Goal: Information Seeking & Learning: Find specific fact

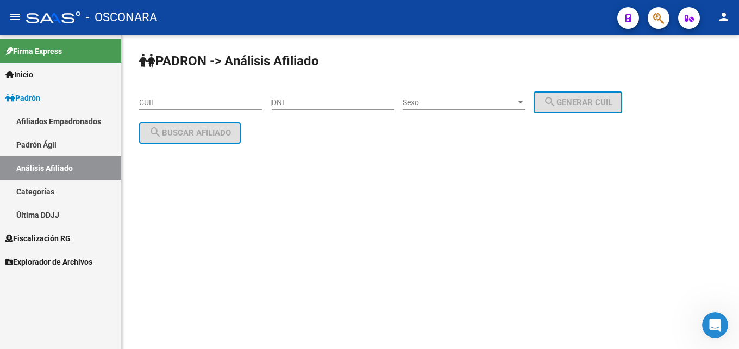
click at [25, 99] on span "Padrón" at bounding box center [22, 98] width 35 height 12
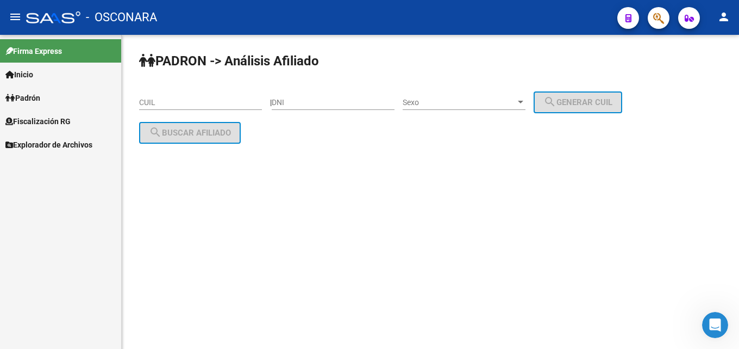
click at [29, 120] on span "Fiscalización RG" at bounding box center [37, 121] width 65 height 12
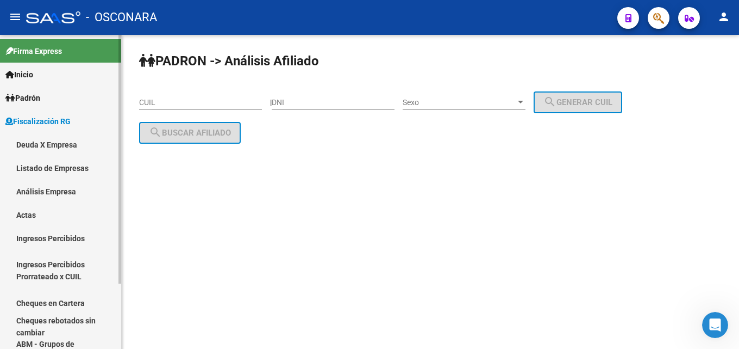
click at [38, 186] on link "Análisis Empresa" at bounding box center [60, 190] width 121 height 23
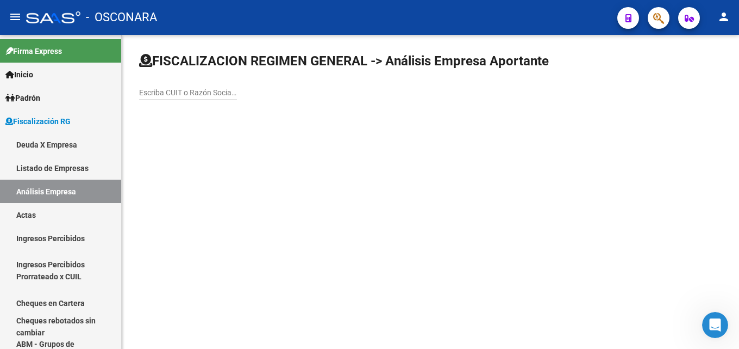
click at [188, 90] on input "Escriba CUIT o Razón Social para buscar" at bounding box center [188, 92] width 98 height 9
click at [172, 101] on div "Escriba CUIT o Razón Social para buscar" at bounding box center [188, 93] width 98 height 31
click at [173, 93] on input "Escriba CUIT o Razón Social para buscar" at bounding box center [188, 92] width 98 height 9
click at [177, 94] on input "Escriba CUIT o Razón Social para buscar" at bounding box center [188, 92] width 98 height 9
paste input "COLORTEX S A"
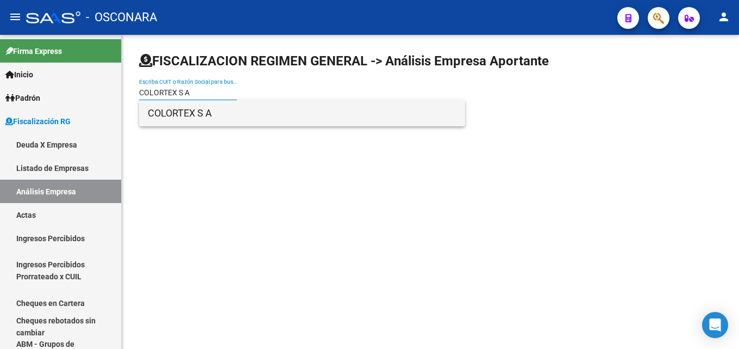
type input "COLORTEX S A"
click at [182, 109] on span "COLORTEX S A" at bounding box center [302, 113] width 309 height 26
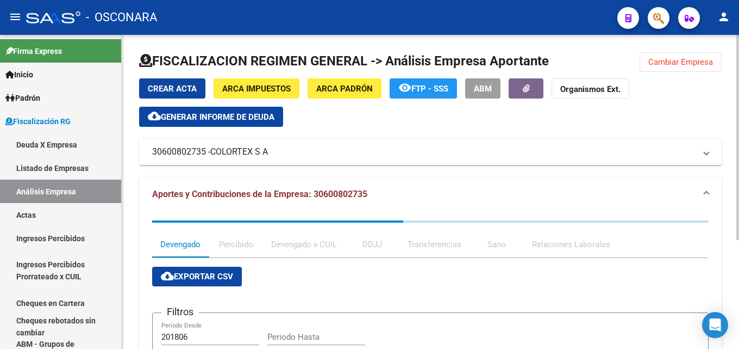
click at [341, 90] on span "ARCA Padrón" at bounding box center [344, 89] width 57 height 10
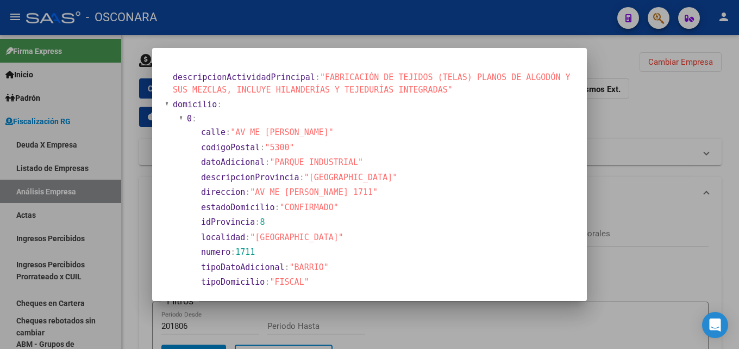
click at [629, 194] on div at bounding box center [369, 174] width 739 height 349
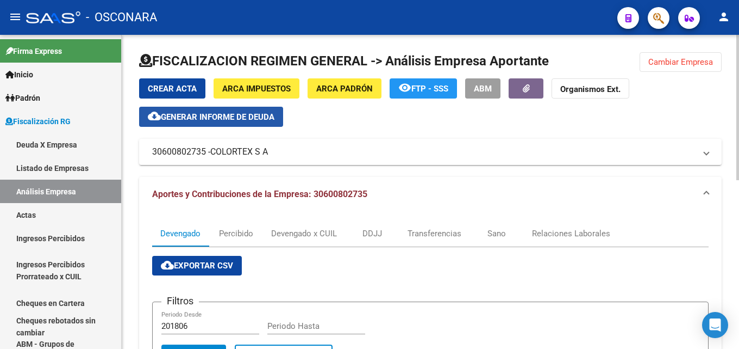
click at [164, 117] on span "Generar informe de deuda" at bounding box center [218, 117] width 114 height 10
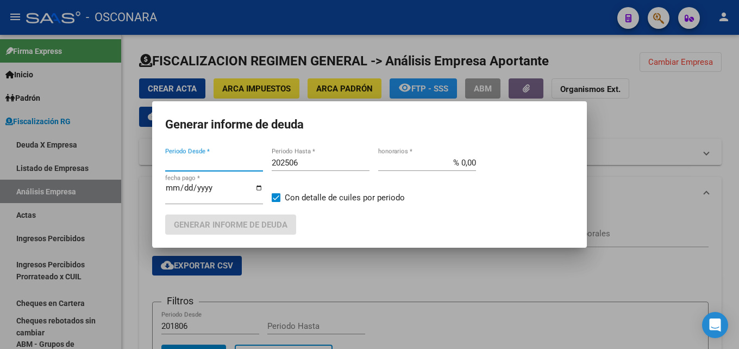
type input "201806"
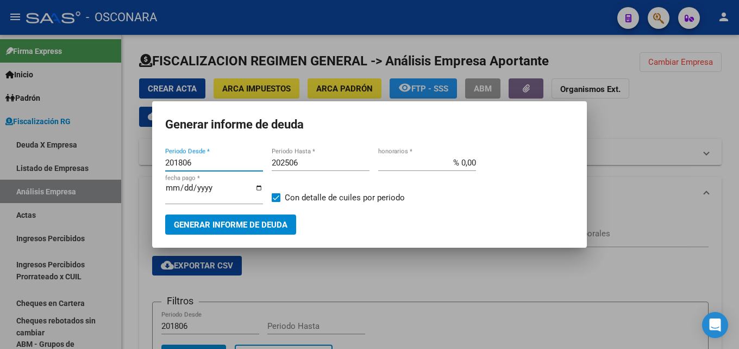
click at [319, 163] on input "202506" at bounding box center [321, 163] width 98 height 10
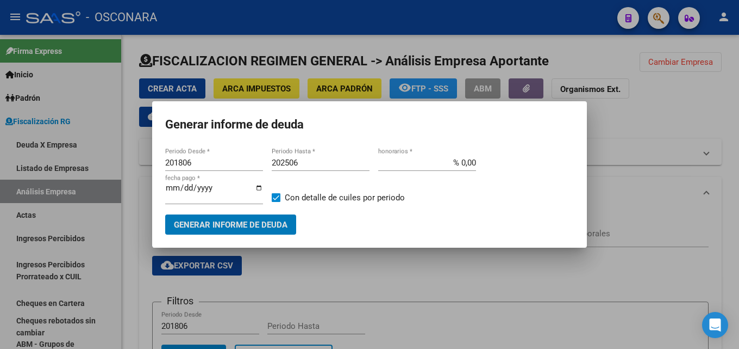
click at [320, 160] on input "202506" at bounding box center [321, 163] width 98 height 10
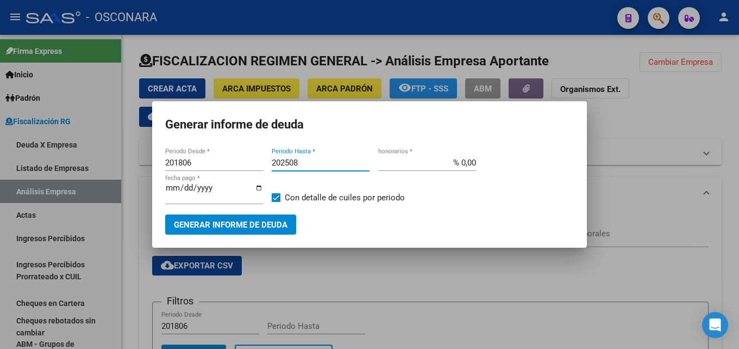
type input "202508"
drag, startPoint x: 446, startPoint y: 166, endPoint x: 739, endPoint y: 167, distance: 293.1
click at [711, 165] on div "Generar informe de deuda 201806 Periodo Desde * 202508 Periodo Hasta * % 0,00 h…" at bounding box center [369, 174] width 739 height 349
type input "% 15,00"
click at [169, 187] on input "[DATE]" at bounding box center [214, 191] width 98 height 17
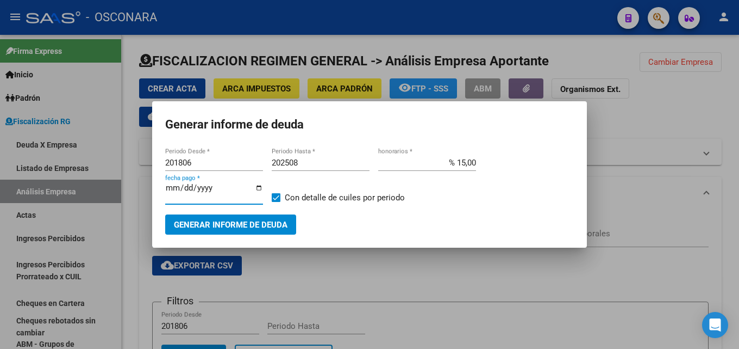
type input "[DATE]"
click at [221, 227] on span "Generar informe de deuda" at bounding box center [231, 225] width 114 height 10
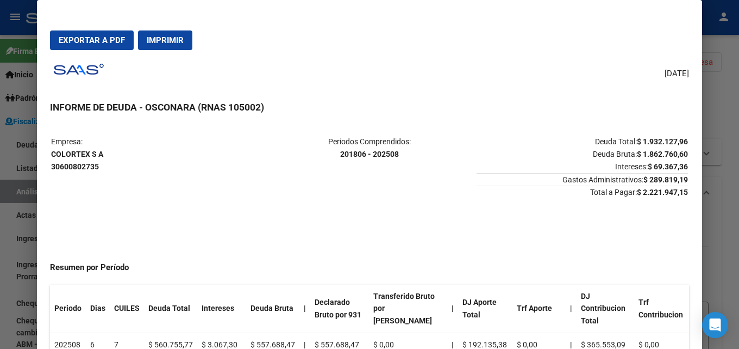
drag, startPoint x: 682, startPoint y: 191, endPoint x: 629, endPoint y: 191, distance: 53.3
click at [629, 191] on mat-dialog-content "Empresa: COLORTEX S A 30600802735 Periodos Comprendidos: 201806 - 202508 Deuda …" at bounding box center [369, 248] width 665 height 251
copy tr "Empresa: COLORTEX S A 30600802735 Periodos Comprendidos: 201806 - 202508 Deuda …"
drag, startPoint x: 108, startPoint y: 154, endPoint x: 51, endPoint y: 154, distance: 57.1
click at [51, 154] on p "Empresa: COLORTEX S A 30600802735" at bounding box center [156, 153] width 211 height 37
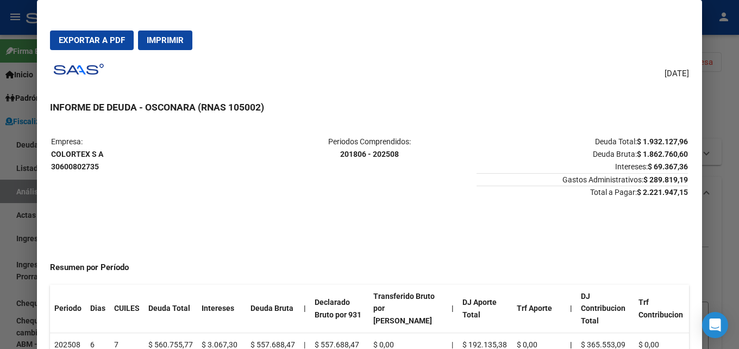
copy strong "COLORTEX S A"
click at [77, 40] on span "Exportar a PDF" at bounding box center [92, 40] width 66 height 10
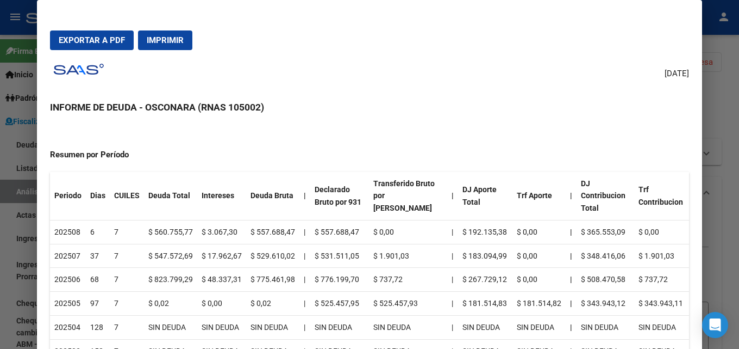
scroll to position [109, 0]
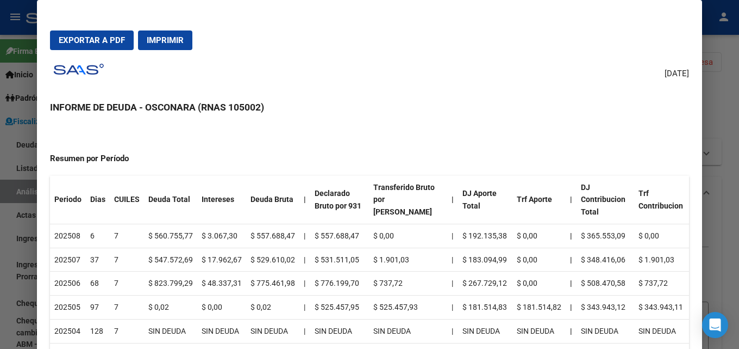
click at [739, 116] on div at bounding box center [369, 174] width 739 height 349
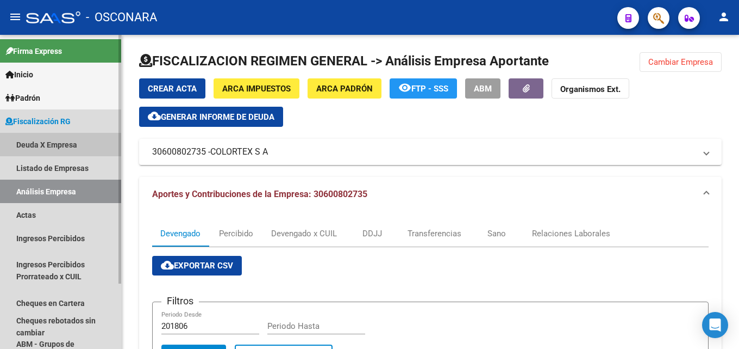
click at [31, 139] on link "Deuda X Empresa" at bounding box center [60, 144] width 121 height 23
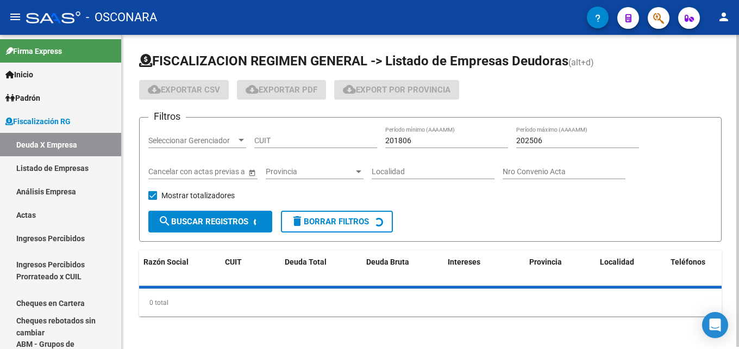
click at [204, 138] on span "Seleccionar Gerenciador" at bounding box center [192, 140] width 88 height 9
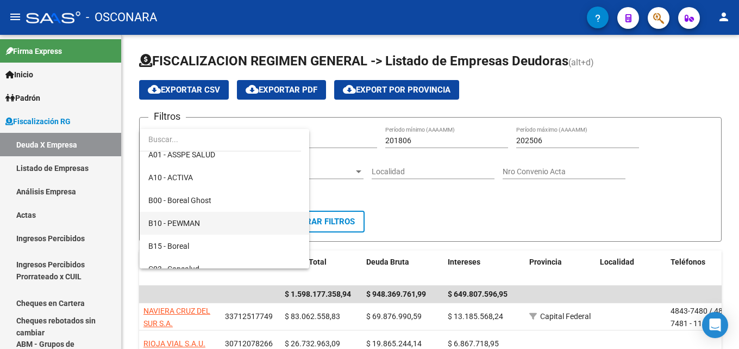
scroll to position [109, 0]
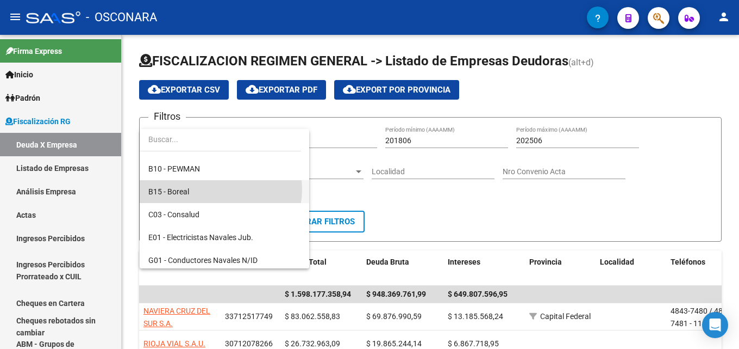
click at [216, 189] on span "B15 - Boreal" at bounding box center [224, 191] width 152 height 23
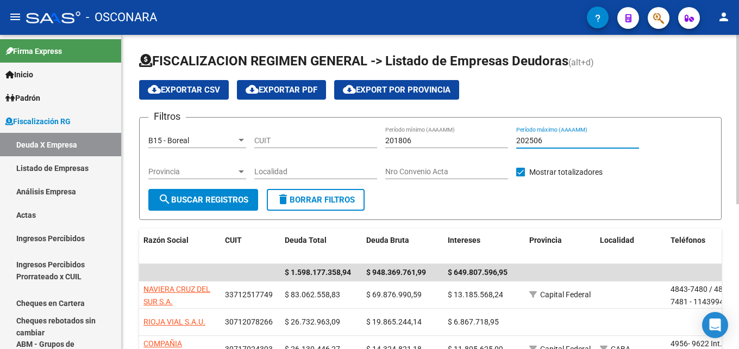
click at [581, 141] on input "202506" at bounding box center [578, 140] width 123 height 9
type input "202507"
click at [227, 195] on span "search Buscar Registros" at bounding box center [203, 200] width 90 height 10
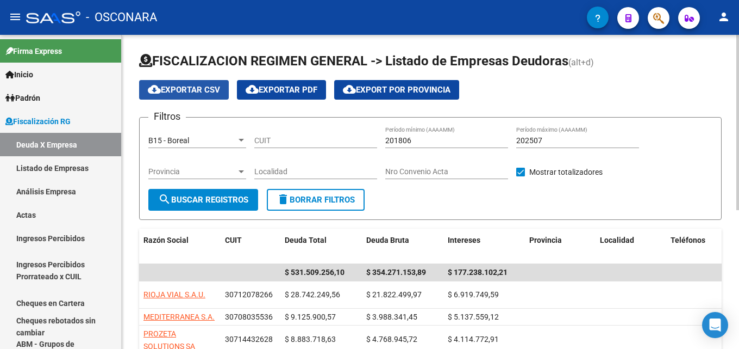
click at [206, 98] on button "cloud_download Exportar CSV" at bounding box center [184, 90] width 90 height 20
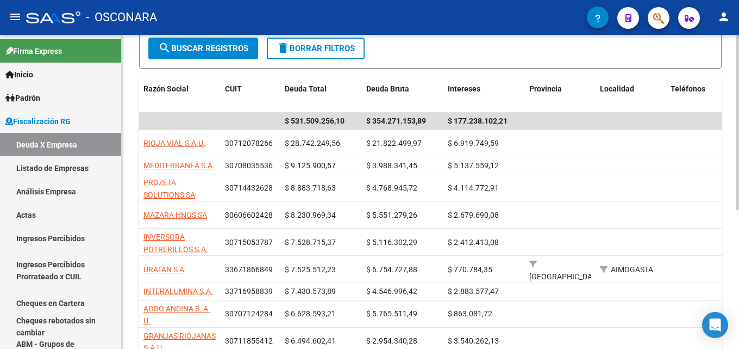
scroll to position [0, 0]
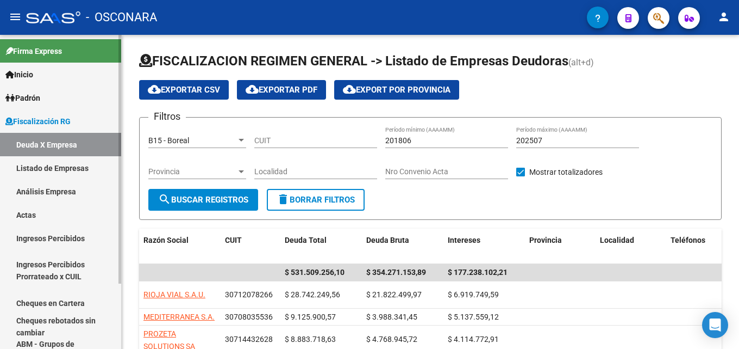
click at [42, 195] on link "Análisis Empresa" at bounding box center [60, 190] width 121 height 23
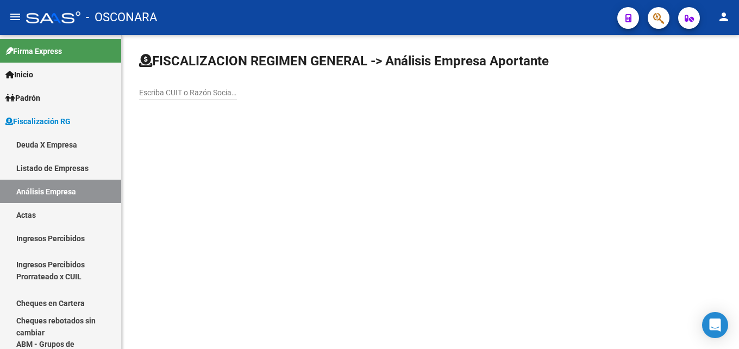
click at [200, 88] on input "Escriba CUIT o Razón Social para buscar" at bounding box center [188, 92] width 98 height 9
paste input "GOMEZ CRISTIAN MARTIN"
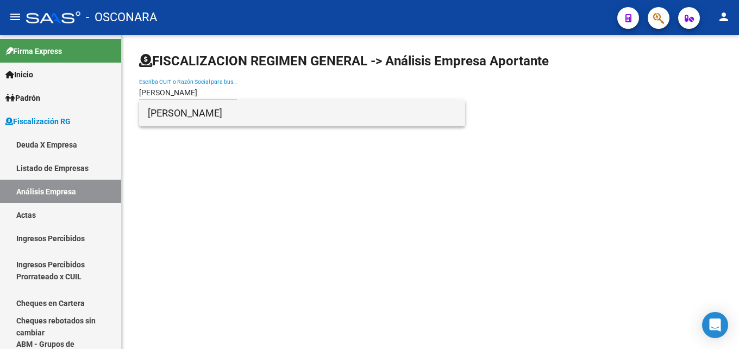
type input "GOMEZ CRISTIAN MARTIN"
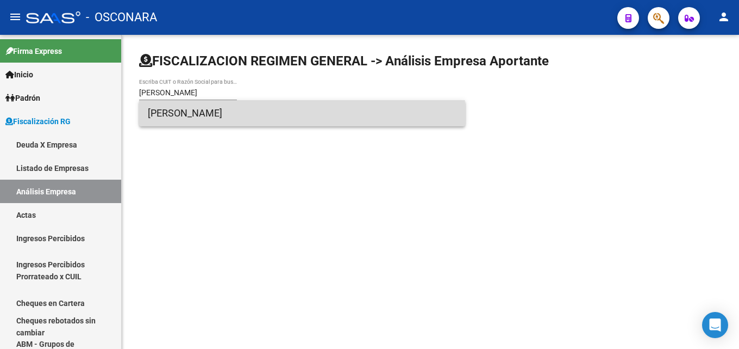
click at [185, 120] on span "GOMEZ CRISTIAN MARTIN" at bounding box center [302, 113] width 309 height 26
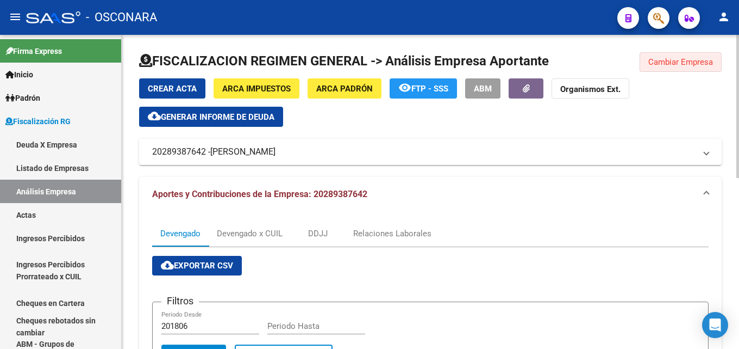
click at [692, 62] on span "Cambiar Empresa" at bounding box center [681, 62] width 65 height 10
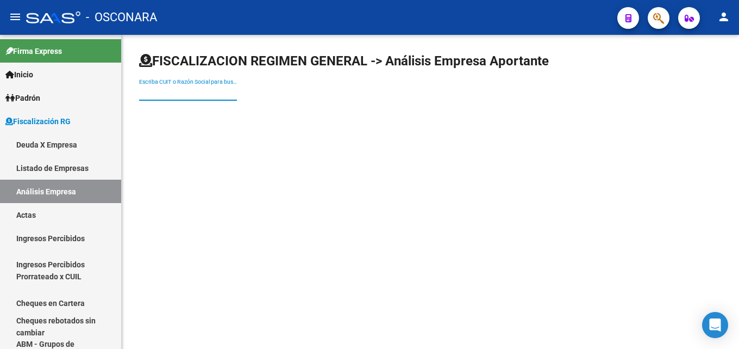
click at [170, 91] on input "Escriba CUIT o Razón Social para buscar" at bounding box center [188, 92] width 98 height 9
paste input "GOMEZ CRISTIAN MARTIN"
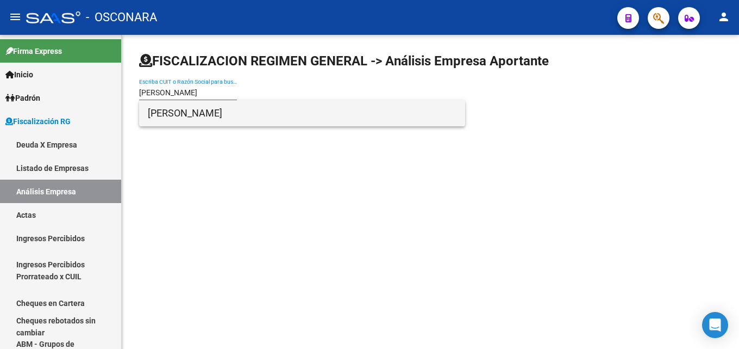
type input "GOMEZ CRISTIAN MARTIN"
click at [239, 118] on span "GOMEZ CRISTIAN MARTIN" at bounding box center [302, 113] width 309 height 26
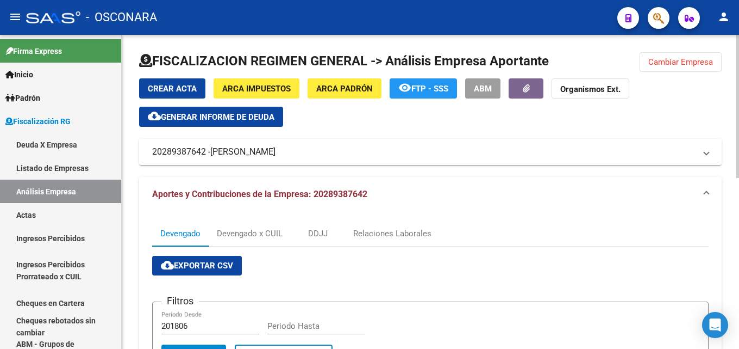
click at [238, 119] on span "Generar informe de deuda" at bounding box center [218, 117] width 114 height 10
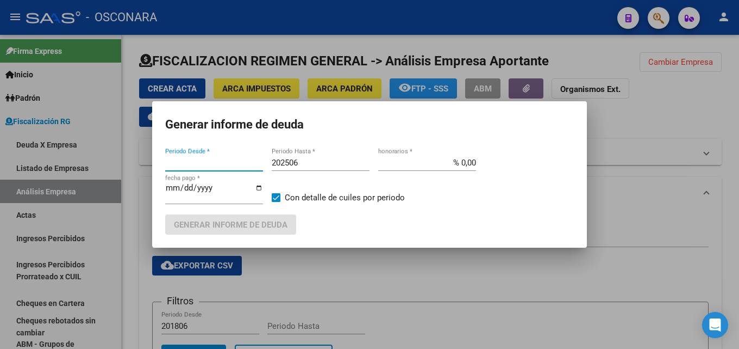
type input "201806"
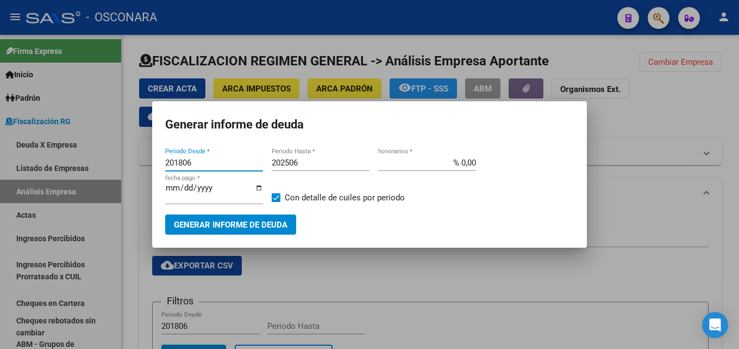
click at [321, 166] on input "202506" at bounding box center [321, 163] width 98 height 10
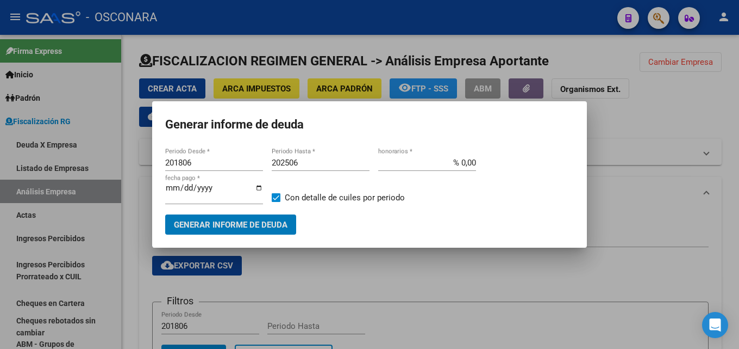
click at [325, 162] on input "202506" at bounding box center [321, 163] width 98 height 10
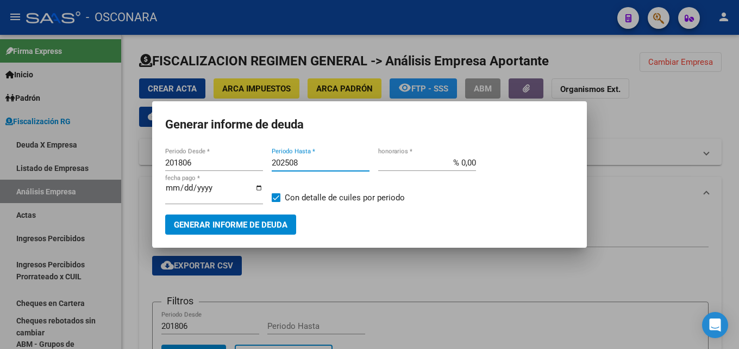
type input "202508"
drag, startPoint x: 452, startPoint y: 166, endPoint x: 640, endPoint y: 155, distance: 188.9
click at [640, 155] on div "Generar informe de deuda 201806 Periodo Desde * 202508 Periodo Hasta * % 0,00 h…" at bounding box center [369, 174] width 739 height 349
type input "% 15,00"
click at [171, 190] on input "[DATE]" at bounding box center [214, 191] width 98 height 17
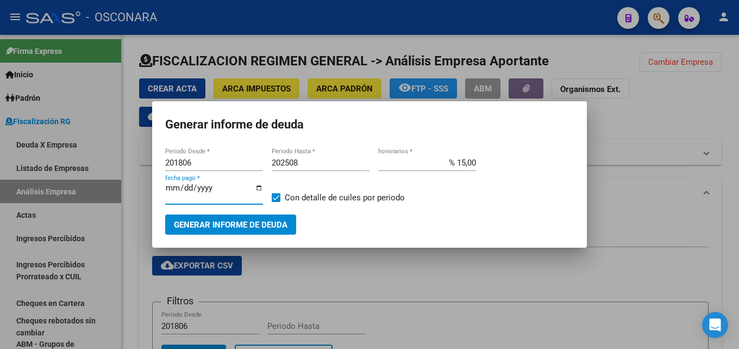
type input "[DATE]"
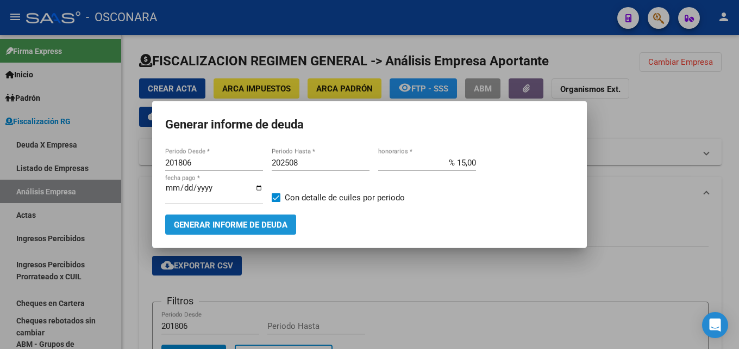
click at [223, 228] on span "Generar informe de deuda" at bounding box center [231, 225] width 114 height 10
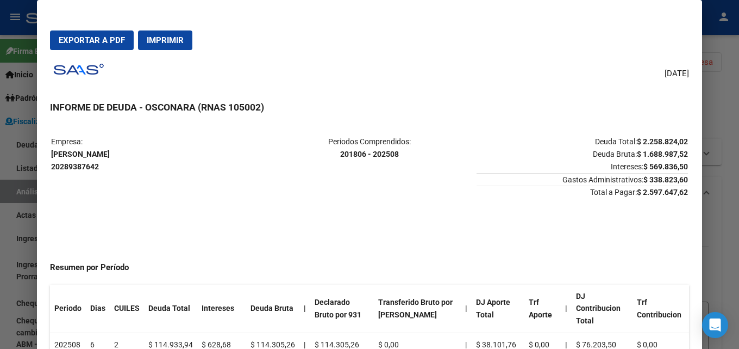
click at [739, 177] on div at bounding box center [369, 174] width 739 height 349
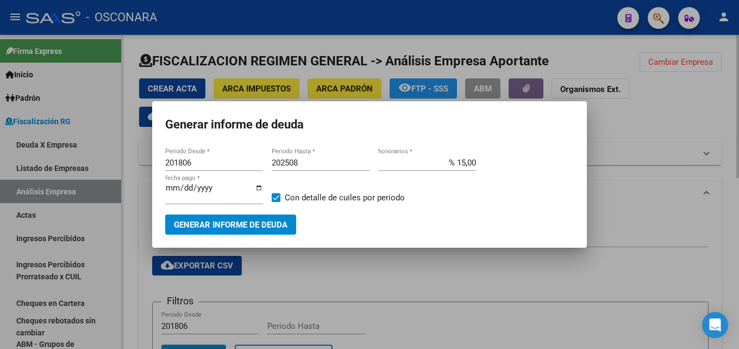
drag, startPoint x: 406, startPoint y: 327, endPoint x: 384, endPoint y: 295, distance: 39.2
click at [403, 322] on div at bounding box center [369, 174] width 739 height 349
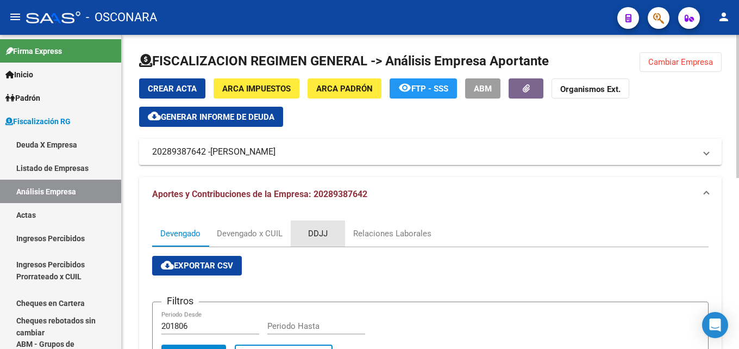
click at [323, 237] on div "DDJJ" at bounding box center [318, 233] width 20 height 12
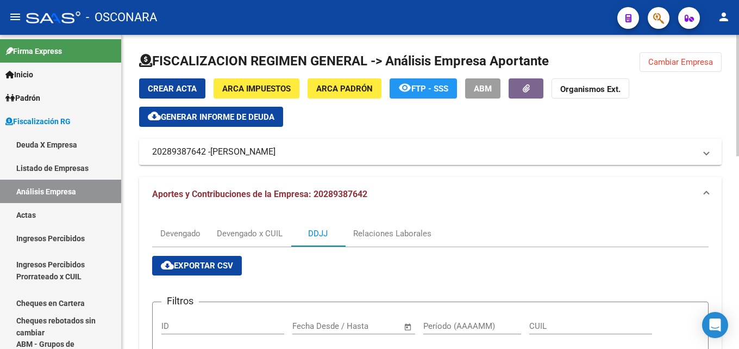
click at [484, 83] on span "ABM" at bounding box center [483, 88] width 18 height 10
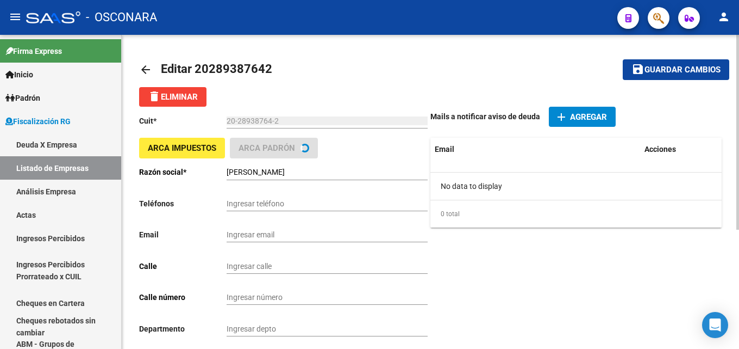
type input "RUTA 901"
type input "901"
type input "5431"
type input "DIVISADERO"
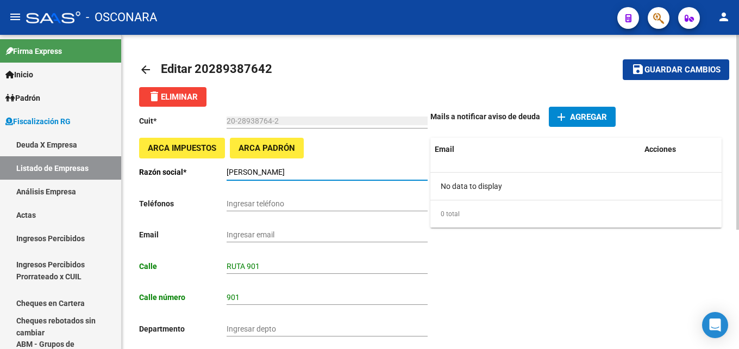
drag, startPoint x: 325, startPoint y: 173, endPoint x: 224, endPoint y: 183, distance: 101.1
click at [224, 183] on div "Cuit * 20-28938764-2 Ingresar el cuit ARCA Impuestos ARCA Padrón Razón social *…" at bounding box center [284, 310] width 291 height 407
click at [147, 64] on mat-icon "arrow_back" at bounding box center [145, 69] width 13 height 13
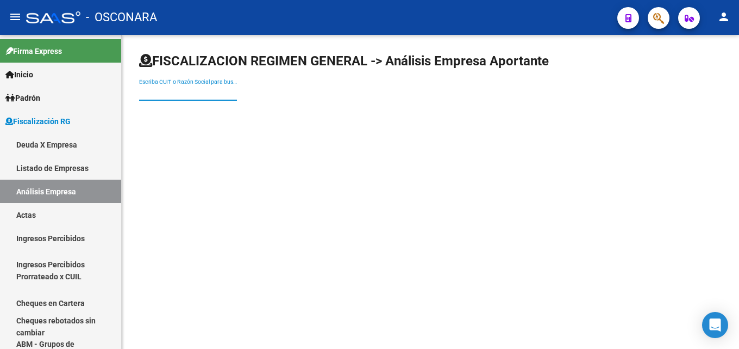
paste input "GOMEZ CRISTIAN MARTIN"
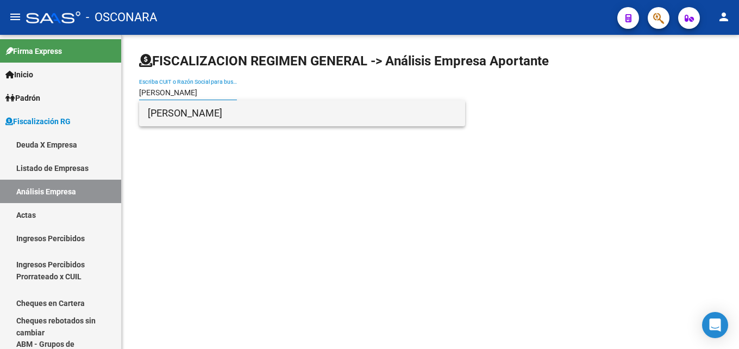
type input "GOMEZ CRISTIAN MARTIN"
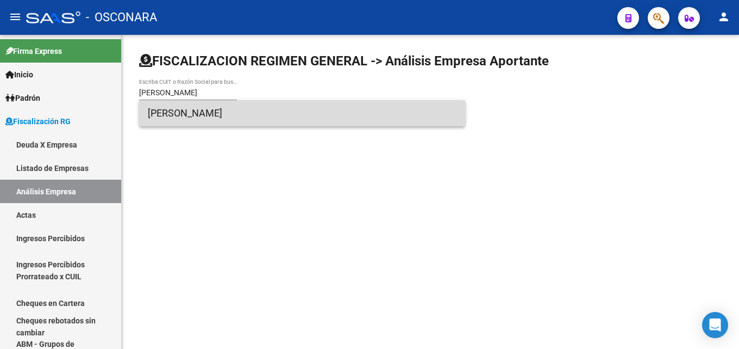
click at [220, 109] on span "GOMEZ CRISTIAN MARTIN" at bounding box center [302, 113] width 309 height 26
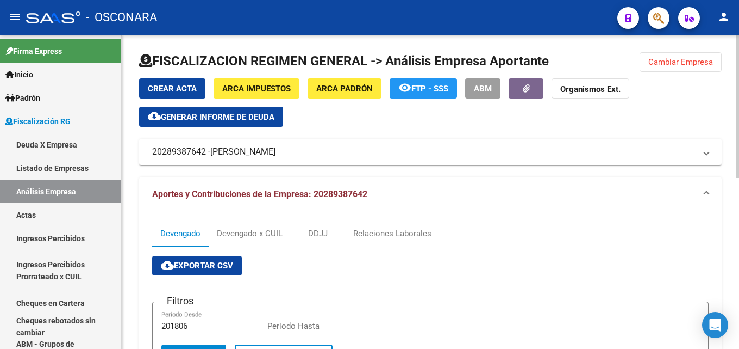
click at [350, 82] on button "ARCA Padrón" at bounding box center [345, 88] width 74 height 20
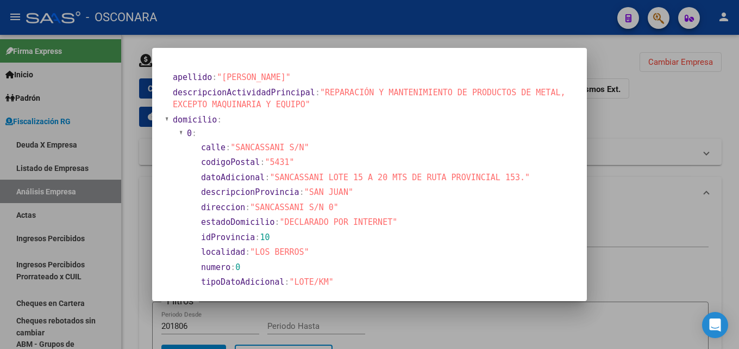
drag, startPoint x: 276, startPoint y: 179, endPoint x: 496, endPoint y: 173, distance: 219.7
click at [496, 173] on span ""SANCASSANI LOTE 15 A 20 MTS DE RUTA PROVINCIAL 153."" at bounding box center [400, 177] width 260 height 10
click at [344, 192] on span ""SAN JUAN"" at bounding box center [328, 192] width 49 height 10
drag, startPoint x: 274, startPoint y: 176, endPoint x: 495, endPoint y: 176, distance: 221.3
click at [495, 176] on span ""SANCASSANI LOTE 15 A 20 MTS DE RUTA PROVINCIAL 153."" at bounding box center [400, 177] width 260 height 10
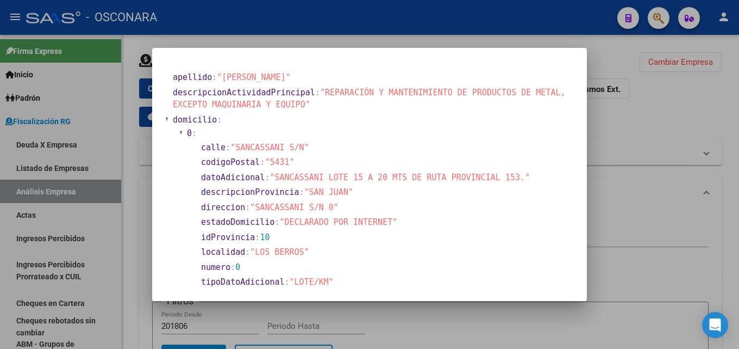
copy span "SANCASSANI LOTE 15 A 20 MTS DE RUTA PROVINCIAL 153"
click at [613, 97] on div at bounding box center [369, 174] width 739 height 349
click at [613, 97] on button "Organismos Ext." at bounding box center [591, 88] width 78 height 20
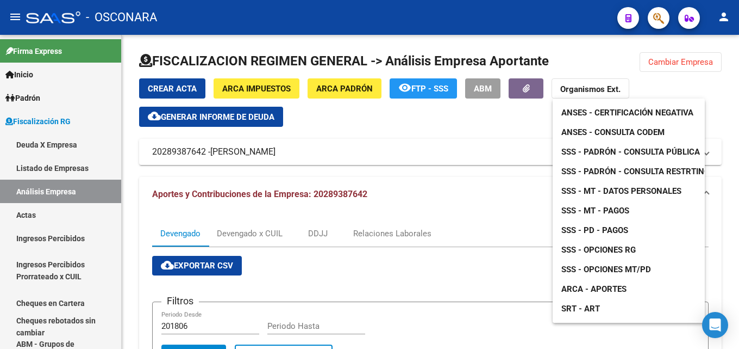
click at [676, 59] on div at bounding box center [369, 174] width 739 height 349
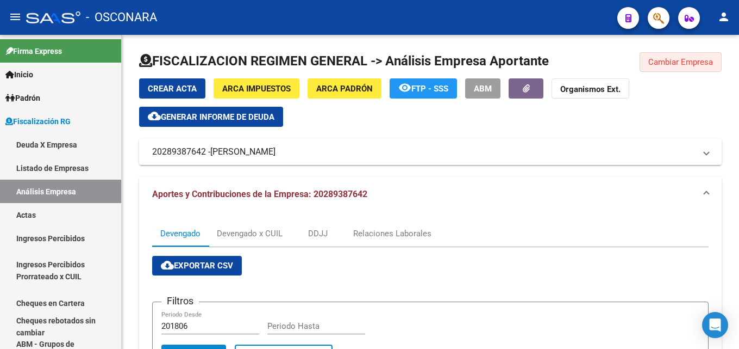
click at [676, 59] on span "Cambiar Empresa" at bounding box center [681, 62] width 65 height 10
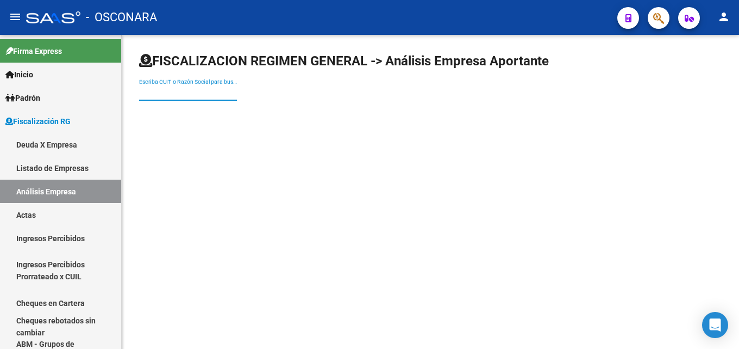
paste input "MALANO OSCAR JORGE"
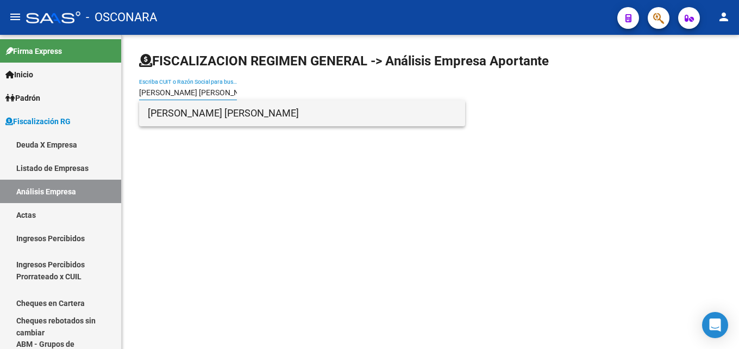
type input "MALANO OSCAR JORGE"
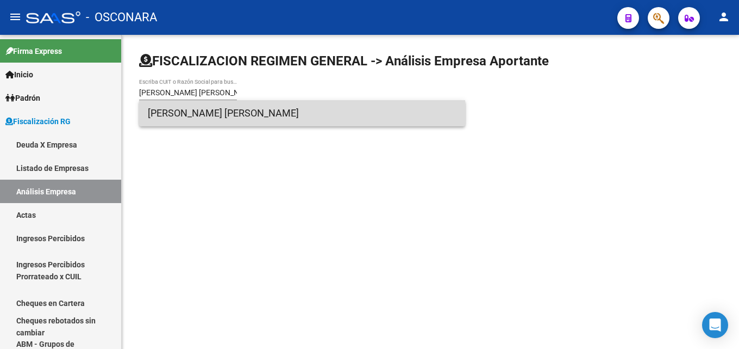
click at [193, 109] on span "MALANO OSCAR JORGE" at bounding box center [302, 113] width 309 height 26
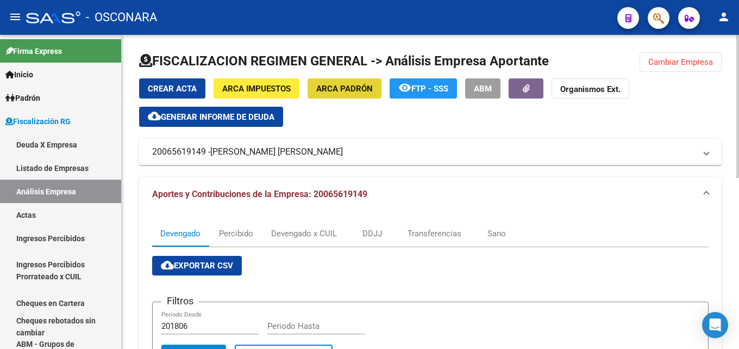
click at [351, 84] on span "ARCA Padrón" at bounding box center [344, 89] width 57 height 10
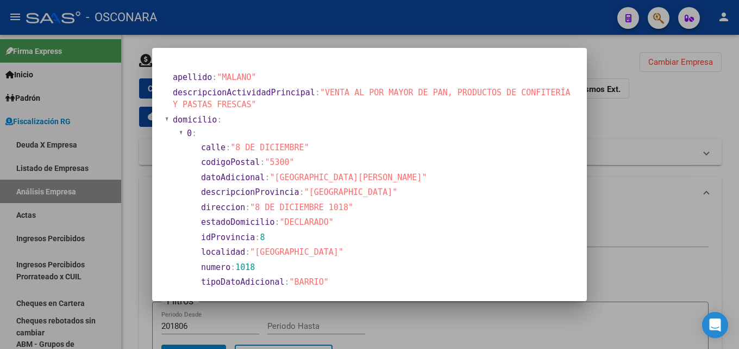
drag, startPoint x: 257, startPoint y: 207, endPoint x: 342, endPoint y: 207, distance: 85.4
click at [342, 207] on span ""8 DE DICIEMBRE 1018"" at bounding box center [301, 207] width 103 height 10
copy span "8 DE DICIEMBRE 1018"
click at [551, 85] on section "descripcionActividadPrincipal : "VENTA AL POR MAYOR DE PAN, PRODUCTOS DE CONFIT…" at bounding box center [373, 98] width 402 height 27
click at [609, 42] on div at bounding box center [369, 174] width 739 height 349
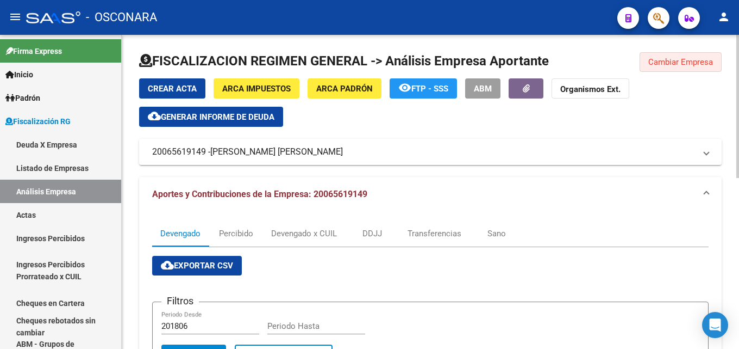
click at [654, 56] on button "Cambiar Empresa" at bounding box center [681, 62] width 82 height 20
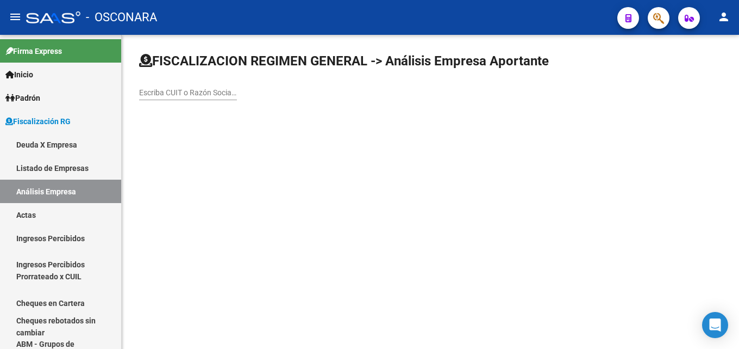
click at [217, 96] on input "Escriba CUIT o Razón Social para buscar" at bounding box center [188, 92] width 98 height 9
paste input "30709881368"
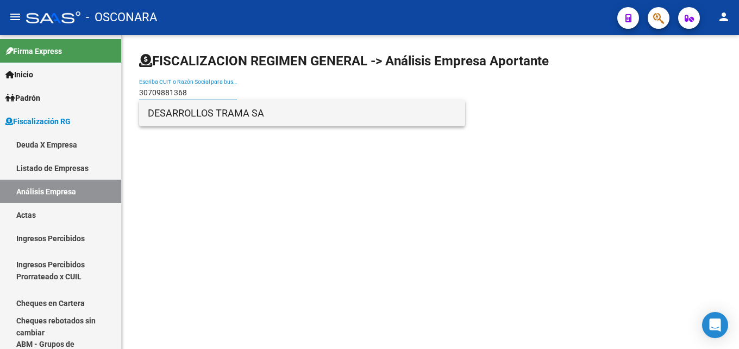
type input "30709881368"
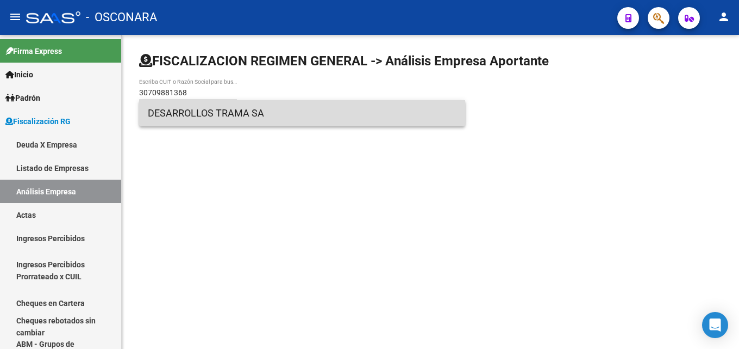
click at [182, 115] on span "DESARROLLOS TRAMA SA" at bounding box center [302, 113] width 309 height 26
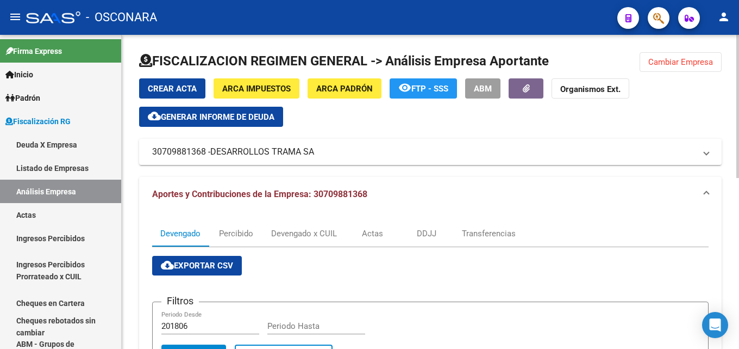
click at [642, 56] on button "Cambiar Empresa" at bounding box center [681, 62] width 82 height 20
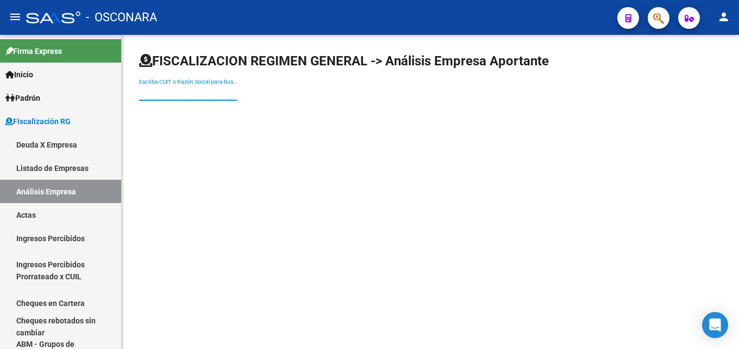
paste input "ZAMMITTO S.R.L."
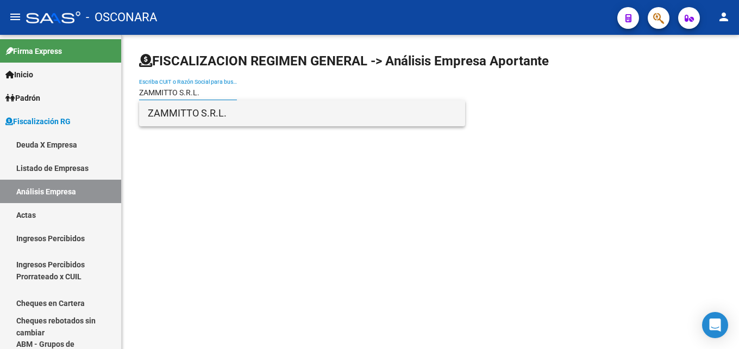
type input "ZAMMITTO S.R.L."
click at [215, 119] on span "ZAMMITTO S.R.L." at bounding box center [302, 113] width 309 height 26
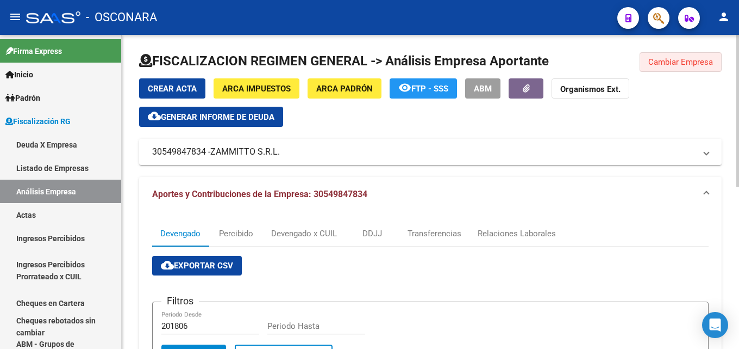
click at [663, 66] on span "Cambiar Empresa" at bounding box center [681, 62] width 65 height 10
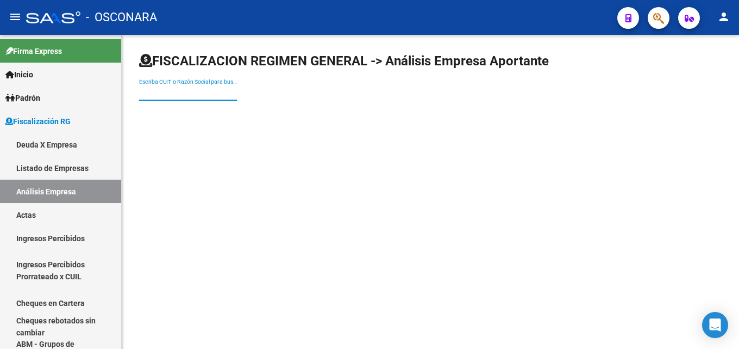
paste input "TRES MAS DOS S.A.S."
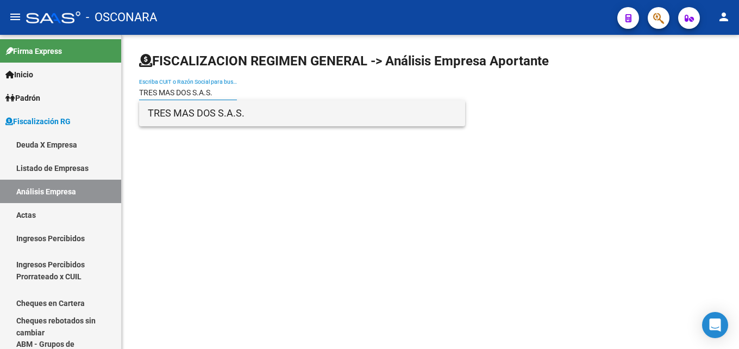
type input "TRES MAS DOS S.A.S."
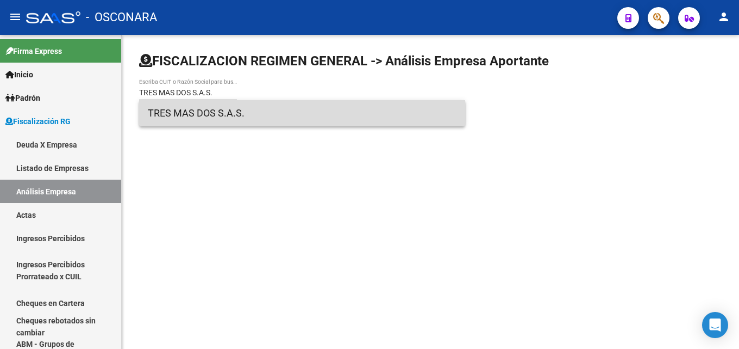
click at [214, 115] on span "TRES MAS DOS S.A.S." at bounding box center [302, 113] width 309 height 26
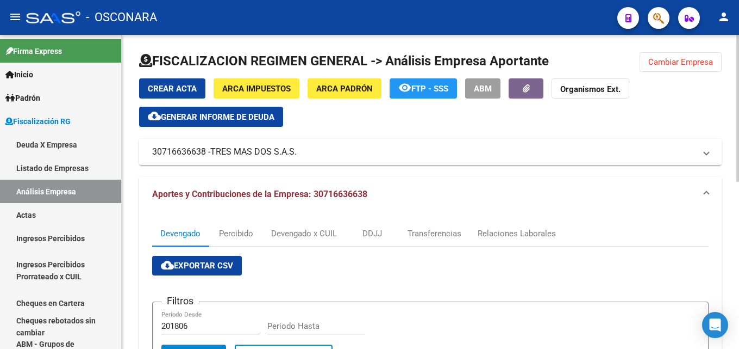
click at [256, 111] on button "cloud_download Generar informe de deuda" at bounding box center [211, 117] width 144 height 20
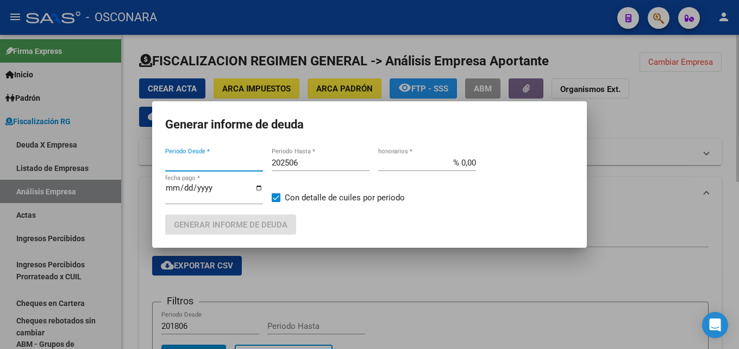
type input "201806"
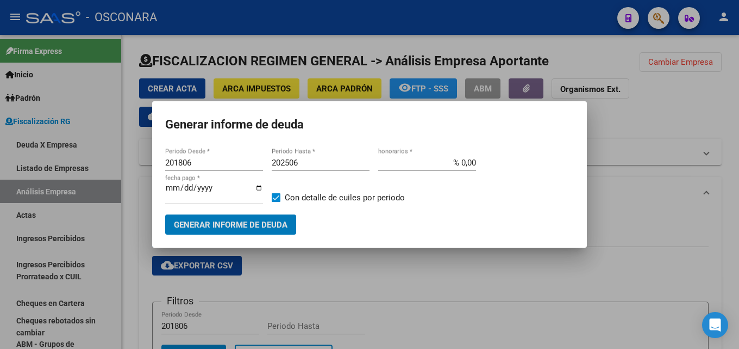
click at [339, 159] on input "202506" at bounding box center [321, 163] width 98 height 10
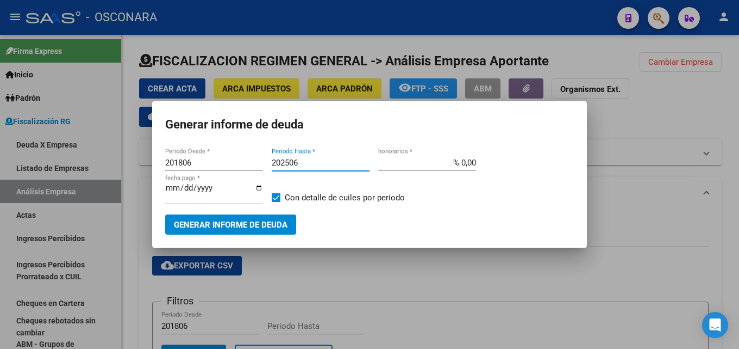
click at [646, 163] on div at bounding box center [369, 174] width 739 height 349
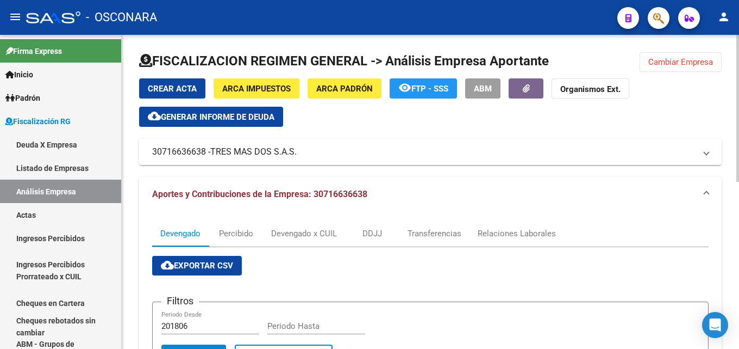
click at [355, 101] on div "Crear Acta ARCA Impuestos ARCA Padrón remove_red_eye FTP - SSS ABM Organismos E…" at bounding box center [430, 102] width 583 height 48
click at [356, 94] on span "ARCA Padrón" at bounding box center [344, 89] width 57 height 10
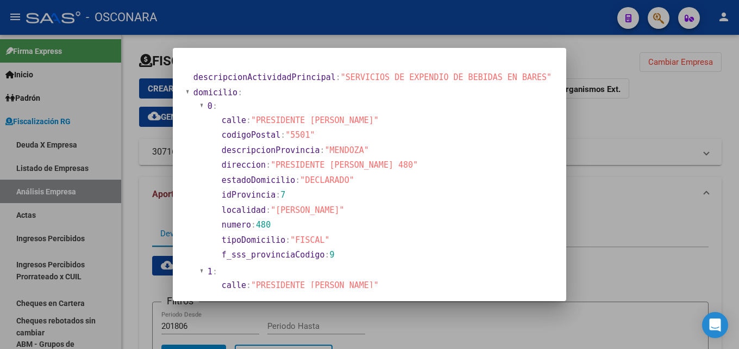
drag, startPoint x: 284, startPoint y: 163, endPoint x: 379, endPoint y: 170, distance: 94.9
click at [379, 170] on span ""PRESIDENTE ALVEAR 480"" at bounding box center [344, 165] width 147 height 10
copy span "PRESIDENTE ALVEAR 480"
click at [647, 205] on div at bounding box center [369, 174] width 739 height 349
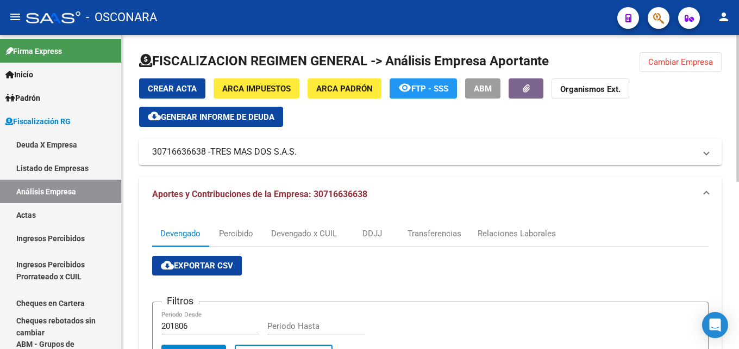
drag, startPoint x: 311, startPoint y: 153, endPoint x: 231, endPoint y: 132, distance: 83.4
click at [232, 147] on mat-panel-title "30716636638 - TRES MAS DOS S.A.S." at bounding box center [424, 152] width 544 height 12
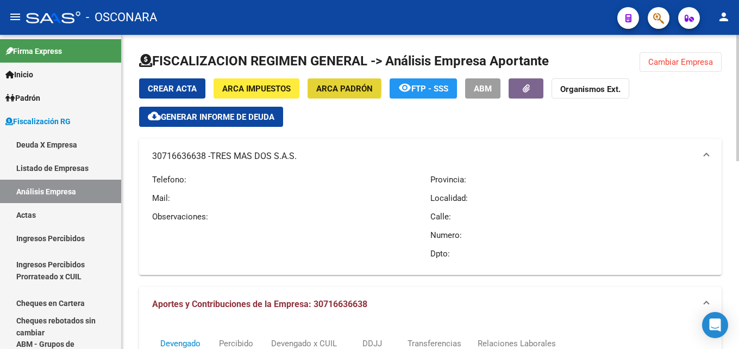
click at [326, 87] on span "ARCA Padrón" at bounding box center [344, 89] width 57 height 10
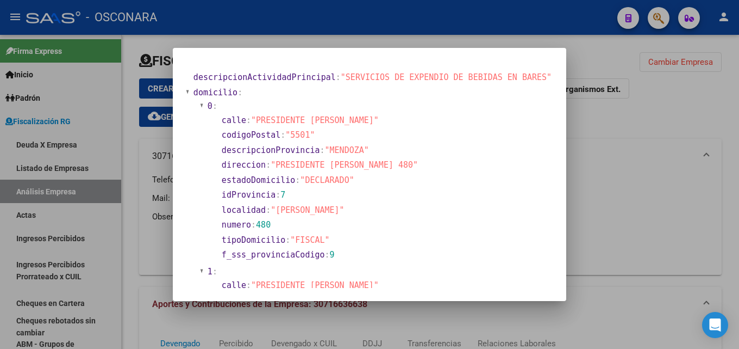
click at [632, 200] on div at bounding box center [369, 174] width 739 height 349
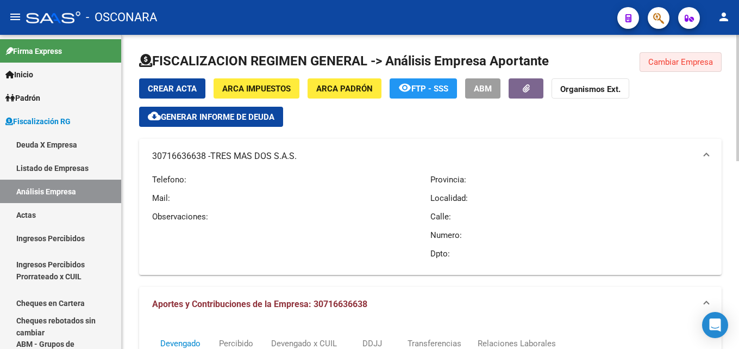
click at [687, 57] on span "Cambiar Empresa" at bounding box center [681, 62] width 65 height 10
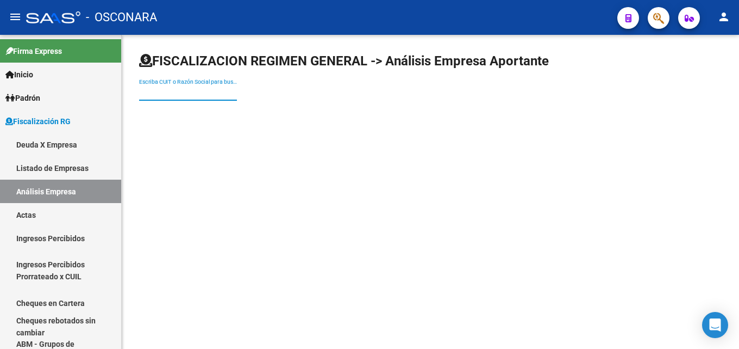
paste input "VIVERO DEL OESTE RIOJANO S.A.P.E.M."
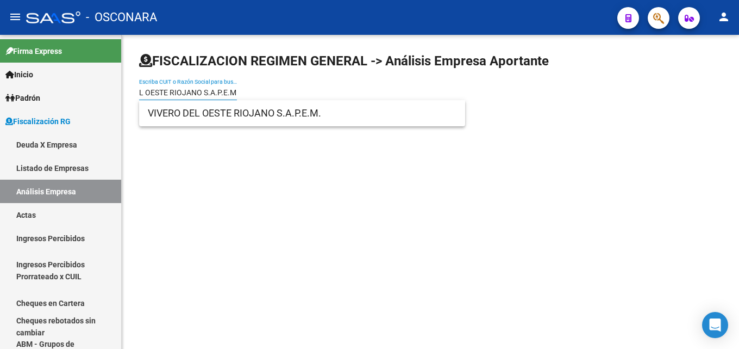
type input "VIVERO DEL OESTE RIOJANO S.A.P.E.M."
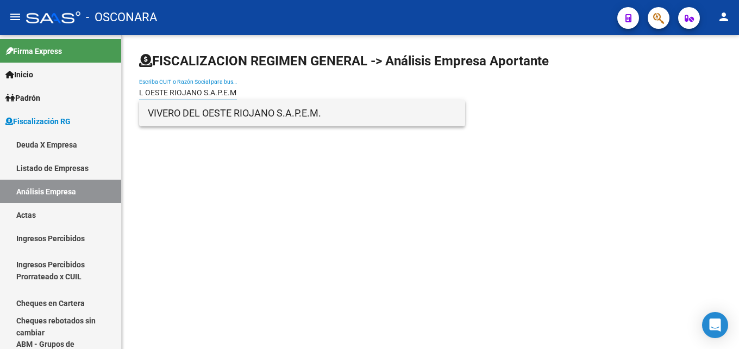
scroll to position [0, 0]
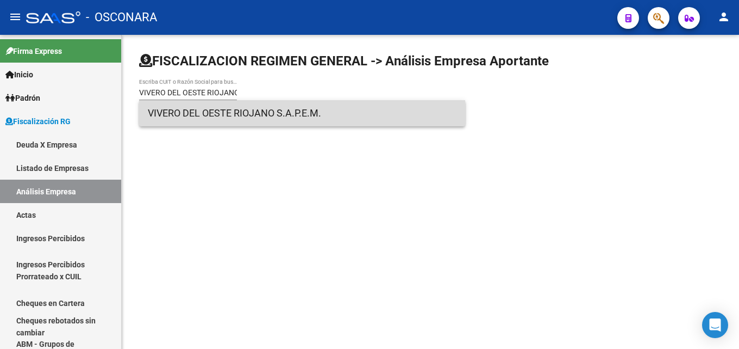
click at [247, 120] on span "VIVERO DEL OESTE RIOJANO S.A.P.E.M." at bounding box center [302, 113] width 309 height 26
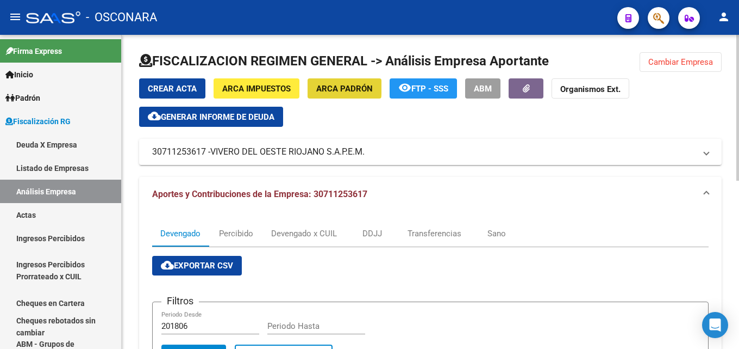
click at [316, 85] on button "ARCA Padrón" at bounding box center [345, 88] width 74 height 20
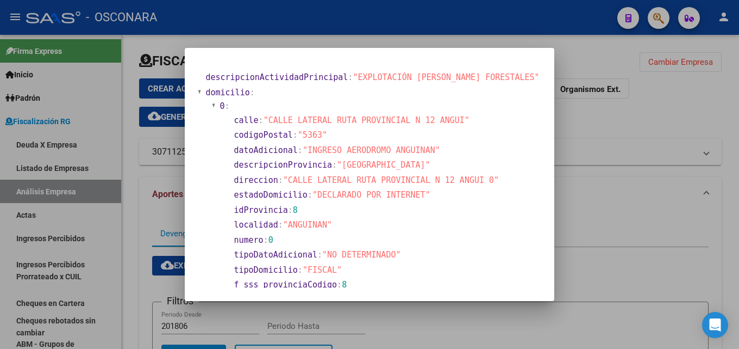
drag, startPoint x: 294, startPoint y: 178, endPoint x: 481, endPoint y: 177, distance: 186.5
click at [481, 177] on span ""CALLE LATERAL RUTA PROVINCIAL N 12 ANGUI 0"" at bounding box center [391, 180] width 216 height 10
copy span "CALLE LATERAL RUTA PROVINCIAL N 12 ANGUI 0"
click at [586, 114] on div at bounding box center [369, 174] width 739 height 349
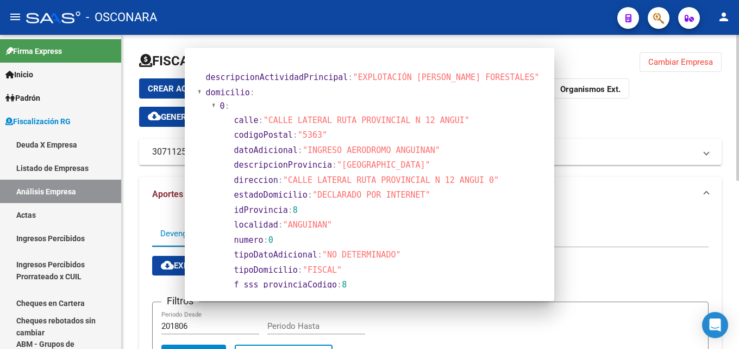
click at [586, 114] on div "Crear Acta ARCA Impuestos ARCA Padrón remove_red_eye FTP - SSS ABM Organismos E…" at bounding box center [430, 102] width 583 height 48
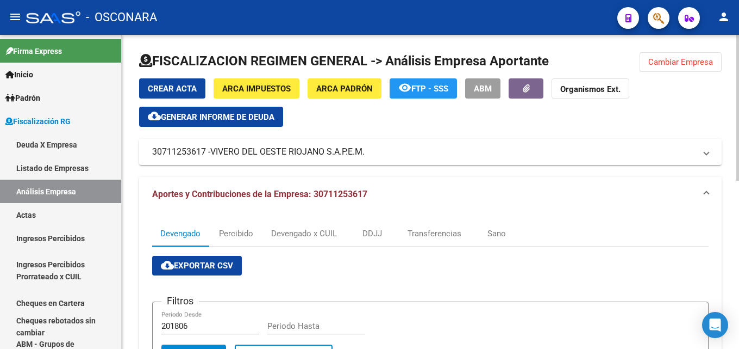
drag, startPoint x: 661, startPoint y: 60, endPoint x: 655, endPoint y: 61, distance: 5.5
click at [661, 59] on span "Cambiar Empresa" at bounding box center [681, 62] width 65 height 10
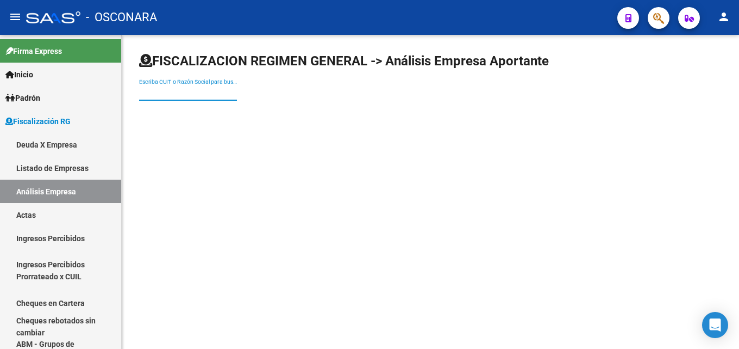
paste input "CLUB LEONARDO MURIALDO"
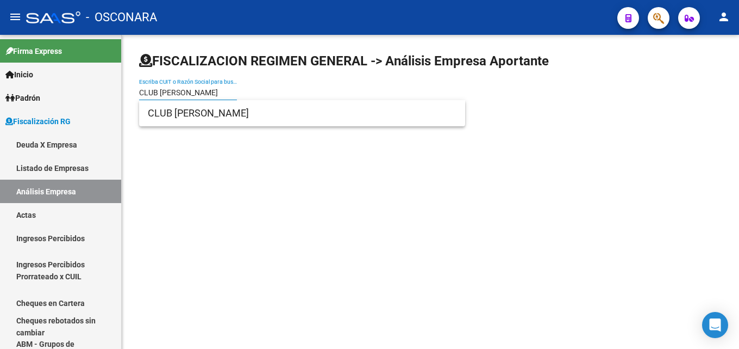
type input "CLUB LEONARDO MURIALDO"
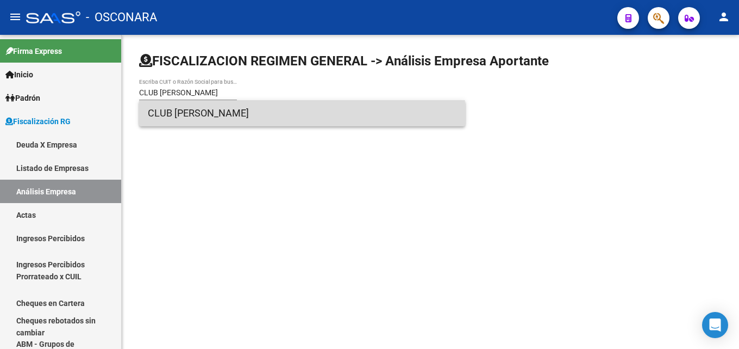
click at [226, 119] on span "CLUB LEONARDO MURIALDO" at bounding box center [302, 113] width 309 height 26
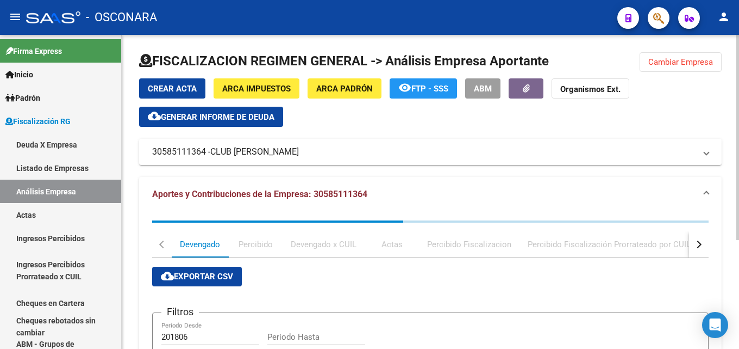
click at [275, 110] on button "cloud_download Generar informe de deuda" at bounding box center [211, 117] width 144 height 20
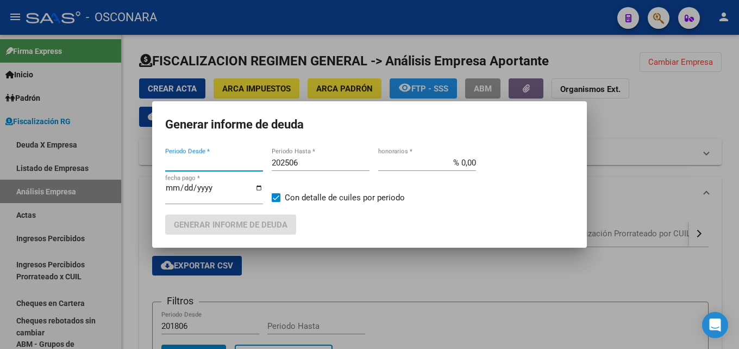
type input "202208"
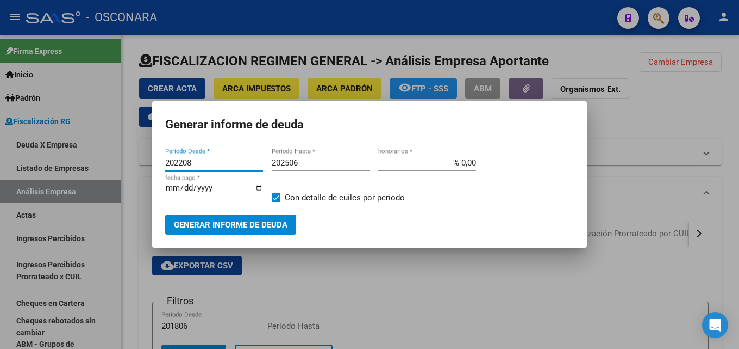
click at [334, 164] on input "202506" at bounding box center [321, 163] width 98 height 10
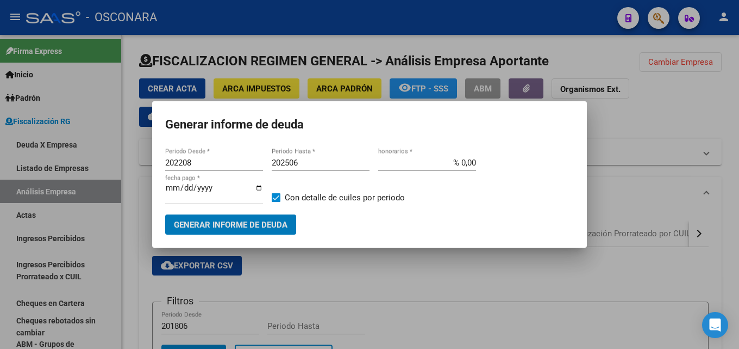
click at [342, 159] on input "202506" at bounding box center [321, 163] width 98 height 10
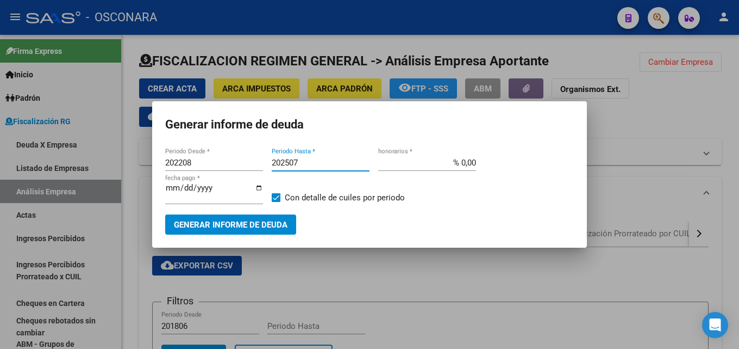
type input "202507"
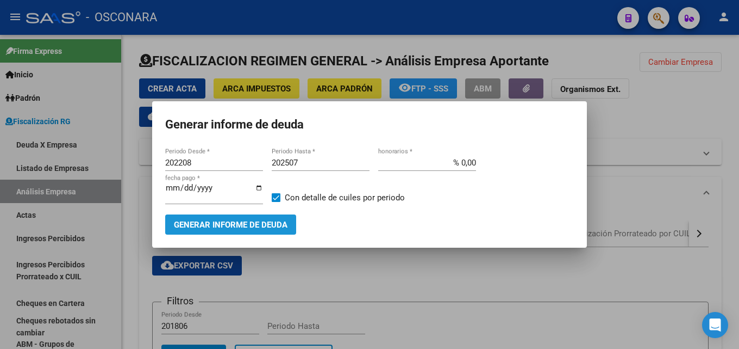
click at [282, 226] on span "Generar informe de deuda" at bounding box center [231, 225] width 114 height 10
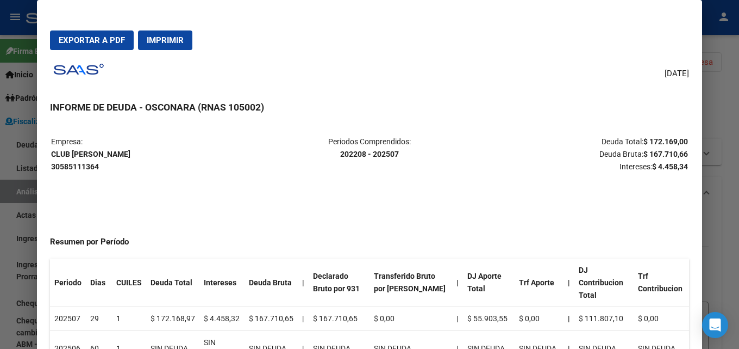
click at [739, 176] on div at bounding box center [369, 174] width 739 height 349
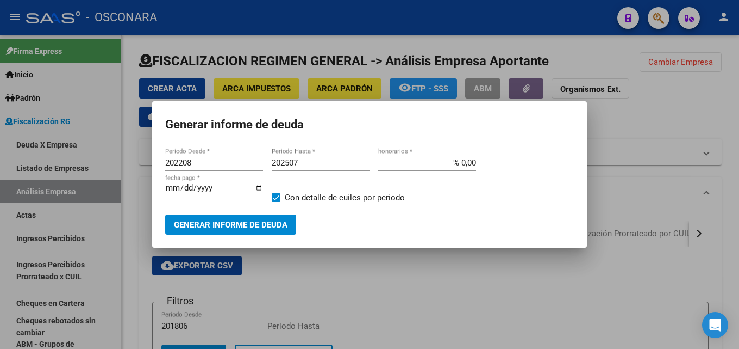
click at [460, 294] on div at bounding box center [369, 174] width 739 height 349
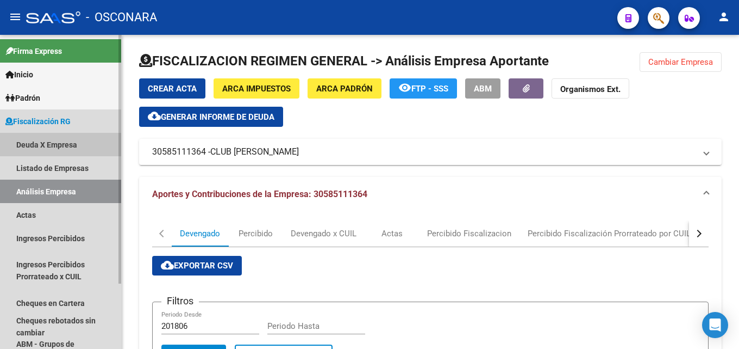
click at [45, 145] on link "Deuda X Empresa" at bounding box center [60, 144] width 121 height 23
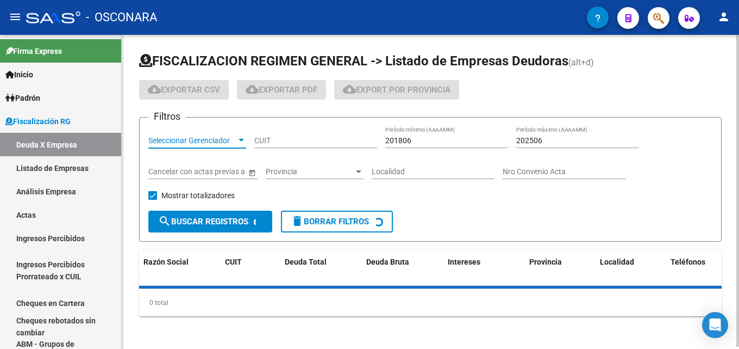
click at [227, 144] on span "Seleccionar Gerenciador" at bounding box center [192, 140] width 88 height 9
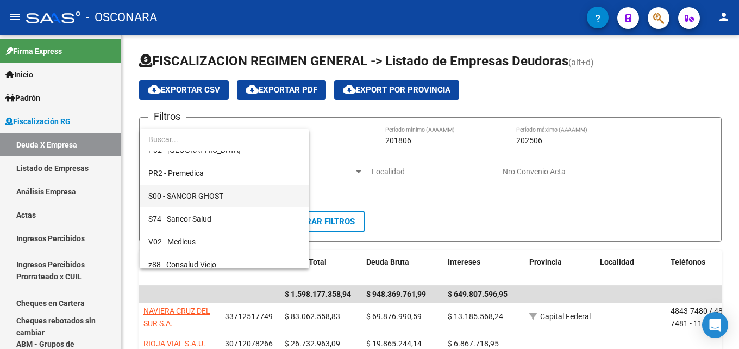
scroll to position [489, 0]
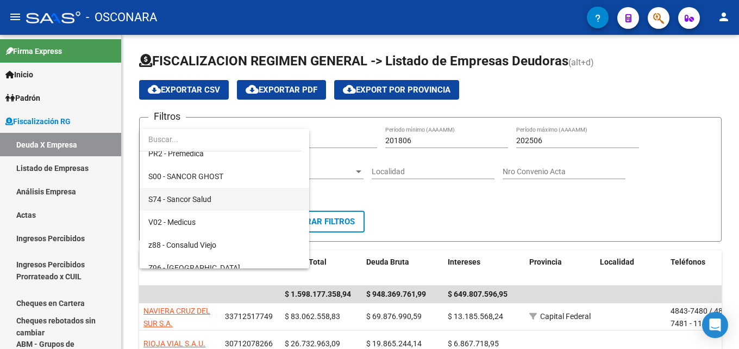
click at [221, 194] on span "S74 - Sancor Salud" at bounding box center [224, 199] width 152 height 23
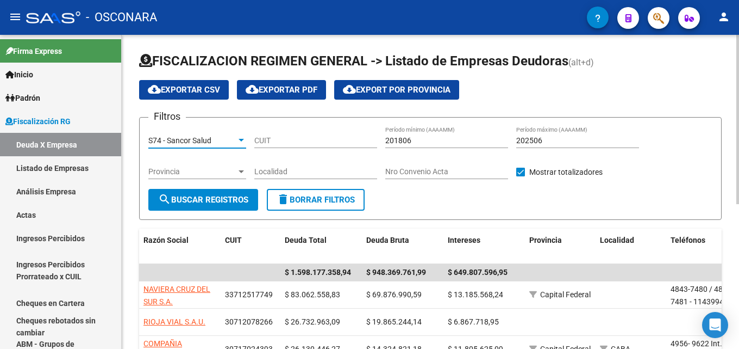
click at [558, 141] on input "202506" at bounding box center [578, 140] width 123 height 9
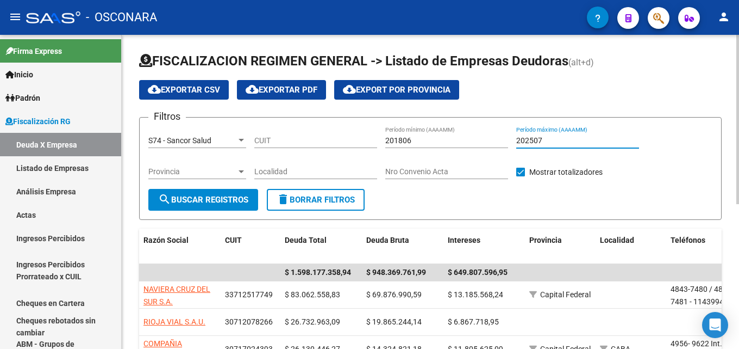
type input "202507"
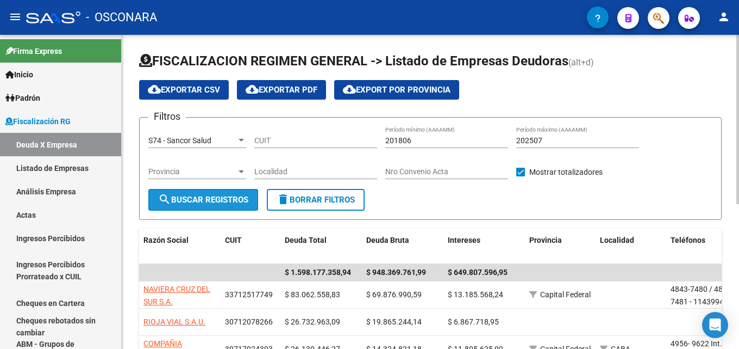
click at [209, 203] on span "search Buscar Registros" at bounding box center [203, 200] width 90 height 10
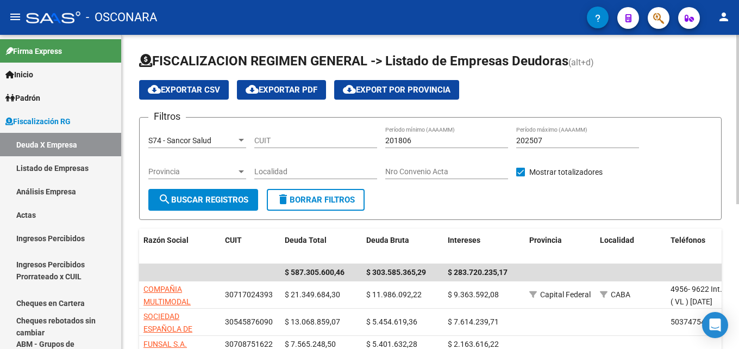
click at [186, 81] on button "cloud_download Exportar CSV" at bounding box center [184, 90] width 90 height 20
click at [59, 189] on link "Análisis Empresa" at bounding box center [60, 190] width 121 height 23
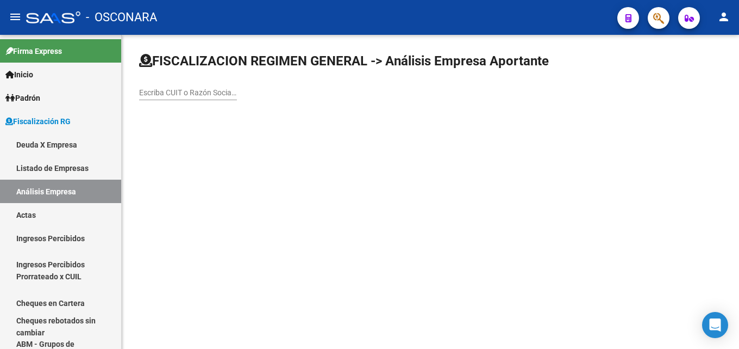
click at [180, 86] on div "Escriba CUIT o Razón Social para buscar" at bounding box center [188, 89] width 98 height 22
paste input "PAMPA PORK S.A."
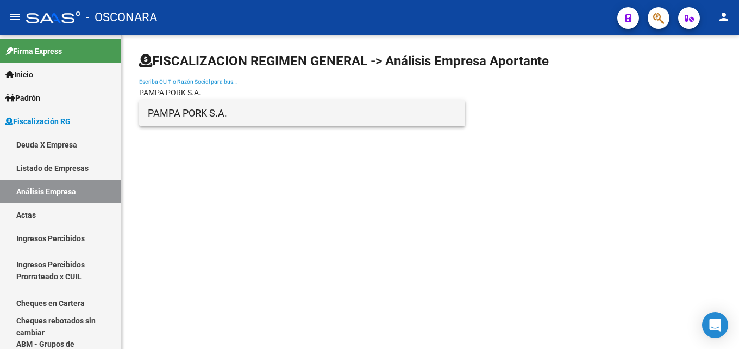
type input "PAMPA PORK S.A."
click at [197, 109] on span "PAMPA PORK S.A." at bounding box center [302, 113] width 309 height 26
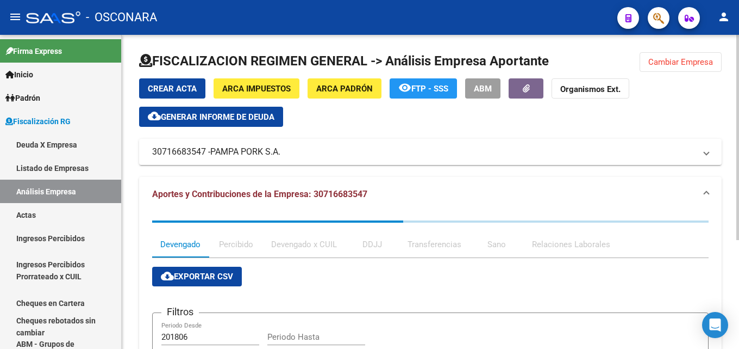
click at [244, 119] on span "Generar informe de deuda" at bounding box center [218, 117] width 114 height 10
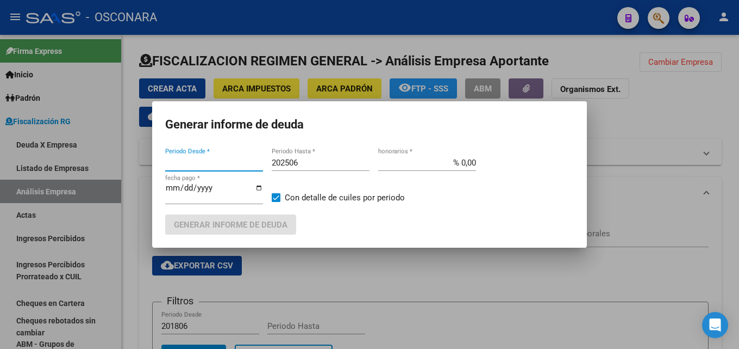
type input "201806"
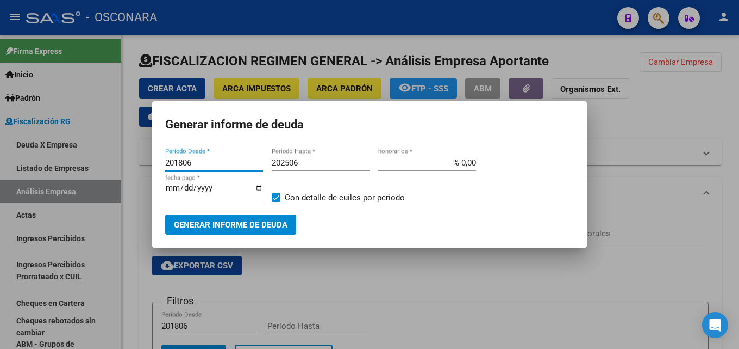
click at [325, 161] on input "202506" at bounding box center [321, 163] width 98 height 10
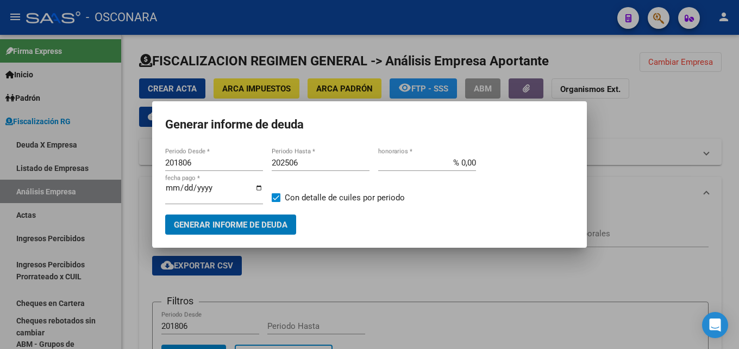
click at [325, 161] on input "202506" at bounding box center [321, 163] width 98 height 10
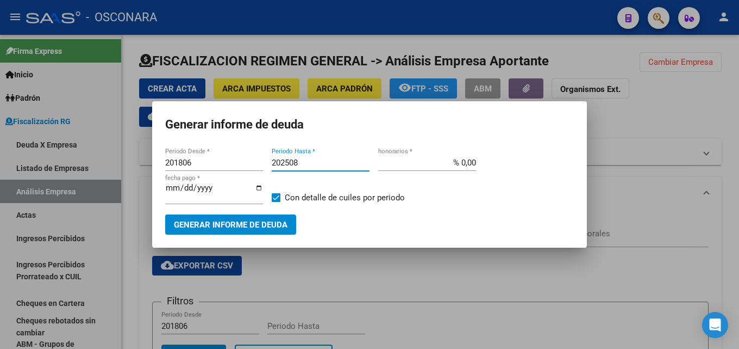
type input "202508"
drag, startPoint x: 624, startPoint y: 164, endPoint x: 726, endPoint y: 168, distance: 102.3
click at [681, 166] on div "Generar informe de deuda 201806 Periodo Desde * 202508 Periodo Hasta * % 0,00 h…" at bounding box center [369, 174] width 739 height 349
type input "% 15,00"
click at [175, 186] on input "[DATE]" at bounding box center [214, 191] width 98 height 17
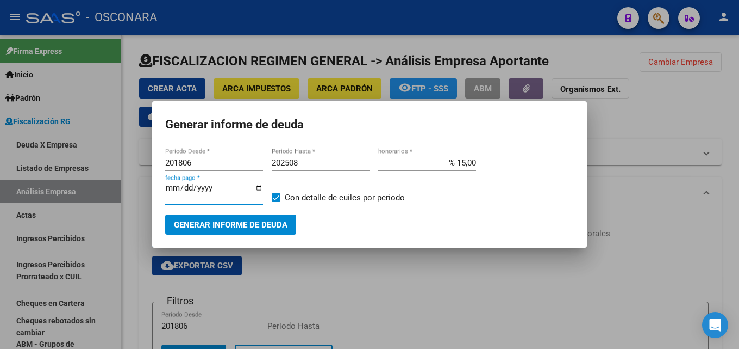
type input "2025-09-30"
click at [203, 223] on span "Generar informe de deuda" at bounding box center [231, 225] width 114 height 10
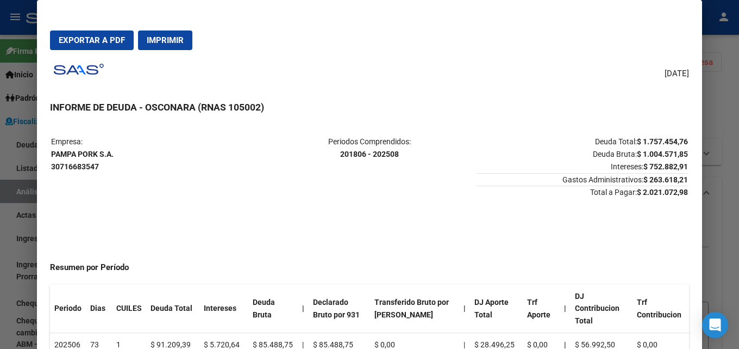
click at [119, 47] on button "Exportar a PDF" at bounding box center [92, 40] width 84 height 20
drag, startPoint x: 681, startPoint y: 195, endPoint x: 630, endPoint y: 194, distance: 51.7
click at [630, 194] on mat-dialog-content "Empresa: PAMPA PORK S.A. 30716683547 Periodos Comprendidos: 201806 - 202508 Deu…" at bounding box center [369, 248] width 665 height 251
copy strong "$ 2.021.072,98"
drag, startPoint x: 122, startPoint y: 155, endPoint x: 52, endPoint y: 157, distance: 70.7
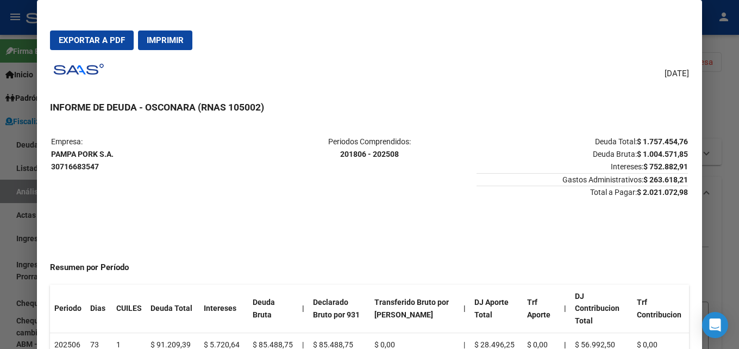
click at [52, 157] on p "Empresa: PAMPA PORK S.A. 30716683547" at bounding box center [156, 153] width 211 height 37
copy strong "PAMPA PORK S.A."
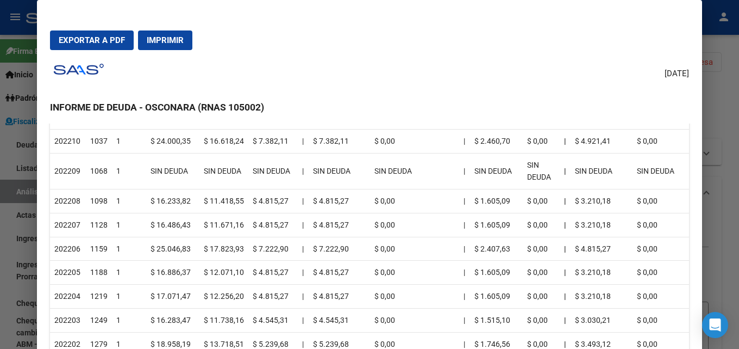
scroll to position [924, 0]
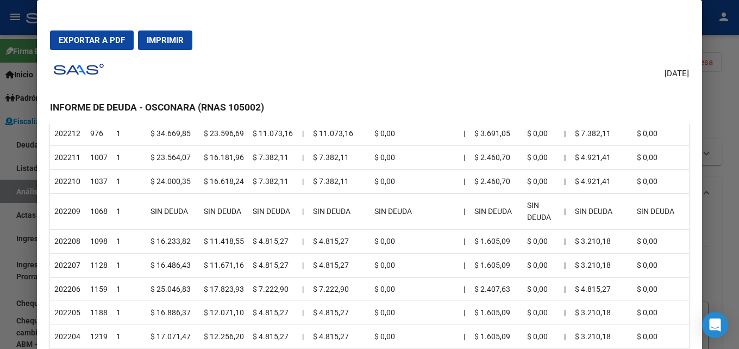
drag, startPoint x: 69, startPoint y: 224, endPoint x: 90, endPoint y: 225, distance: 21.8
click at [90, 229] on tr "202208 1098 1 $ 16.233,82 $ 11.418,55 $ 4.815,27 | $ 4.815,27 $ 0,00 | $ 1.605,…" at bounding box center [369, 241] width 639 height 24
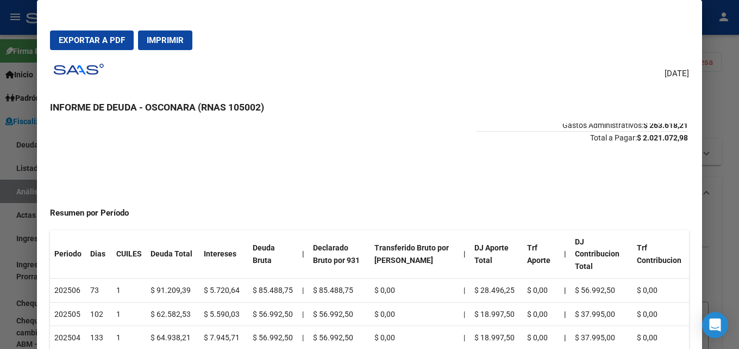
scroll to position [0, 0]
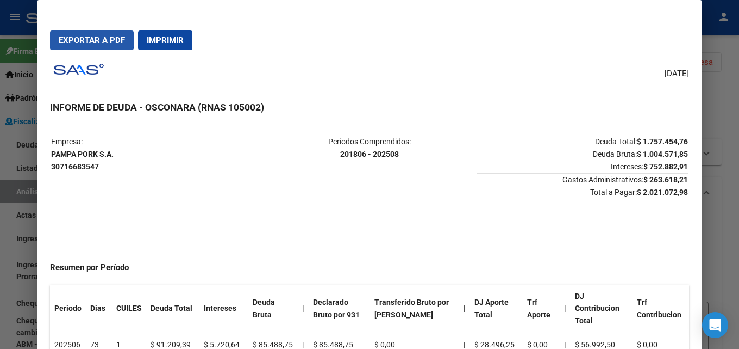
click at [65, 32] on button "Exportar a PDF" at bounding box center [92, 40] width 84 height 20
click at [739, 97] on div at bounding box center [369, 174] width 739 height 349
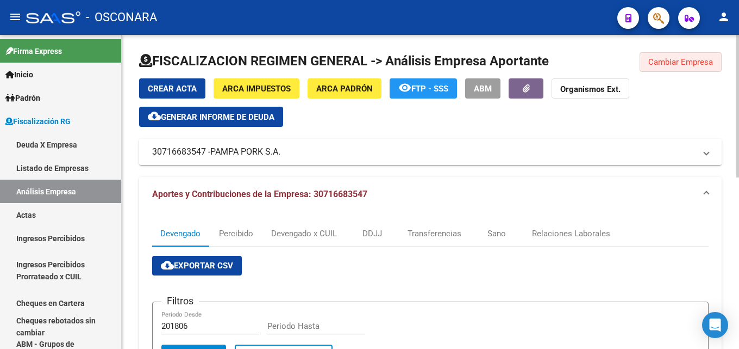
click at [701, 59] on span "Cambiar Empresa" at bounding box center [681, 62] width 65 height 10
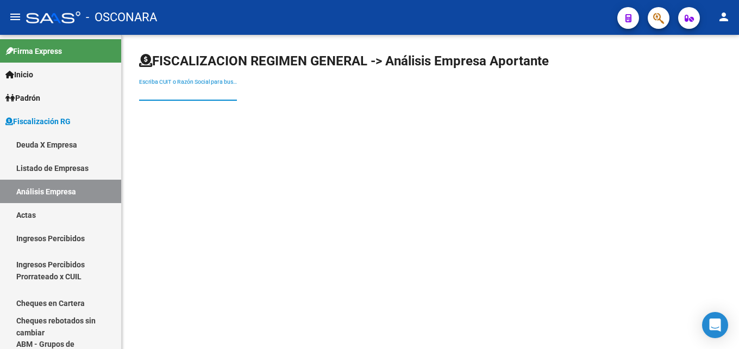
paste input "MAURE MELINA CANDELA"
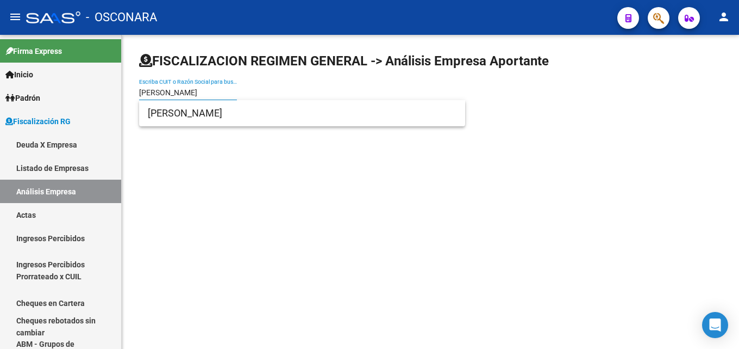
type input "MAURE MELINA CANDELA"
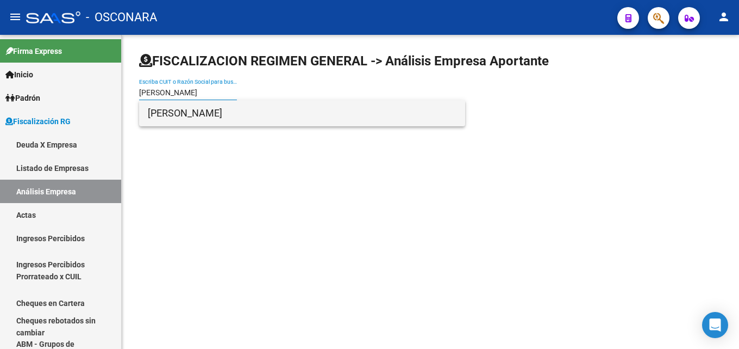
click at [218, 120] on span "MAURE MELINA CANDELA" at bounding box center [302, 113] width 309 height 26
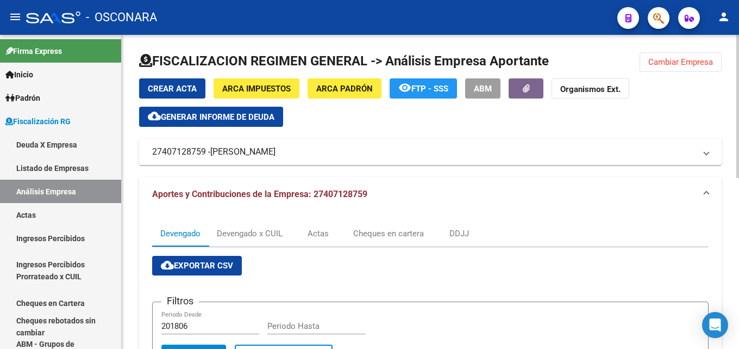
click at [218, 120] on span "Generar informe de deuda" at bounding box center [218, 117] width 114 height 10
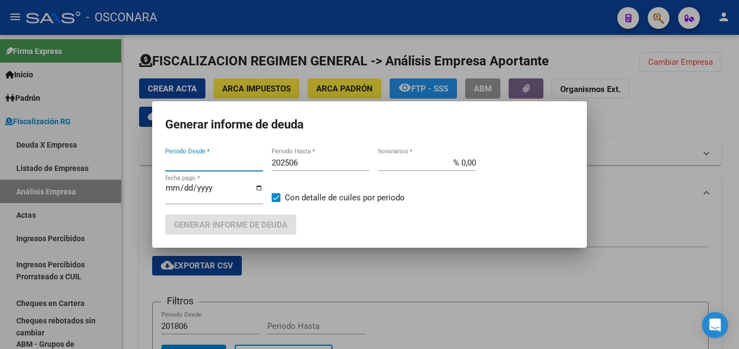
type input "202403"
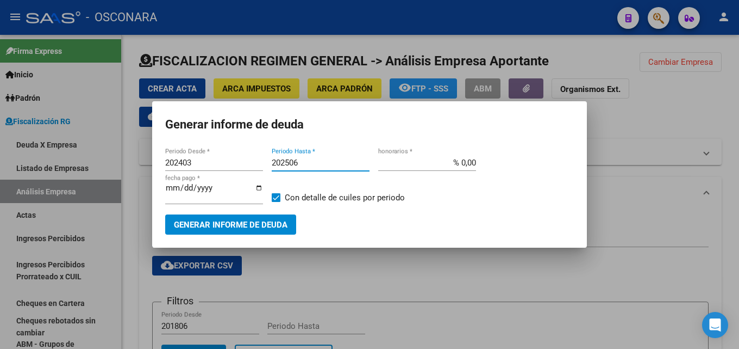
click at [315, 167] on input "202506" at bounding box center [321, 163] width 98 height 10
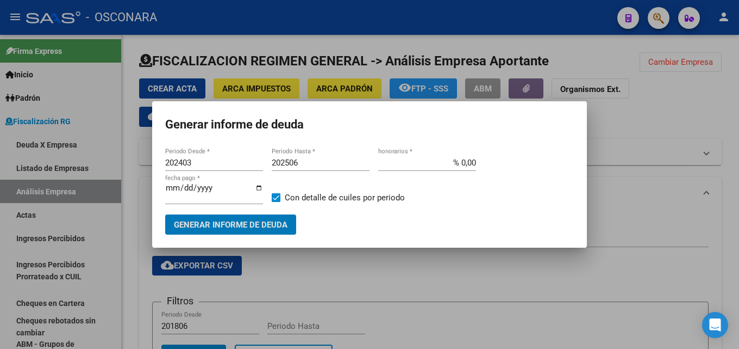
click at [315, 167] on input "202506" at bounding box center [321, 163] width 98 height 10
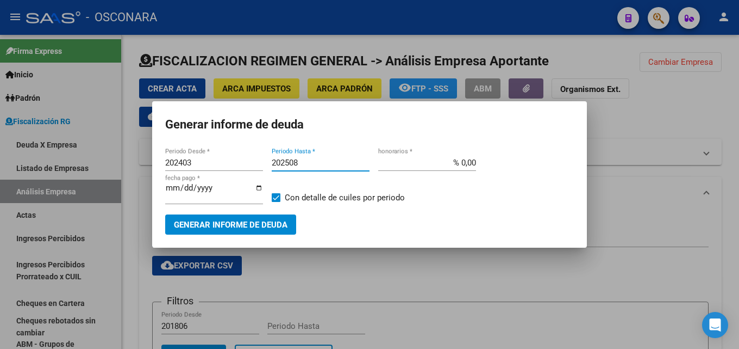
type input "202508"
drag, startPoint x: 443, startPoint y: 163, endPoint x: 534, endPoint y: 170, distance: 91.6
click at [528, 170] on div "202403 Periodo Desde * 202508 Periodo Hasta * % 0,00 honorarios * 2025-09-17 fe…" at bounding box center [369, 184] width 409 height 60
type input "% 15,00"
click at [171, 188] on input "[DATE]" at bounding box center [214, 191] width 98 height 17
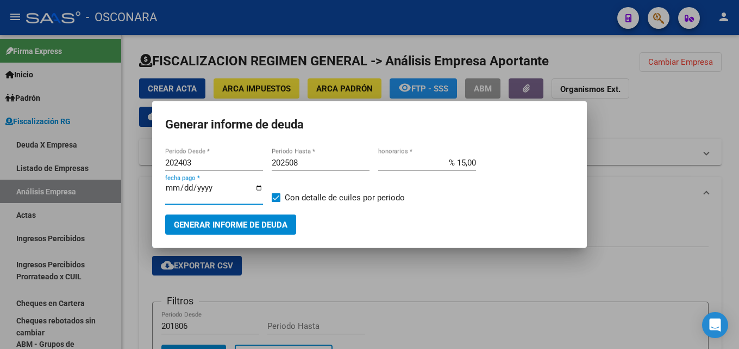
type input "[DATE]"
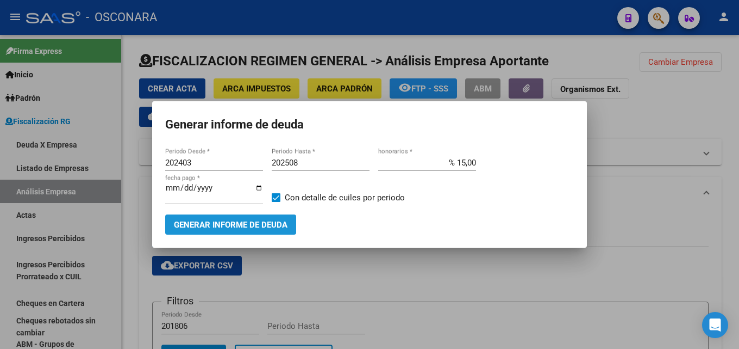
click at [191, 222] on span "Generar informe de deuda" at bounding box center [231, 225] width 114 height 10
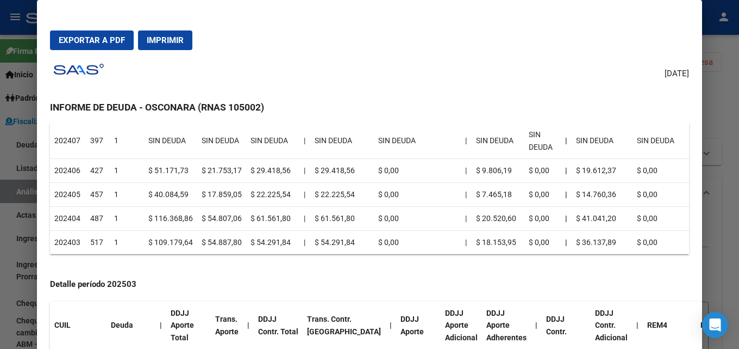
scroll to position [381, 0]
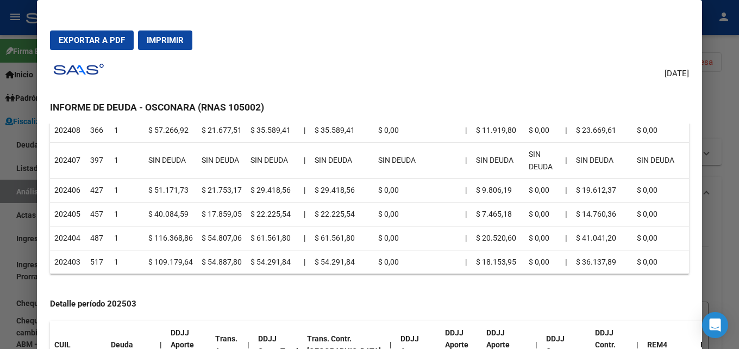
drag, startPoint x: 291, startPoint y: 250, endPoint x: 52, endPoint y: 176, distance: 250.0
click at [52, 176] on table "Periodo Dias CUILES Deuda Total Intereses Deuda Bruta | Declarado Bruto por 931…" at bounding box center [369, 89] width 639 height 370
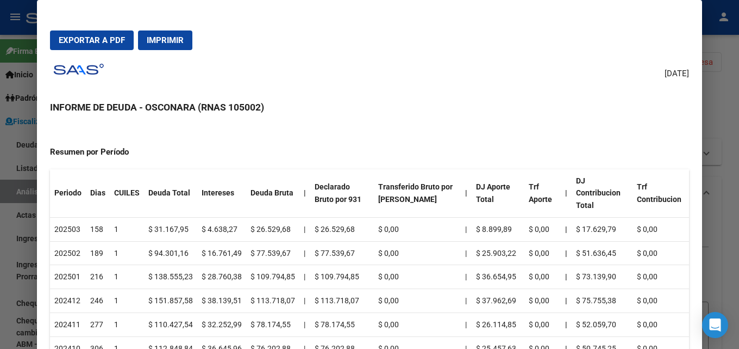
scroll to position [109, 0]
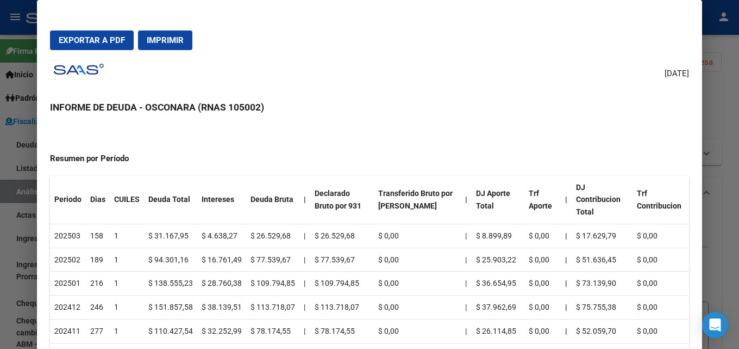
click at [739, 131] on div at bounding box center [369, 174] width 739 height 349
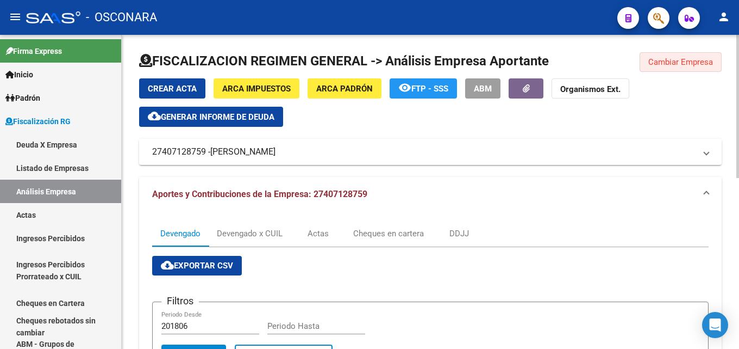
click at [680, 54] on button "Cambiar Empresa" at bounding box center [681, 62] width 82 height 20
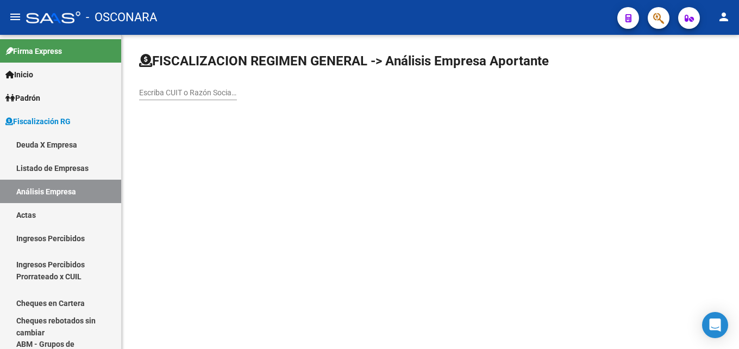
drag, startPoint x: 200, startPoint y: 97, endPoint x: 201, endPoint y: 92, distance: 5.5
paste input "COOPERATIVA DE VIVIENDA CREDITO Y CONSUMO CRE-SER LTDA"
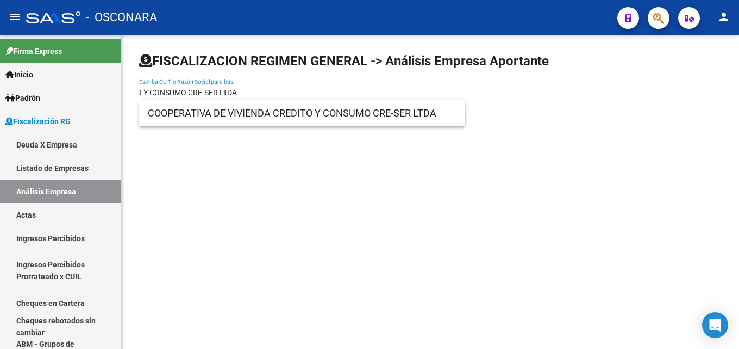
type input "COOPERATIVA DE VIVIENDA CREDITO Y CONSUMO CRE-SER LTDA"
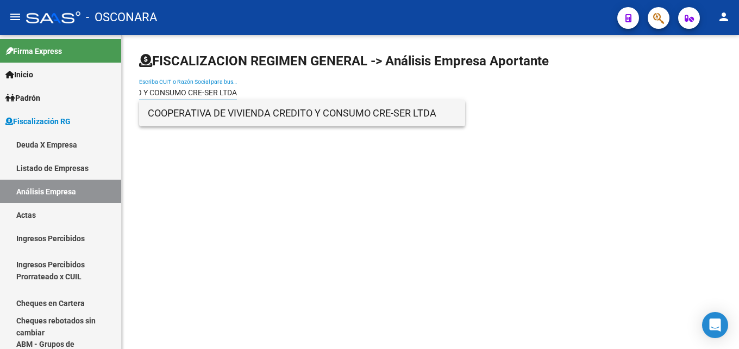
scroll to position [0, 0]
click at [205, 125] on span "COOPERATIVA DE VIVIENDA CREDITO Y CONSUMO CRE-SER LTDA" at bounding box center [302, 113] width 309 height 26
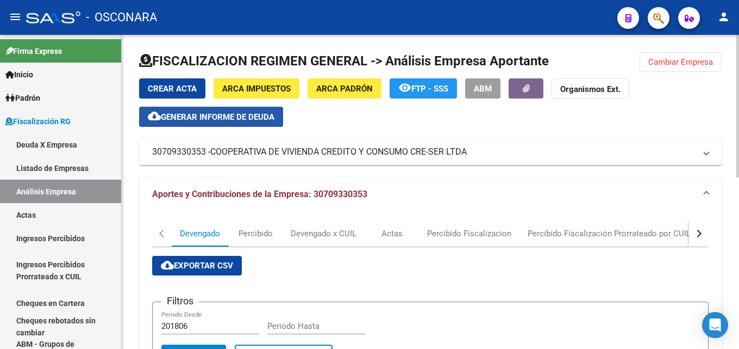
click at [251, 117] on span "Generar informe de deuda" at bounding box center [218, 117] width 114 height 10
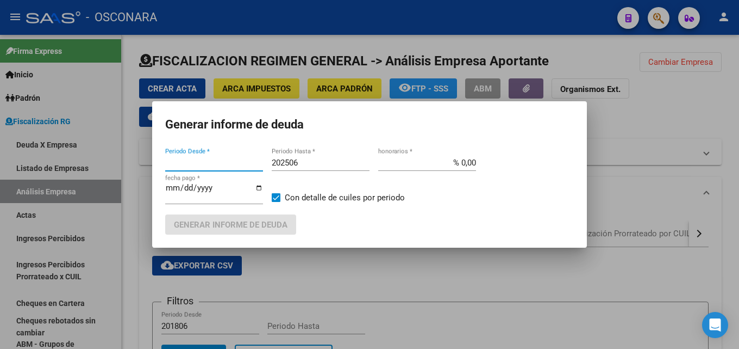
type input "202107"
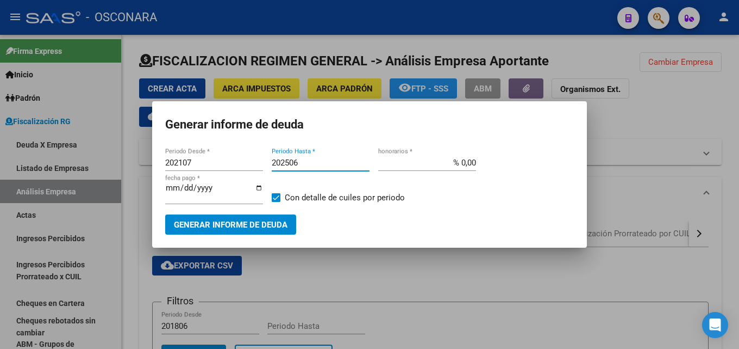
click at [324, 165] on input "202506" at bounding box center [321, 163] width 98 height 10
click at [325, 165] on input "202506" at bounding box center [321, 163] width 98 height 10
type input "202507"
drag, startPoint x: 456, startPoint y: 163, endPoint x: 509, endPoint y: 159, distance: 53.4
click at [509, 159] on div "202107 Periodo Desde * 202507 Periodo Hasta * % 0,00 honorarios * 2025-09-17 fe…" at bounding box center [369, 184] width 409 height 60
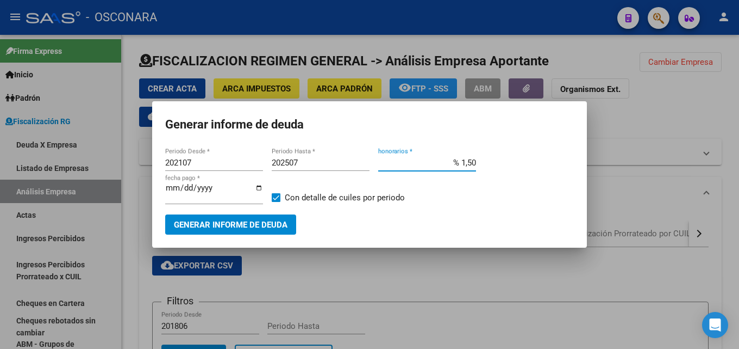
type input "% 15,00"
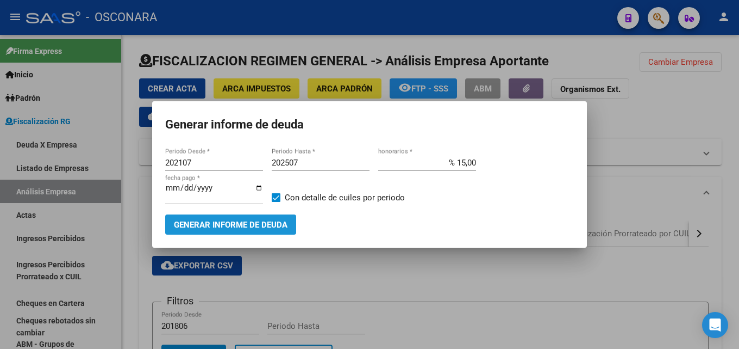
click at [258, 222] on span "Generar informe de deuda" at bounding box center [231, 225] width 114 height 10
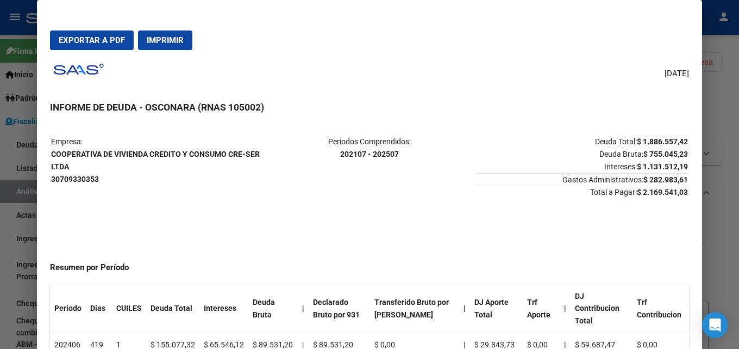
click at [739, 146] on div at bounding box center [369, 174] width 739 height 349
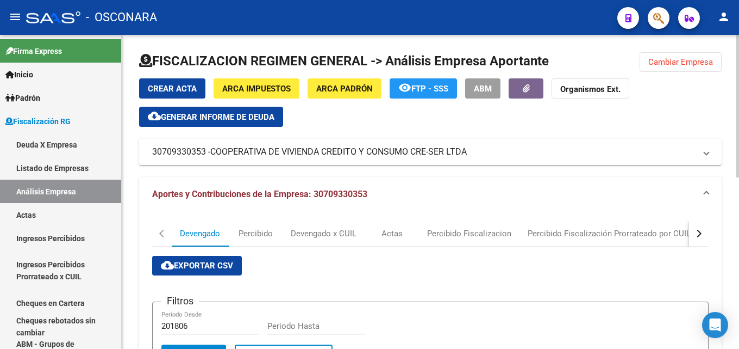
click at [695, 66] on span "Cambiar Empresa" at bounding box center [681, 62] width 65 height 10
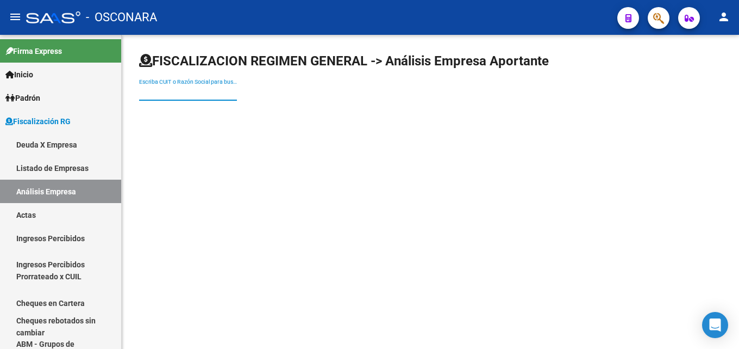
paste input "ROMA JORGE FABIAN"
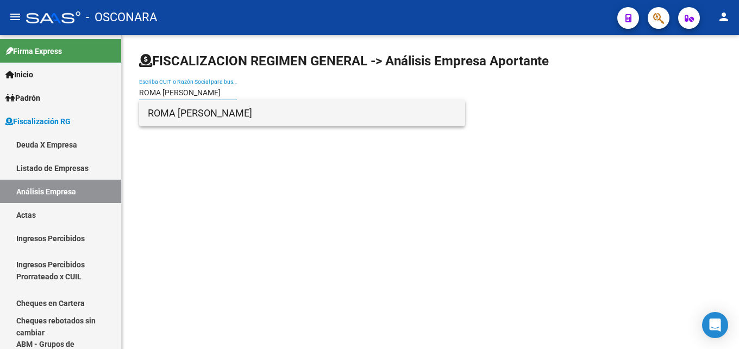
type input "ROMA JORGE FABIAN"
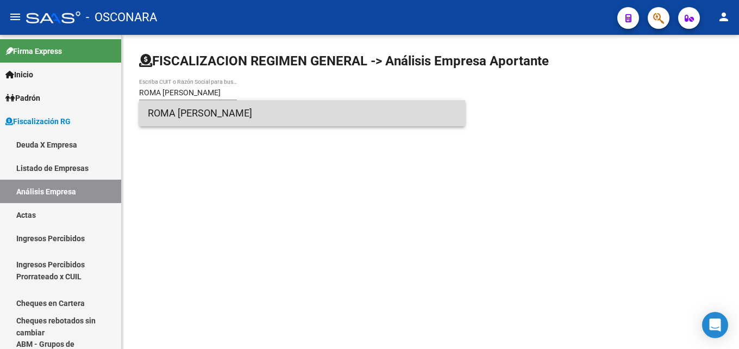
click at [222, 117] on span "ROMA JORGE FABIAN" at bounding box center [302, 113] width 309 height 26
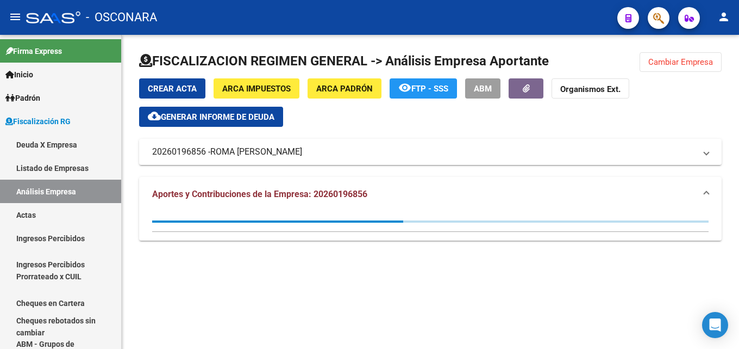
click at [206, 120] on span "Generar informe de deuda" at bounding box center [218, 117] width 114 height 10
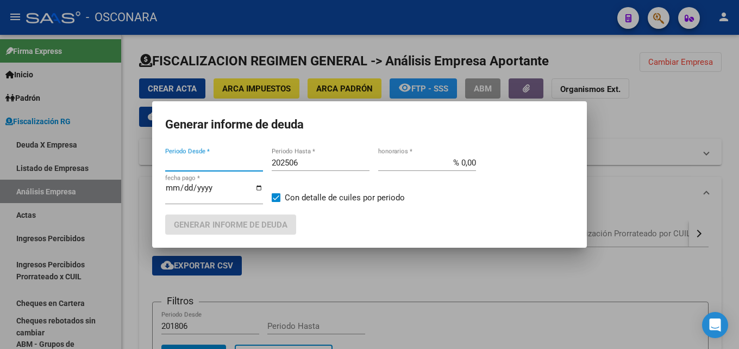
type input "202408"
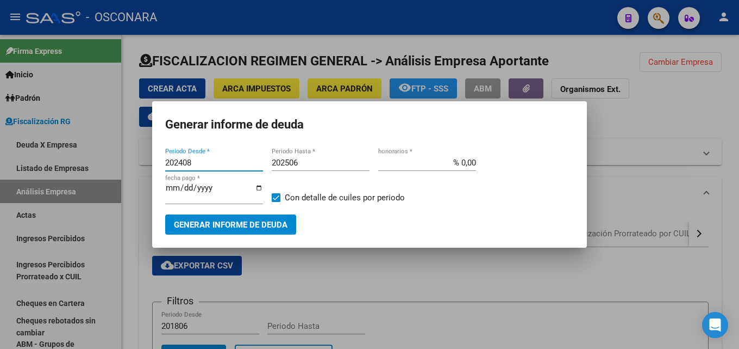
click at [304, 161] on input "202506" at bounding box center [321, 163] width 98 height 10
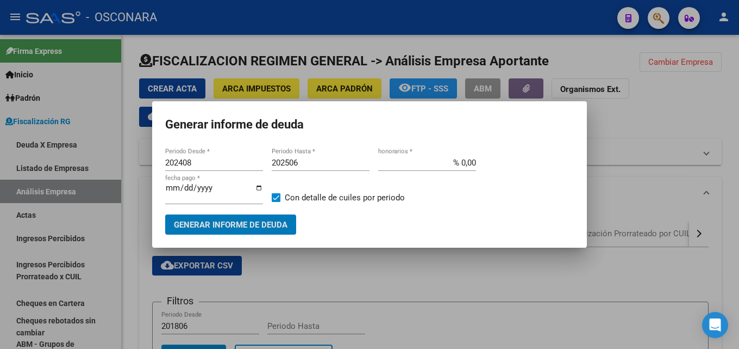
click at [304, 161] on input "202506" at bounding box center [321, 163] width 98 height 10
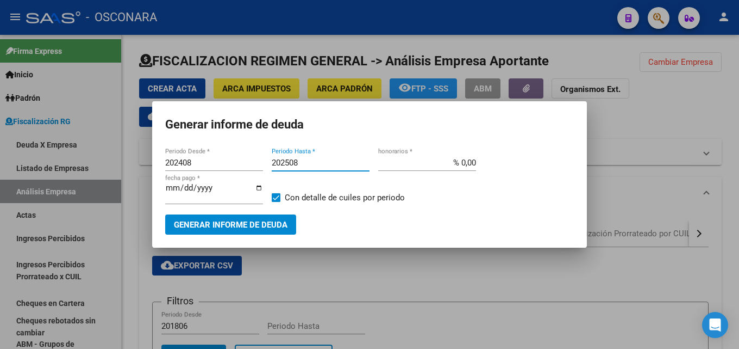
type input "202508"
drag, startPoint x: 468, startPoint y: 163, endPoint x: 494, endPoint y: 168, distance: 26.1
click at [493, 166] on div "202408 Periodo Desde * 202508 Periodo Hasta * % 0,00 honorarios * 2025-09-17 fe…" at bounding box center [369, 184] width 409 height 60
type input "% 15,00"
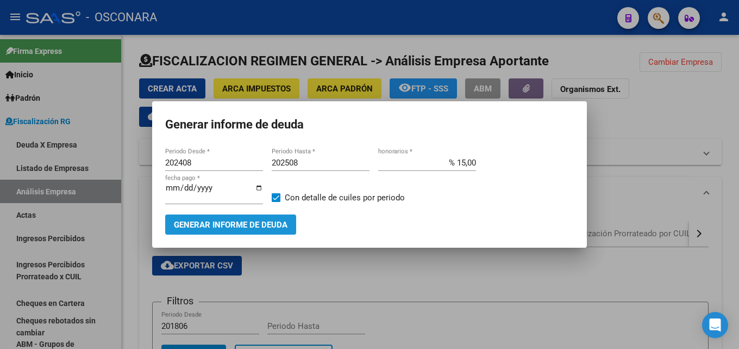
click at [206, 224] on span "Generar informe de deuda" at bounding box center [231, 225] width 114 height 10
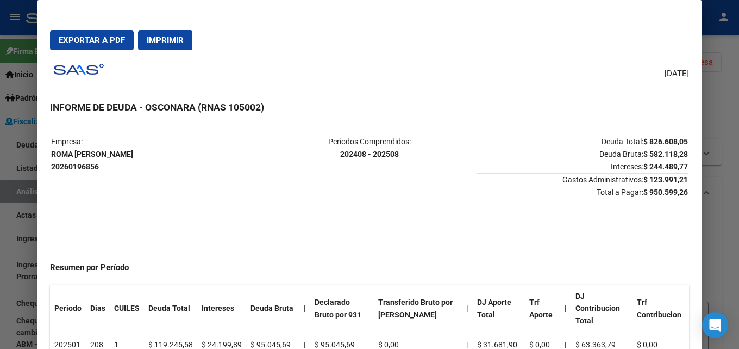
drag, startPoint x: 136, startPoint y: 156, endPoint x: 51, endPoint y: 155, distance: 85.9
click at [51, 155] on table "Empresa: ROMA JORGE FABIAN 20260196856 Periodos Comprendidos: 202408 - 202508 D…" at bounding box center [369, 166] width 639 height 65
copy strong "ROMA JORGE FABIAN"
drag, startPoint x: 683, startPoint y: 189, endPoint x: 636, endPoint y: 194, distance: 48.1
click at [636, 194] on mat-dialog-content "Empresa: ROMA JORGE FABIAN 20260196856 Periodos Comprendidos: 202408 - 202508 D…" at bounding box center [369, 248] width 665 height 251
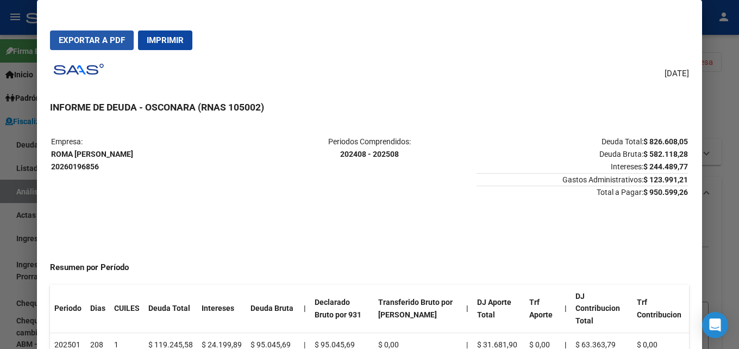
click at [71, 41] on span "Exportar a PDF" at bounding box center [92, 40] width 66 height 10
click at [739, 119] on div at bounding box center [369, 174] width 739 height 349
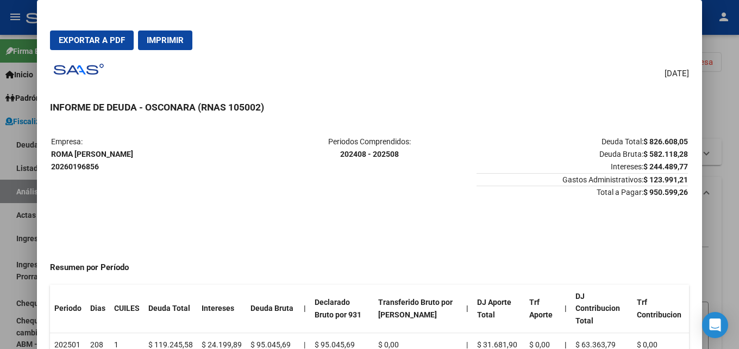
click at [739, 119] on div at bounding box center [369, 174] width 739 height 349
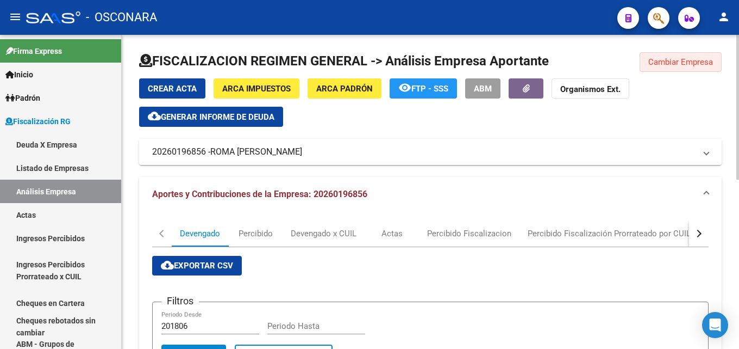
click at [678, 64] on span "Cambiar Empresa" at bounding box center [681, 62] width 65 height 10
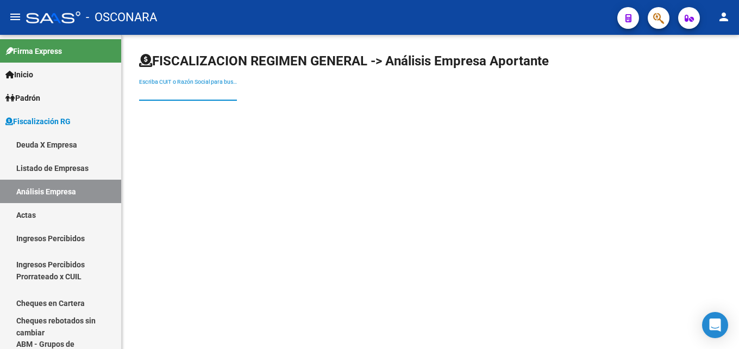
paste input "CENTRO DE ELABORACIÓN DE REFRESCOS"
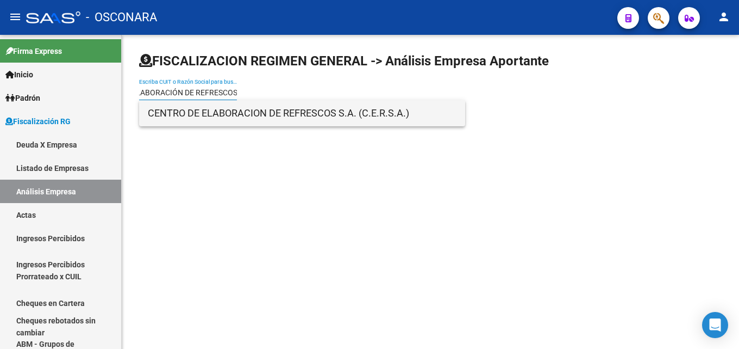
type input "CENTRO DE ELABORACIÓN DE REFRESCOS"
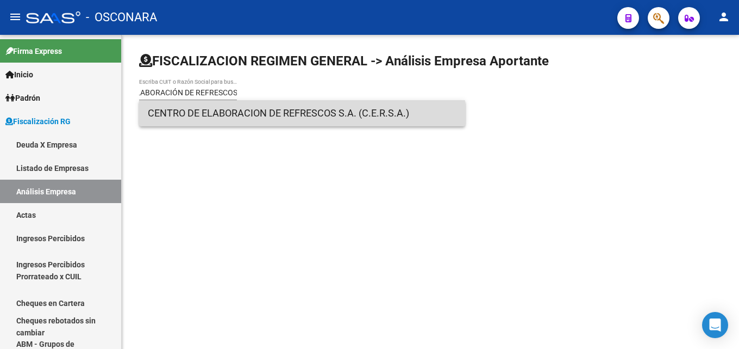
scroll to position [0, 0]
click at [240, 117] on span "CENTRO DE ELABORACION DE REFRESCOS S.A. (C.E.R.S.A.)" at bounding box center [302, 113] width 309 height 26
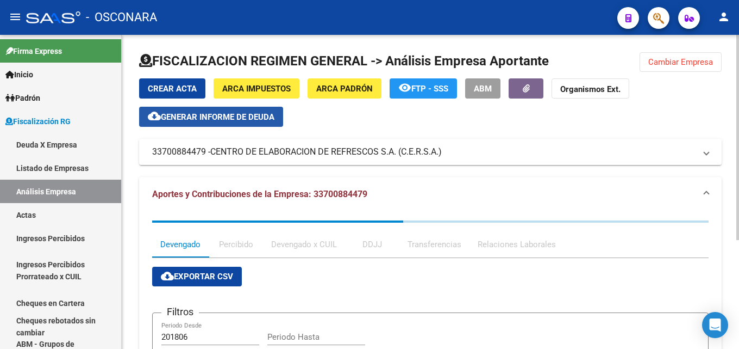
click at [229, 113] on span "Generar informe de deuda" at bounding box center [218, 117] width 114 height 10
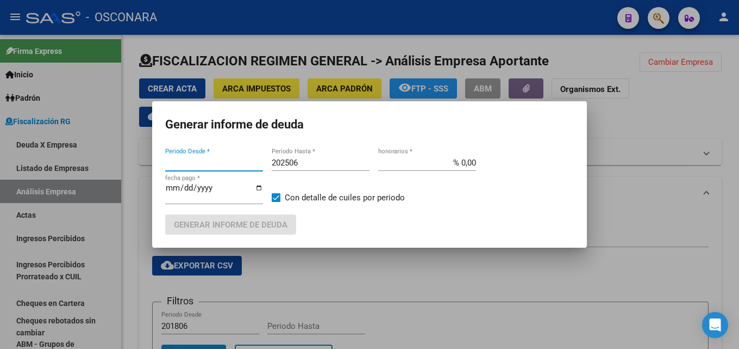
type input "201806"
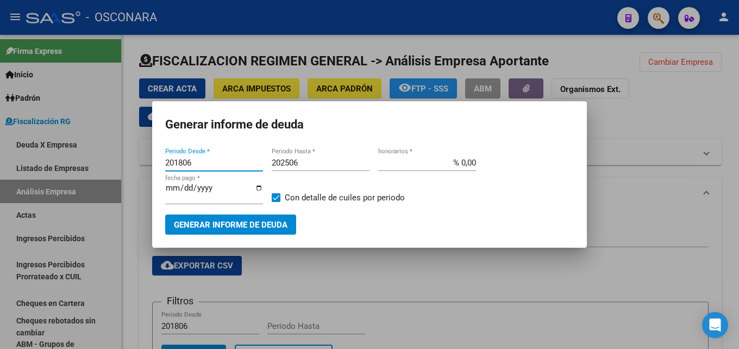
click at [319, 159] on input "202506" at bounding box center [321, 163] width 98 height 10
click at [318, 159] on input "202506" at bounding box center [321, 163] width 98 height 10
type input "202508"
drag, startPoint x: 451, startPoint y: 163, endPoint x: 585, endPoint y: 166, distance: 134.3
click at [555, 161] on div "201806 Periodo Desde * 202508 Periodo Hasta * % 0,00 honorarios * [DATE] fecha …" at bounding box center [369, 184] width 409 height 60
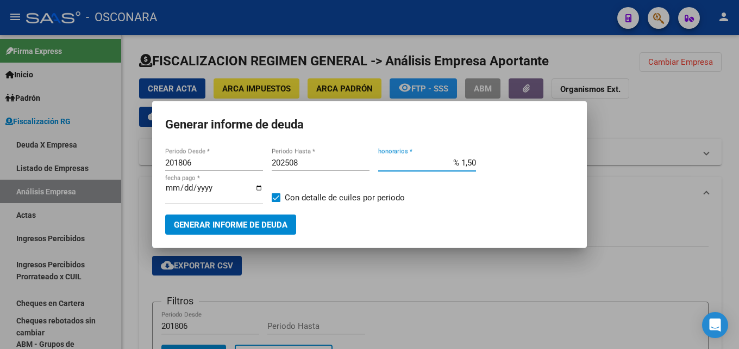
type input "% 15,00"
click at [211, 229] on span "Generar informe de deuda" at bounding box center [231, 225] width 114 height 10
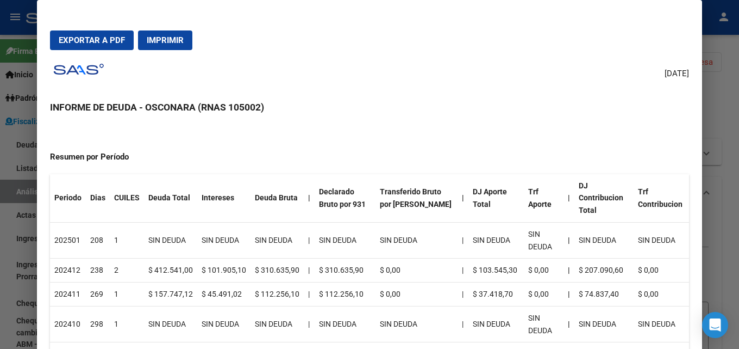
scroll to position [109, 0]
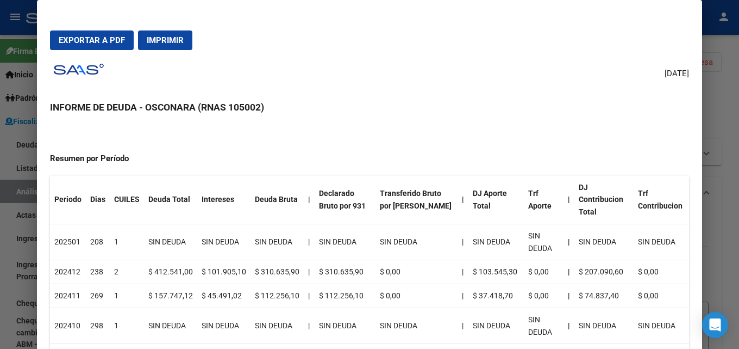
click at [84, 38] on span "Exportar a PDF" at bounding box center [92, 40] width 66 height 10
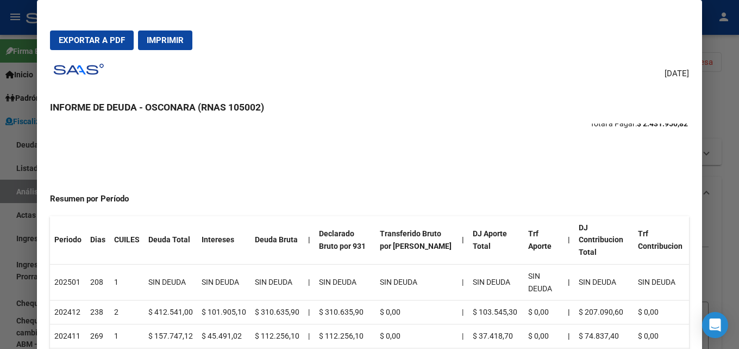
scroll to position [0, 0]
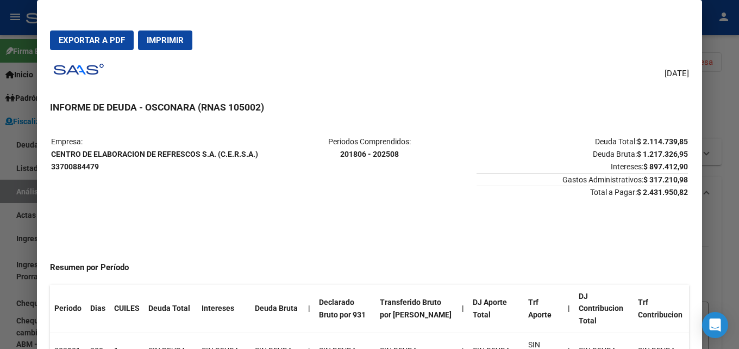
drag, startPoint x: 262, startPoint y: 154, endPoint x: 66, endPoint y: 154, distance: 195.2
click at [67, 154] on tr "Empresa: CENTRO DE ELABORACION DE REFRESCOS S.A. (C.E.R.S.A.) 33700884479 Perio…" at bounding box center [369, 166] width 637 height 63
click at [66, 154] on strong "CENTRO DE ELABORACION DE REFRESCOS S.A. (C.E.R.S.A.) 33700884479" at bounding box center [154, 160] width 207 height 21
click at [108, 154] on strong "CENTRO DE ELABORACION DE REFRESCOS S.A. (C.E.R.S.A.) 33700884479" at bounding box center [154, 160] width 207 height 21
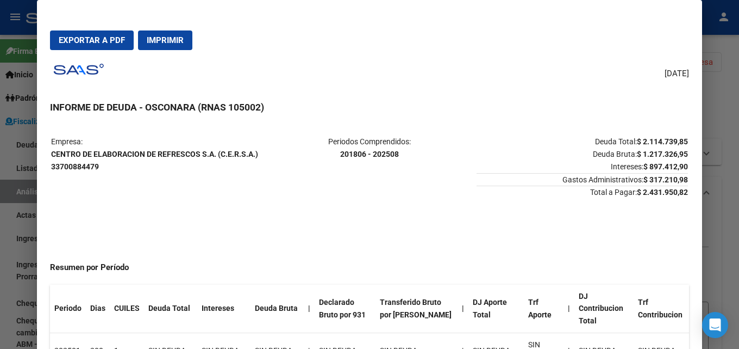
click at [108, 154] on strong "CENTRO DE ELABORACION DE REFRESCOS S.A. (C.E.R.S.A.) 33700884479" at bounding box center [154, 160] width 207 height 21
drag, startPoint x: 685, startPoint y: 193, endPoint x: 627, endPoint y: 194, distance: 57.6
click at [627, 194] on mat-dialog-content "Empresa: CENTRO DE ELABORACION DE REFRESCOS S.A. (C.E.R.S.A.) 33700884479 Perio…" at bounding box center [369, 248] width 665 height 251
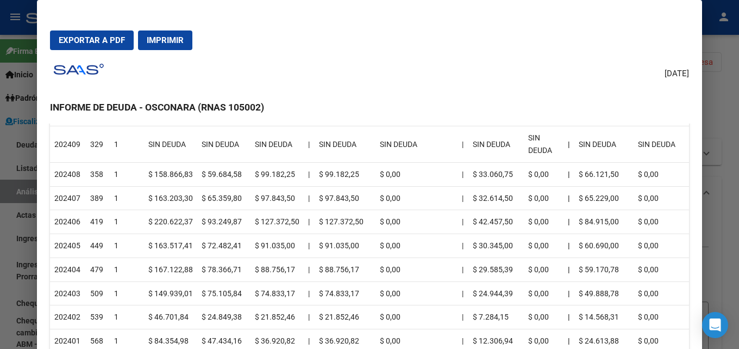
scroll to position [272, 0]
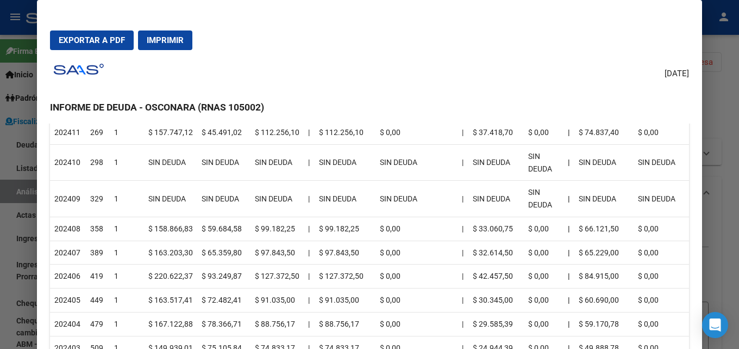
drag, startPoint x: 70, startPoint y: 225, endPoint x: 133, endPoint y: 225, distance: 63.1
click at [128, 228] on tr "202408 358 1 $ 158.866,83 $ 59.684,58 $ 99.182,25 | $ 99.182,25 $ 0,00 | $ 33.0…" at bounding box center [369, 228] width 639 height 24
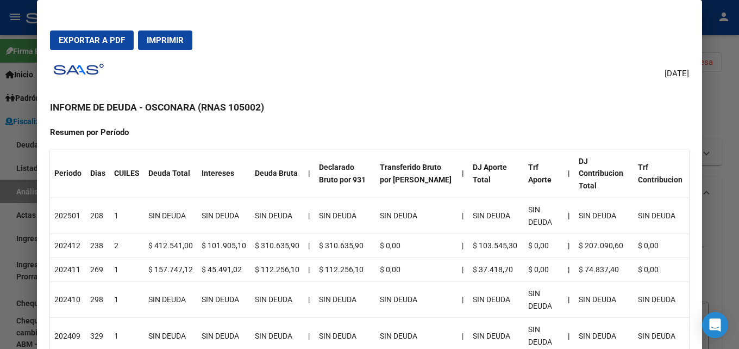
scroll to position [109, 0]
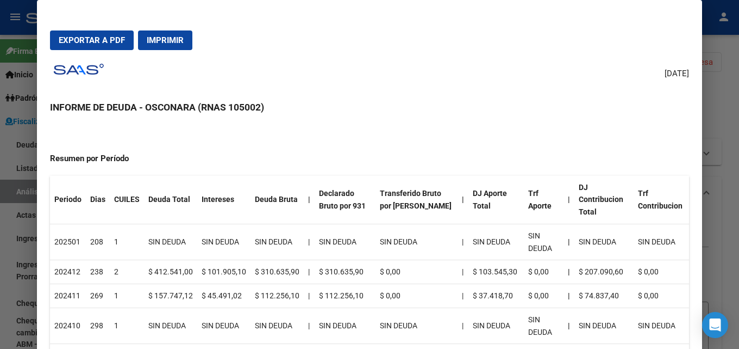
click at [731, 183] on div at bounding box center [369, 174] width 739 height 349
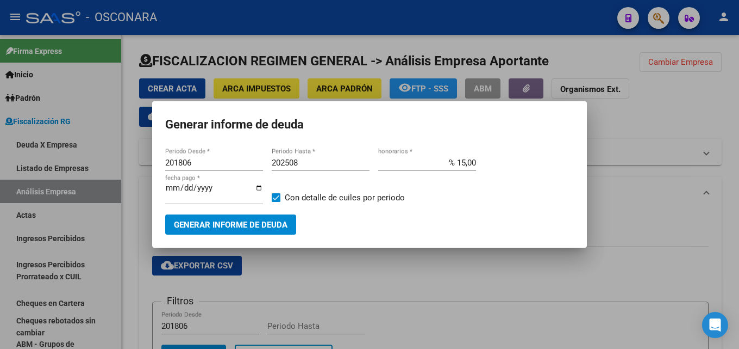
click at [731, 183] on div at bounding box center [369, 174] width 739 height 349
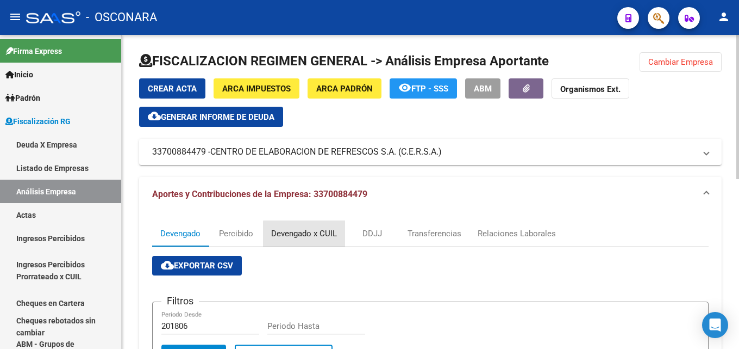
click at [326, 238] on div "Devengado x CUIL" at bounding box center [304, 233] width 66 height 12
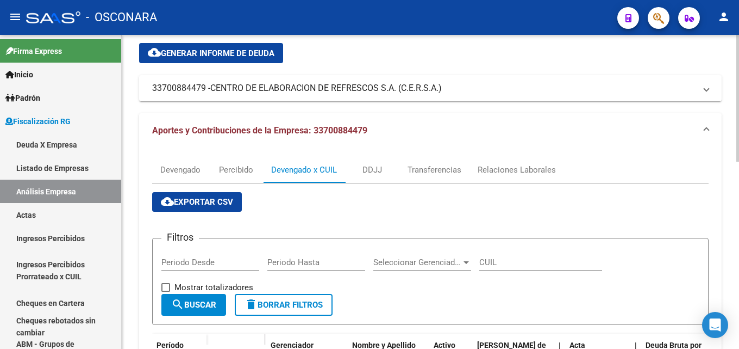
scroll to position [0, 0]
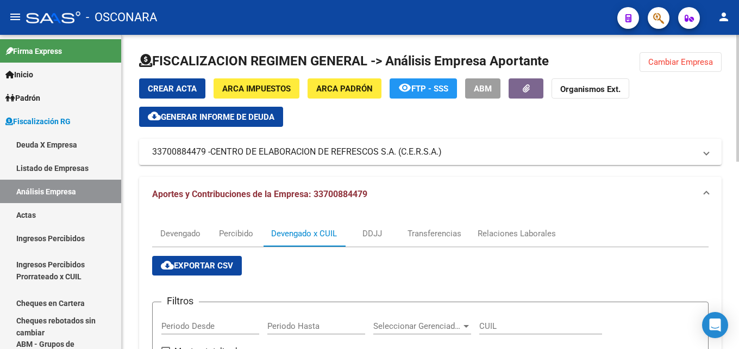
drag, startPoint x: 674, startPoint y: 64, endPoint x: 596, endPoint y: 65, distance: 77.8
click at [674, 64] on span "Cambiar Empresa" at bounding box center [681, 62] width 65 height 10
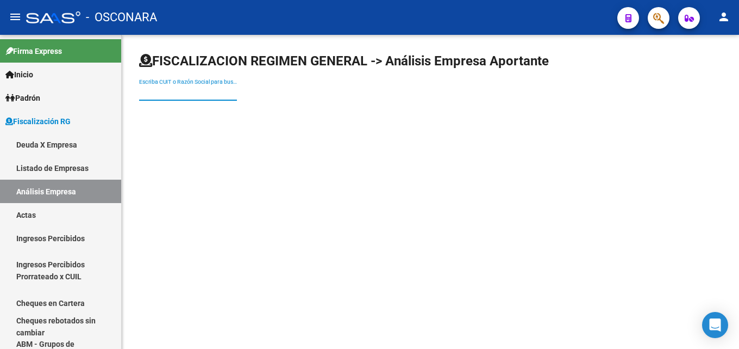
paste input "CALABRIA BANFIELD S.A."
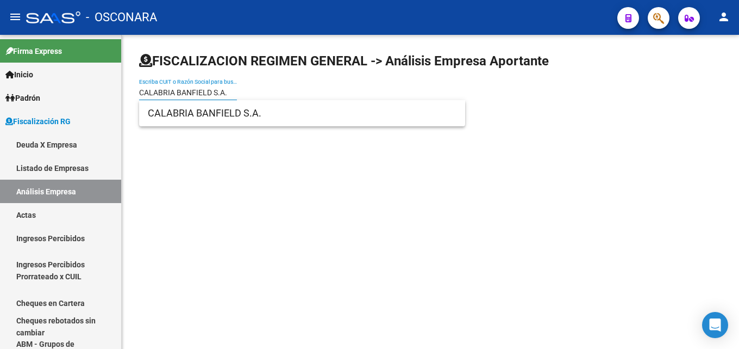
type input "CALABRIA BANFIELD S.A."
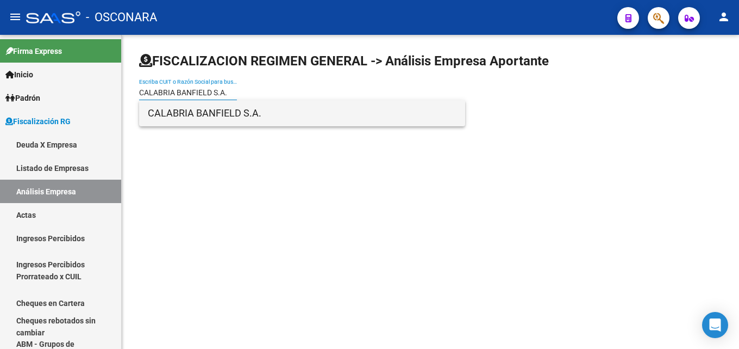
click at [209, 113] on span "CALABRIA BANFIELD S.A." at bounding box center [302, 113] width 309 height 26
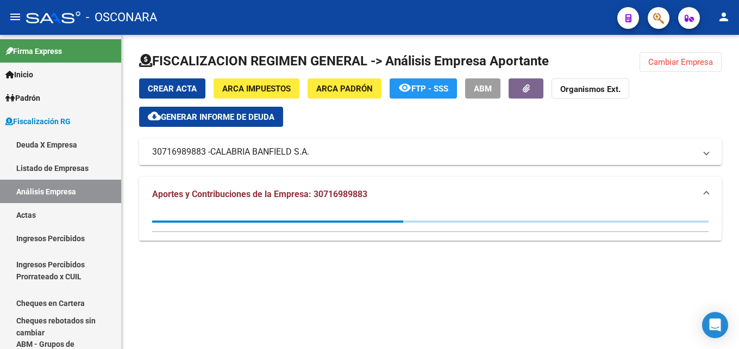
click at [239, 116] on span "Generar informe de deuda" at bounding box center [218, 117] width 114 height 10
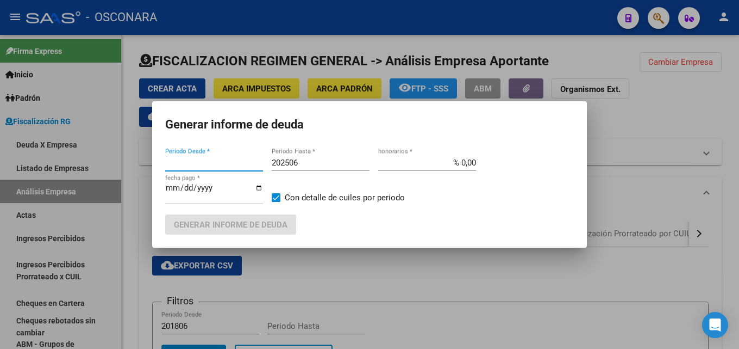
type input "202409"
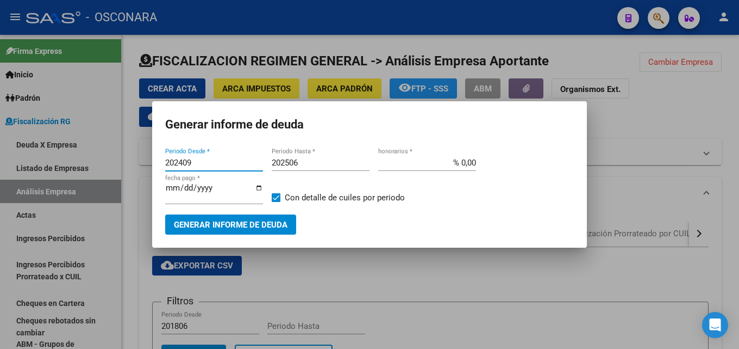
click at [315, 167] on input "202506" at bounding box center [321, 163] width 98 height 10
click at [319, 166] on input "202506" at bounding box center [321, 163] width 98 height 10
type input "202508"
drag, startPoint x: 446, startPoint y: 163, endPoint x: 739, endPoint y: 190, distance: 294.3
click at [686, 164] on div "Generar informe de deuda 202409 Periodo Desde * 202508 Periodo Hasta * % 0,00 h…" at bounding box center [369, 174] width 739 height 349
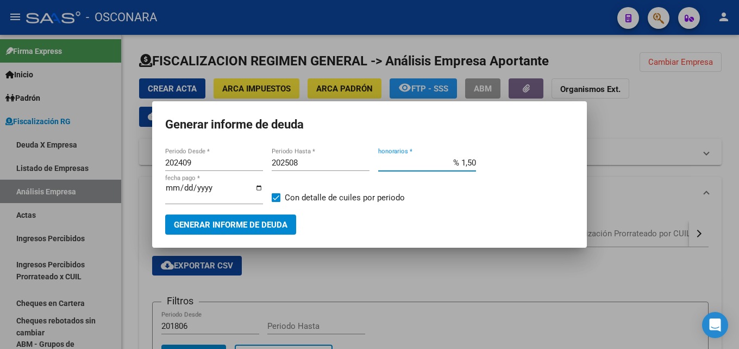
type input "% 15,00"
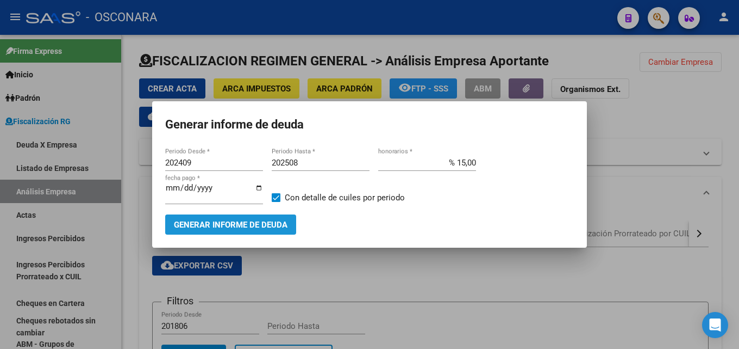
click at [258, 224] on span "Generar informe de deuda" at bounding box center [231, 225] width 114 height 10
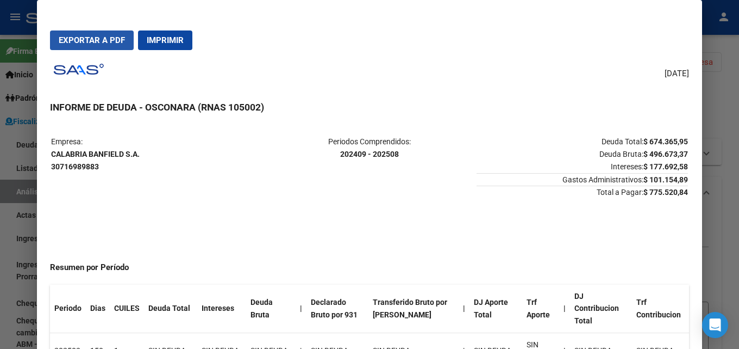
click at [94, 43] on span "Exportar a PDF" at bounding box center [92, 40] width 66 height 10
drag, startPoint x: 142, startPoint y: 153, endPoint x: 52, endPoint y: 152, distance: 90.3
click at [52, 152] on p "Empresa: CALABRIA BANFIELD S.A. 30716989883" at bounding box center [156, 153] width 211 height 37
drag, startPoint x: 686, startPoint y: 192, endPoint x: 636, endPoint y: 196, distance: 49.7
click at [636, 196] on mat-dialog-content "Empresa: CALABRIA BANFIELD S.A. 30716989883 Periodos Comprendidos: 202409 - 202…" at bounding box center [369, 248] width 665 height 251
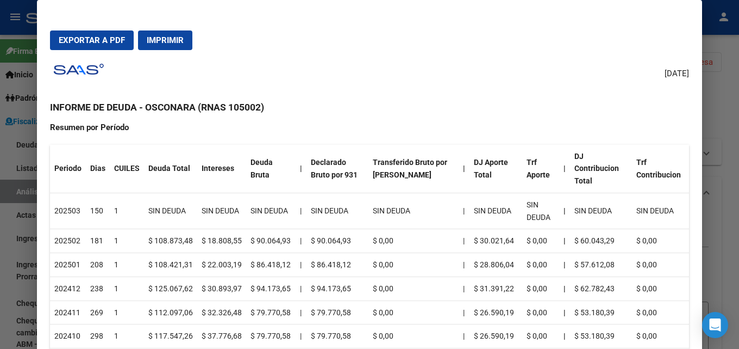
scroll to position [217, 0]
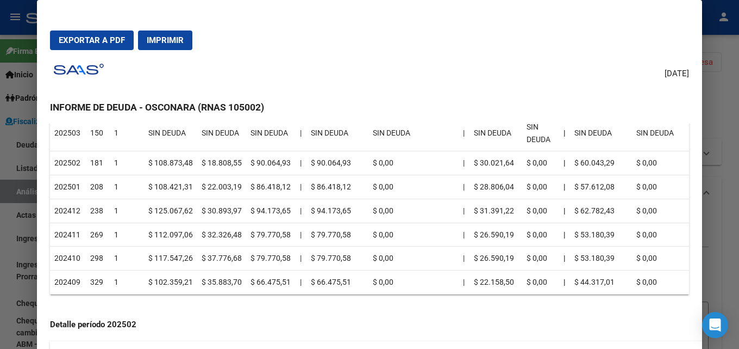
drag, startPoint x: 67, startPoint y: 268, endPoint x: 122, endPoint y: 275, distance: 55.8
click at [122, 275] on tr "202409 329 1 $ 102.359,21 $ 35.883,70 $ 66.475,51 | $ 66.475,51 $ 0,00 | $ 22.1…" at bounding box center [369, 282] width 639 height 24
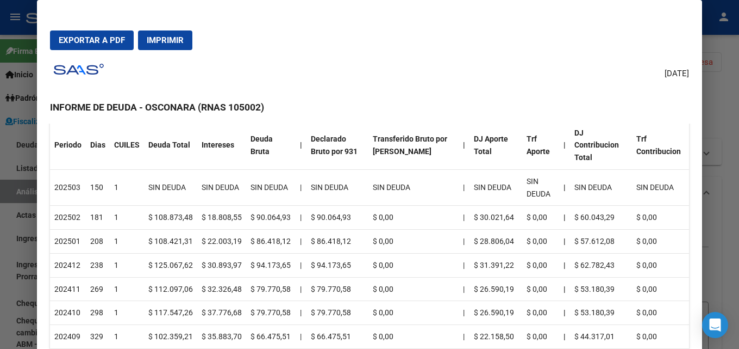
drag, startPoint x: 84, startPoint y: 208, endPoint x: 102, endPoint y: 198, distance: 19.7
click at [107, 213] on tr "202502 181 1 $ 108.873,48 $ 18.808,55 $ 90.064,93 | $ 90.064,93 $ 0,00 | $ 30.0…" at bounding box center [369, 218] width 639 height 24
click at [739, 165] on div at bounding box center [369, 174] width 739 height 349
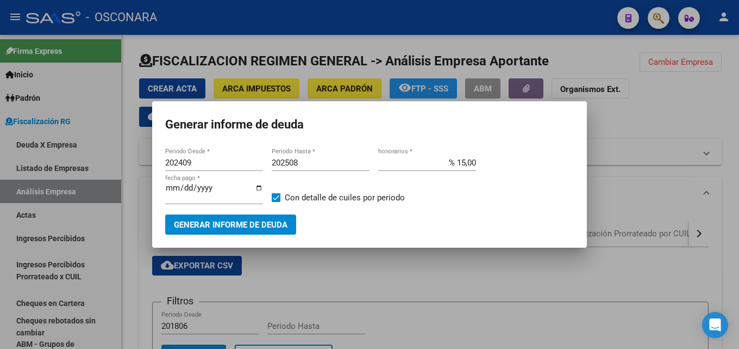
click at [407, 292] on div at bounding box center [369, 174] width 739 height 349
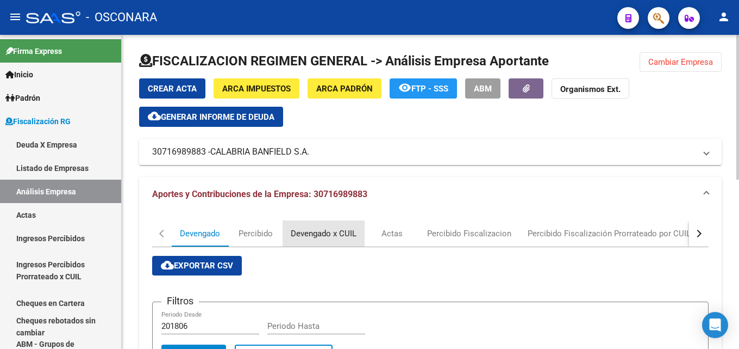
click at [324, 235] on div "Devengado x CUIL" at bounding box center [324, 233] width 66 height 12
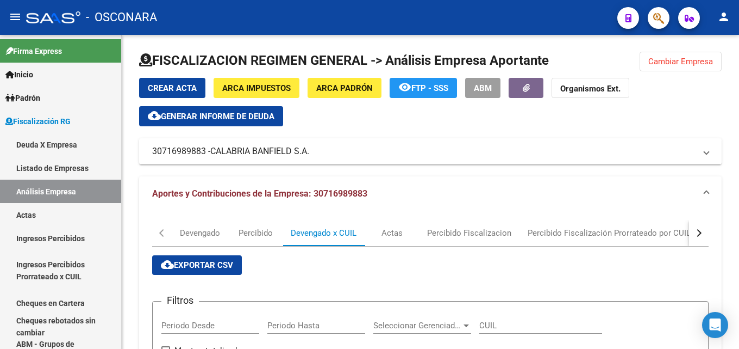
scroll to position [0, 0]
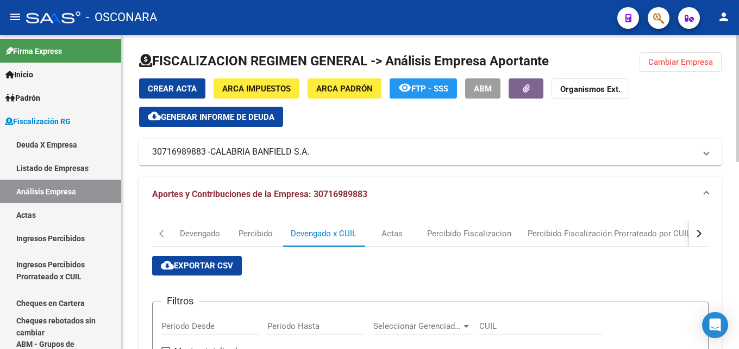
click at [666, 72] on div at bounding box center [430, 65] width 583 height 26
click at [664, 56] on button "Cambiar Empresa" at bounding box center [681, 62] width 82 height 20
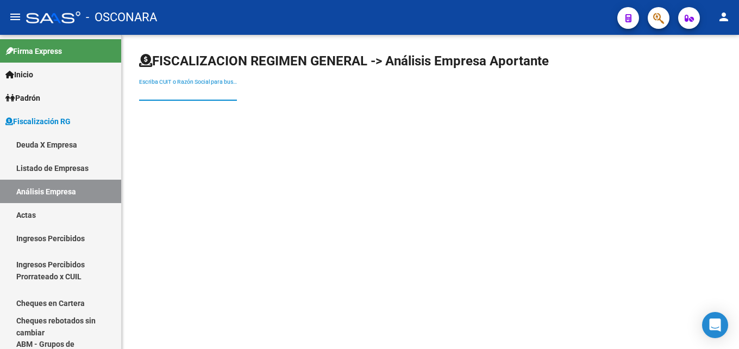
click at [195, 96] on input "Escriba CUIT o Razón Social para buscar" at bounding box center [188, 92] width 98 height 9
drag, startPoint x: 203, startPoint y: 83, endPoint x: 201, endPoint y: 89, distance: 6.2
drag, startPoint x: 201, startPoint y: 89, endPoint x: 186, endPoint y: 92, distance: 15.6
paste input "BASTARDA GROUP"
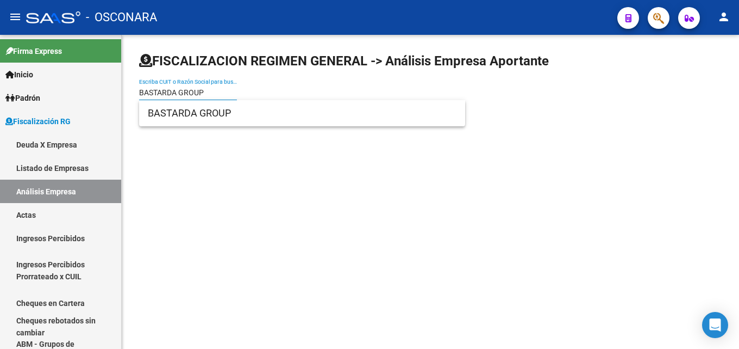
type input "BASTARDA GROUP"
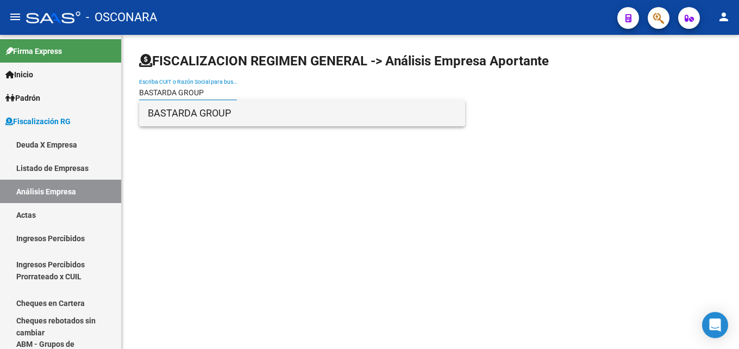
click at [426, 103] on span "BASTARDA GROUP" at bounding box center [302, 113] width 309 height 26
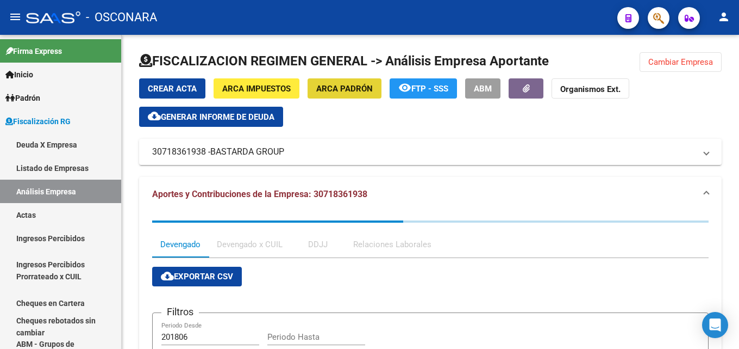
click at [354, 97] on button "ARCA Padrón" at bounding box center [345, 88] width 74 height 20
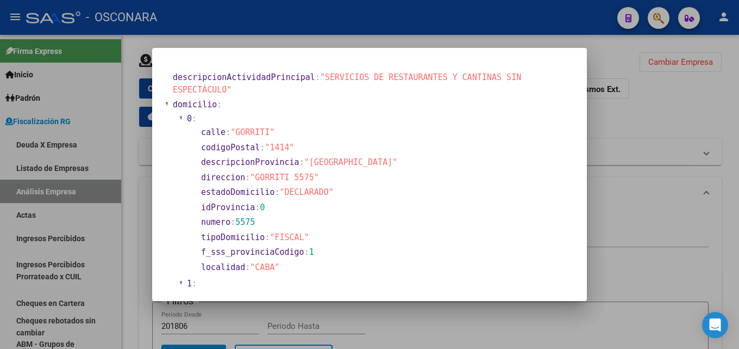
drag, startPoint x: 259, startPoint y: 167, endPoint x: 313, endPoint y: 168, distance: 54.4
click at [313, 172] on span ""GORRITI 5575"" at bounding box center [284, 177] width 69 height 10
click at [603, 130] on div at bounding box center [369, 174] width 739 height 349
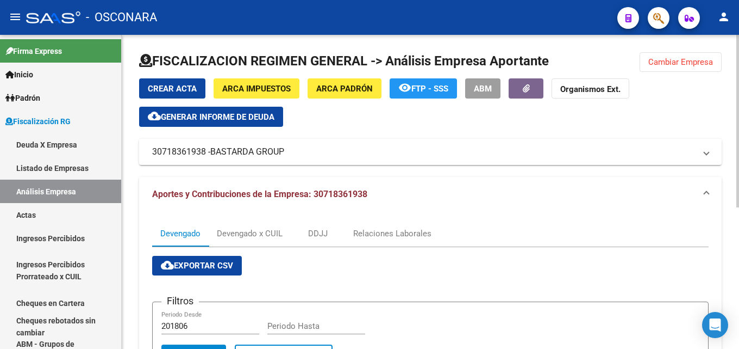
click at [220, 119] on span "Generar informe de deuda" at bounding box center [218, 117] width 114 height 10
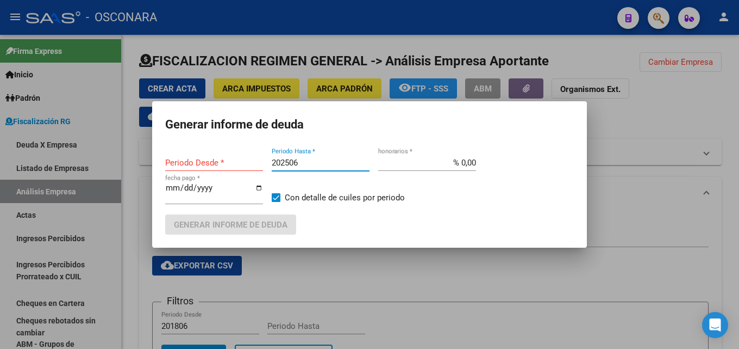
click at [312, 159] on input "202506" at bounding box center [321, 163] width 98 height 10
type input "201806"
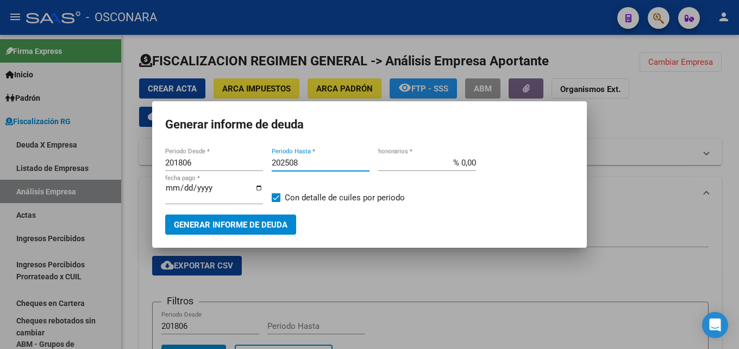
type input "202508"
drag, startPoint x: 457, startPoint y: 161, endPoint x: 619, endPoint y: 162, distance: 162.0
click at [593, 159] on div "Generar informe de deuda 201806 Periodo Desde * 202508 Periodo Hasta * % 0,00 h…" at bounding box center [369, 174] width 739 height 349
type input "% 15,00"
click at [272, 231] on button "Generar informe de deuda" at bounding box center [230, 224] width 131 height 20
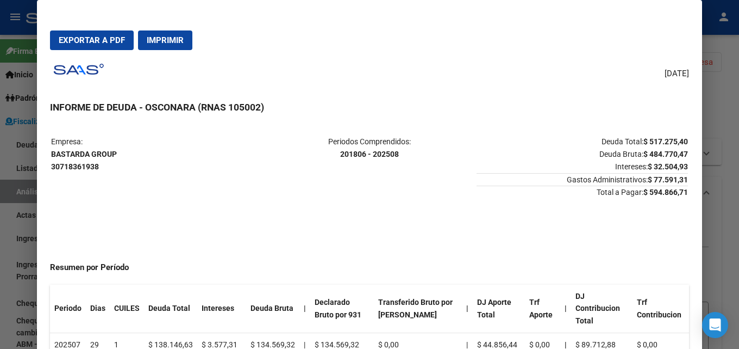
drag, startPoint x: 118, startPoint y: 155, endPoint x: 50, endPoint y: 150, distance: 68.1
click at [50, 150] on table "Empresa: BASTARDA GROUP 30718361938 Periodos Comprendidos: 201806 - 202508 Deud…" at bounding box center [369, 166] width 639 height 65
drag, startPoint x: 683, startPoint y: 191, endPoint x: 636, endPoint y: 191, distance: 47.3
click at [636, 191] on mat-dialog-content "Empresa: BASTARDA GROUP 30718361938 Periodos Comprendidos: 201806 - 202508 Deud…" at bounding box center [369, 248] width 665 height 251
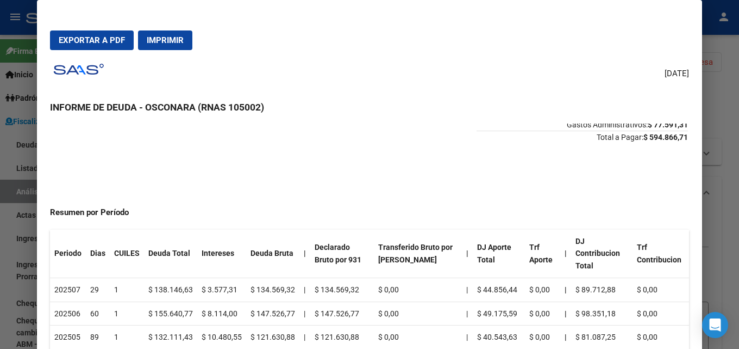
scroll to position [54, 0]
click at [739, 191] on div at bounding box center [369, 174] width 739 height 349
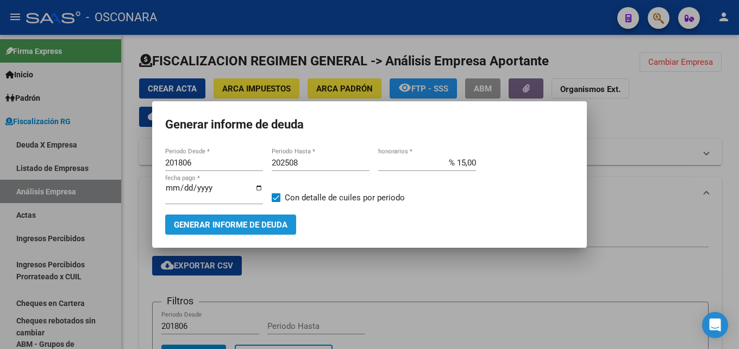
click at [254, 220] on span "Generar informe de deuda" at bounding box center [231, 225] width 114 height 10
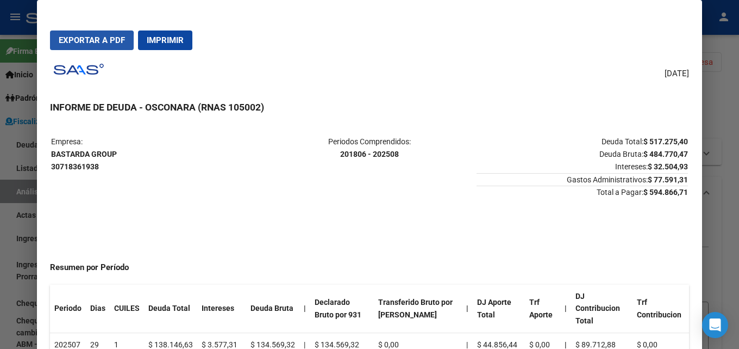
click at [73, 43] on span "Exportar a PDF" at bounding box center [92, 40] width 66 height 10
drag, startPoint x: 123, startPoint y: 155, endPoint x: 51, endPoint y: 152, distance: 72.4
click at [51, 152] on p "Empresa: BASTARDA GROUP 30718361938" at bounding box center [156, 153] width 211 height 37
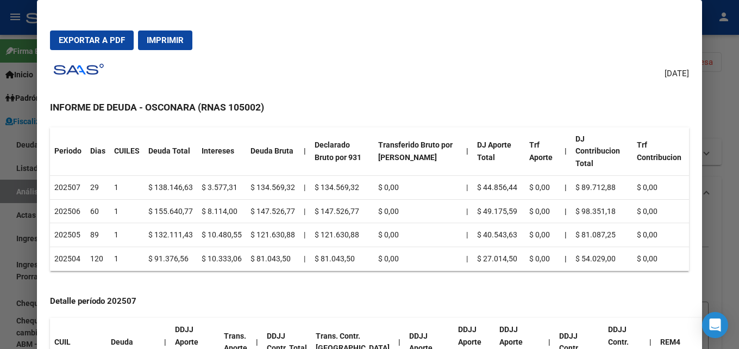
scroll to position [163, 0]
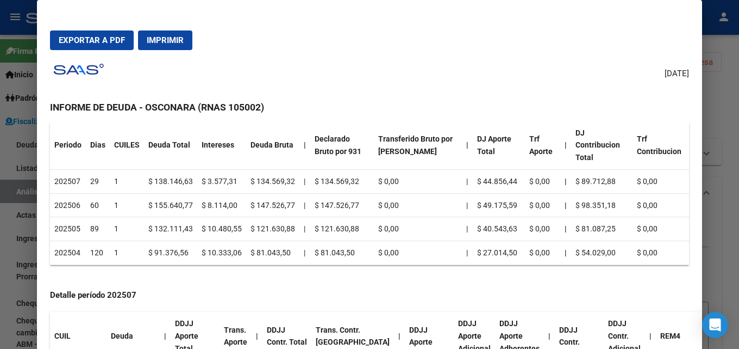
click at [694, 120] on mat-dialog-container "Exportar a PDF Imprimir 17/09/2025 INFORME DE DEUDA - OSCONARA (RNAS 105002) Em…" at bounding box center [369, 194] width 665 height 388
click at [713, 110] on div at bounding box center [369, 174] width 739 height 349
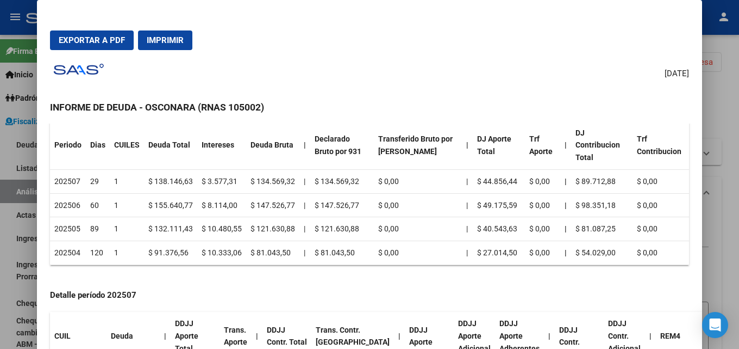
click at [713, 110] on div at bounding box center [369, 174] width 739 height 349
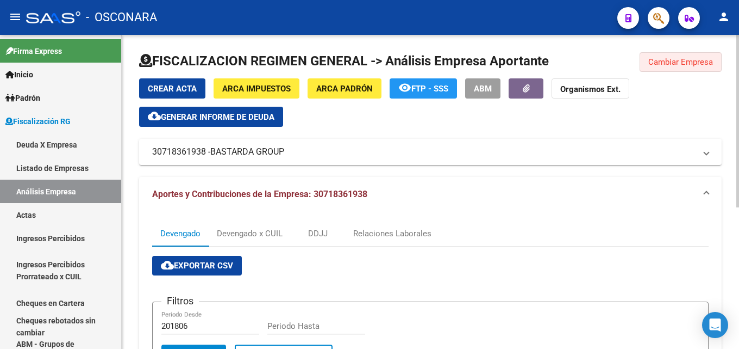
click at [701, 66] on span "Cambiar Empresa" at bounding box center [681, 62] width 65 height 10
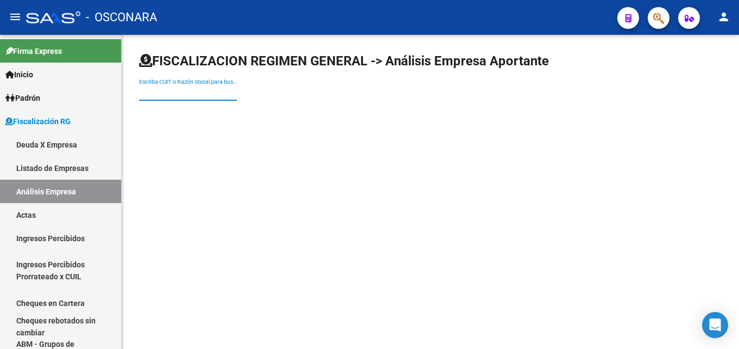
paste input "TRES DE TRES SRL"
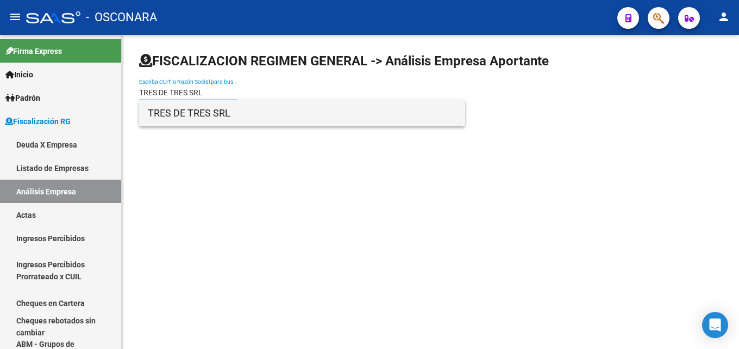
type input "TRES DE TRES SRL"
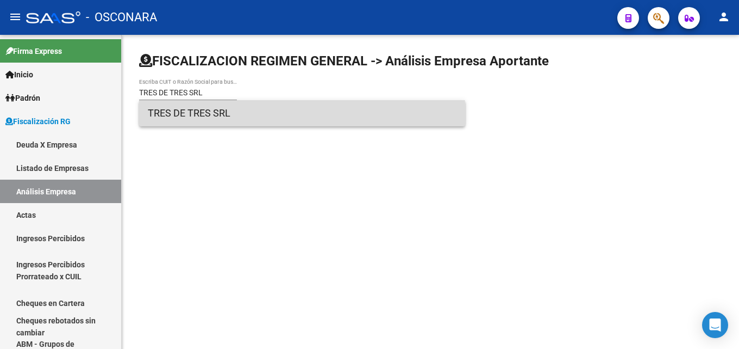
click at [202, 120] on span "TRES DE TRES SRL" at bounding box center [302, 113] width 309 height 26
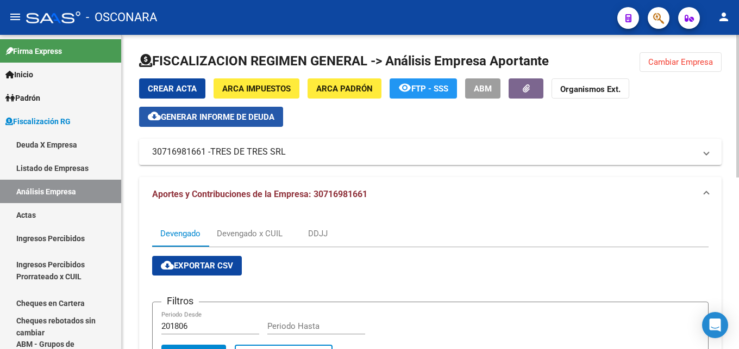
click at [232, 116] on span "Generar informe de deuda" at bounding box center [218, 117] width 114 height 10
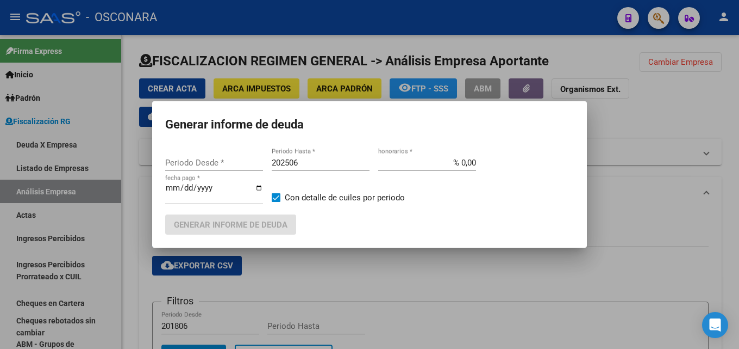
type input "201806"
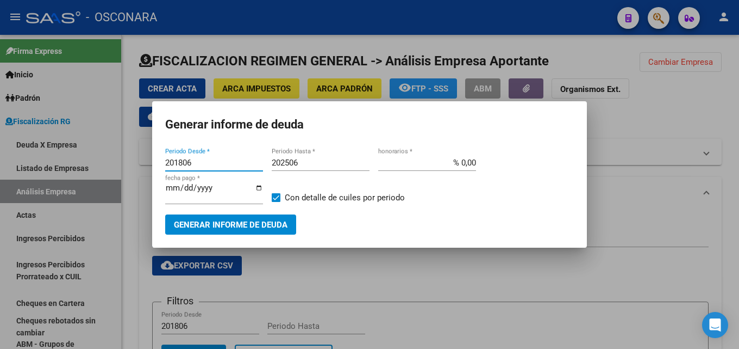
click at [303, 163] on input "202506" at bounding box center [321, 163] width 98 height 10
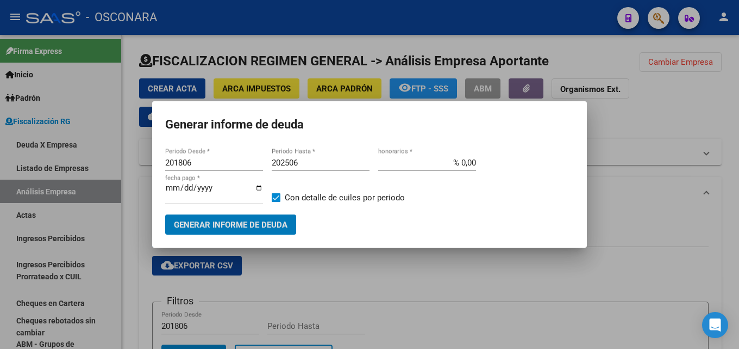
click at [302, 158] on input "202506" at bounding box center [321, 163] width 98 height 10
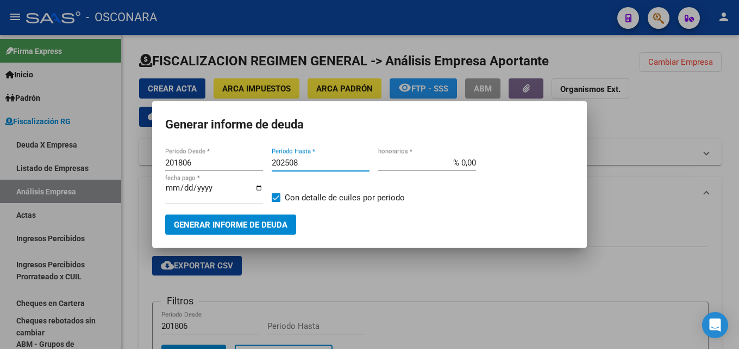
type input "202508"
drag, startPoint x: 444, startPoint y: 164, endPoint x: 739, endPoint y: 153, distance: 294.9
click at [691, 163] on div "Generar informe de deuda 201806 Periodo Desde * 202508 Periodo Hasta * % 0,00 h…" at bounding box center [369, 174] width 739 height 349
type input "% 15,00"
click at [264, 224] on span "Generar informe de deuda" at bounding box center [231, 225] width 114 height 10
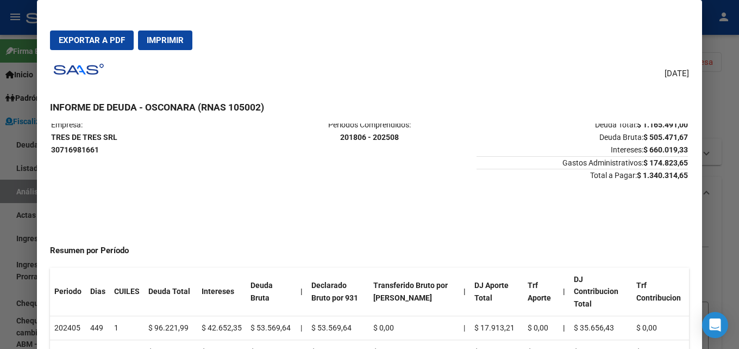
scroll to position [0, 0]
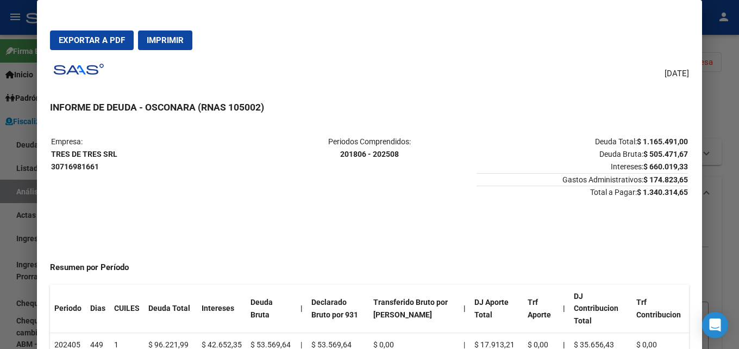
drag, startPoint x: 680, startPoint y: 192, endPoint x: 630, endPoint y: 192, distance: 50.0
click at [637, 192] on strong "$ 1.340.314,65" at bounding box center [662, 192] width 51 height 9
click at [90, 46] on button "Exportar a PDF" at bounding box center [92, 40] width 84 height 20
click at [729, 160] on div at bounding box center [369, 174] width 739 height 349
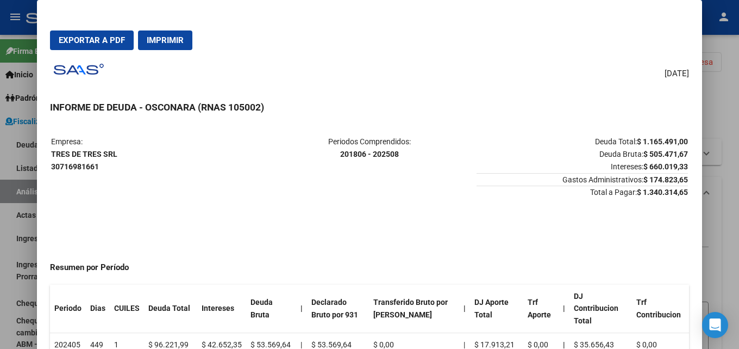
click at [729, 160] on div at bounding box center [369, 174] width 739 height 349
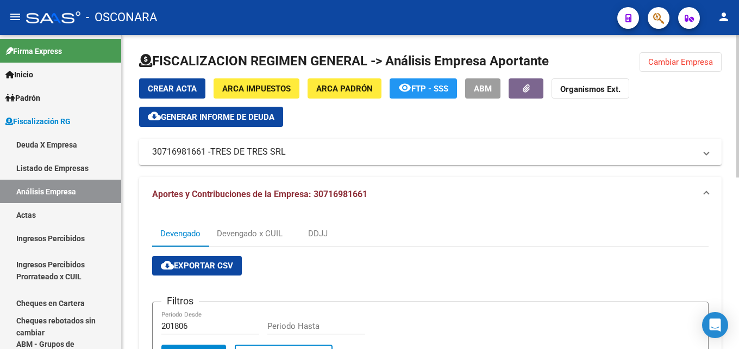
click at [695, 60] on span "Cambiar Empresa" at bounding box center [681, 62] width 65 height 10
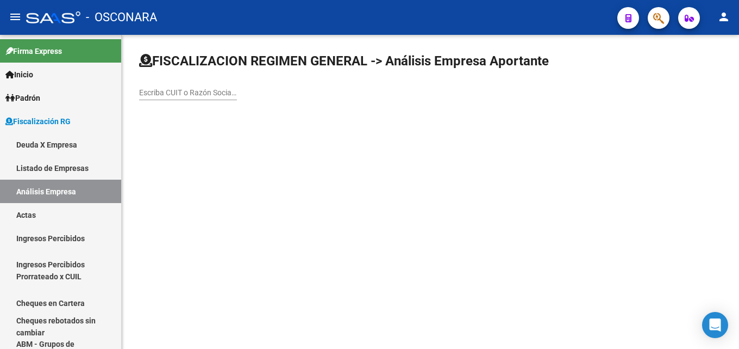
click at [186, 100] on div "Escriba CUIT o Razón Social para buscar" at bounding box center [188, 93] width 98 height 31
click at [185, 98] on div "Escriba CUIT o Razón Social para buscar" at bounding box center [188, 89] width 98 height 22
paste input "E T T FASTER ARGENTINA S A"
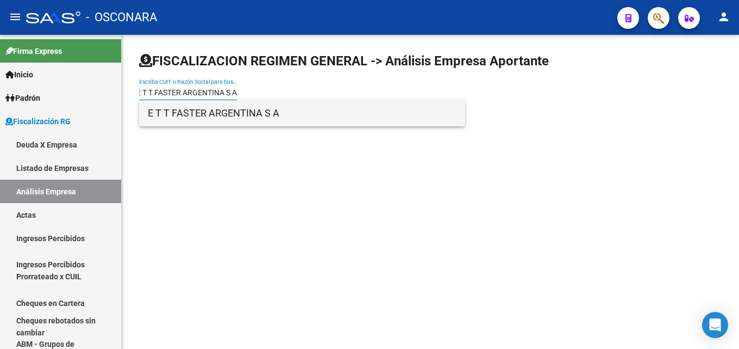
type input "E T T FASTER ARGENTINA S A"
click at [244, 116] on span "E T T FASTER ARGENTINA S A" at bounding box center [302, 113] width 309 height 26
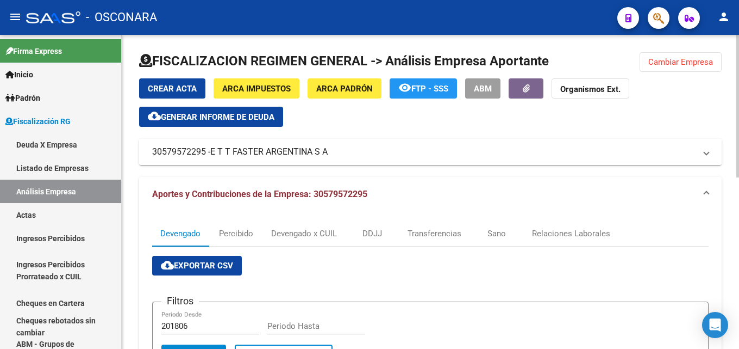
drag, startPoint x: 361, startPoint y: 155, endPoint x: 328, endPoint y: 155, distance: 32.6
click at [328, 155] on mat-panel-title "30579572295 - E T T FASTER ARGENTINA S A" at bounding box center [424, 152] width 544 height 12
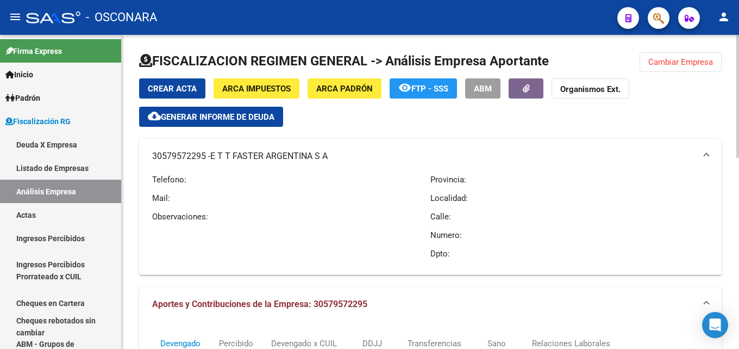
click at [226, 116] on span "Generar informe de deuda" at bounding box center [218, 117] width 114 height 10
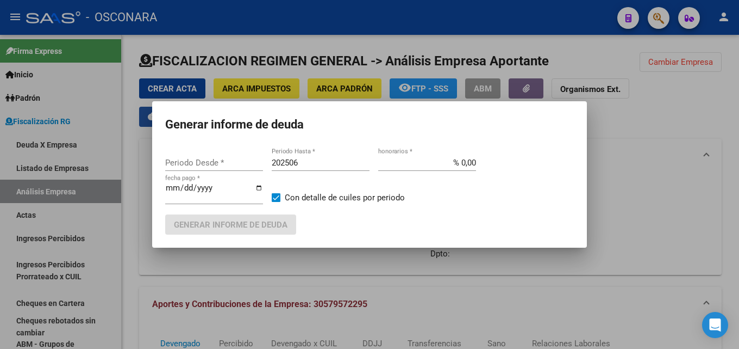
type input "201806"
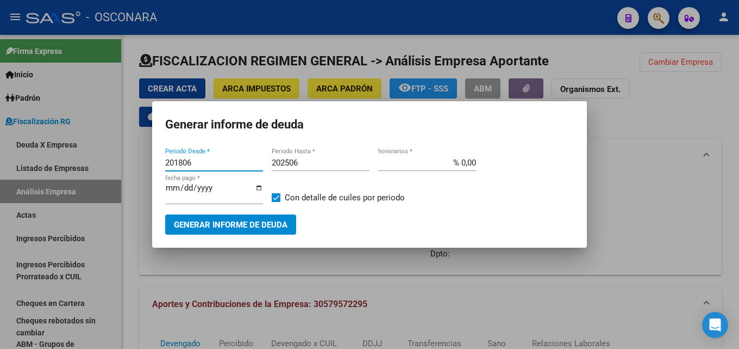
click at [315, 160] on input "202506" at bounding box center [321, 163] width 98 height 10
type input "202508"
drag, startPoint x: 447, startPoint y: 163, endPoint x: 732, endPoint y: 154, distance: 285.0
click at [674, 160] on div "Generar informe de deuda 201806 Periodo Desde * 202508 Periodo Hasta * % 0,00 h…" at bounding box center [369, 174] width 739 height 349
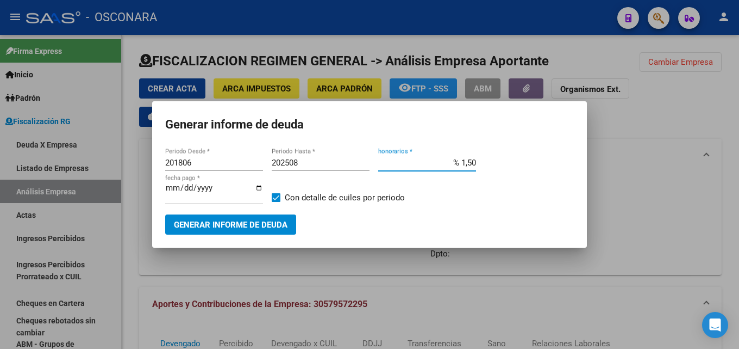
type input "% 15,00"
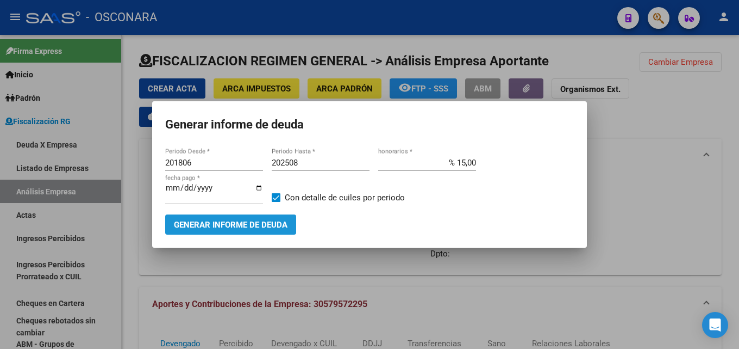
click at [197, 225] on span "Generar informe de deuda" at bounding box center [231, 225] width 114 height 10
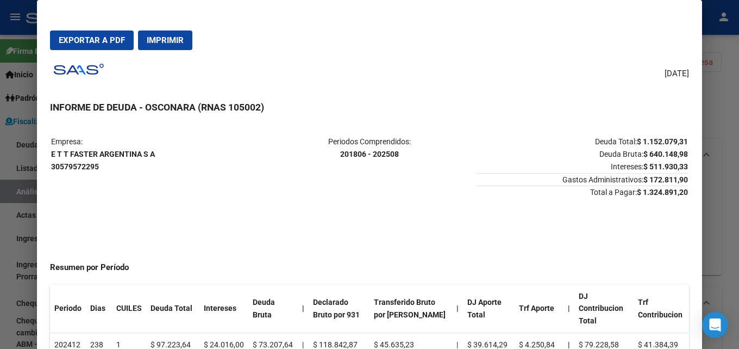
drag, startPoint x: 681, startPoint y: 191, endPoint x: 627, endPoint y: 195, distance: 53.9
click at [627, 195] on mat-dialog-content "Empresa: E T T FASTER ARGENTINA S A 30579572295 Periodos Comprendidos: 201806 -…" at bounding box center [369, 248] width 665 height 251
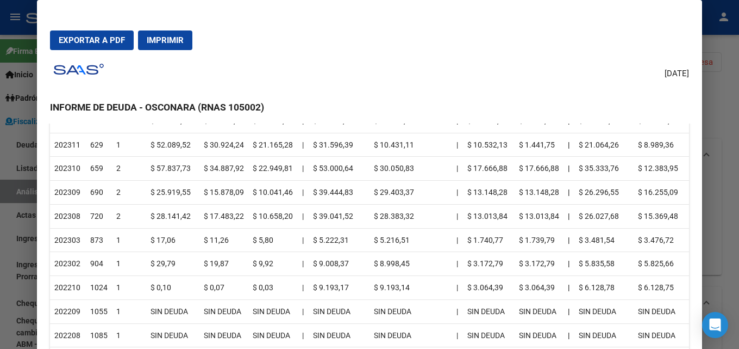
scroll to position [489, 0]
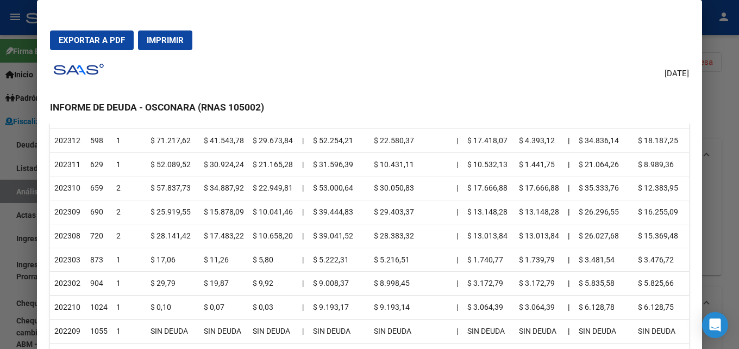
drag, startPoint x: 183, startPoint y: 236, endPoint x: 51, endPoint y: 235, distance: 132.1
click at [51, 235] on tr "202308 720 2 $ 28.141,42 $ 17.483,22 $ 10.658,20 | $ 39.041,52 $ 28.383,32 | $ …" at bounding box center [369, 235] width 639 height 24
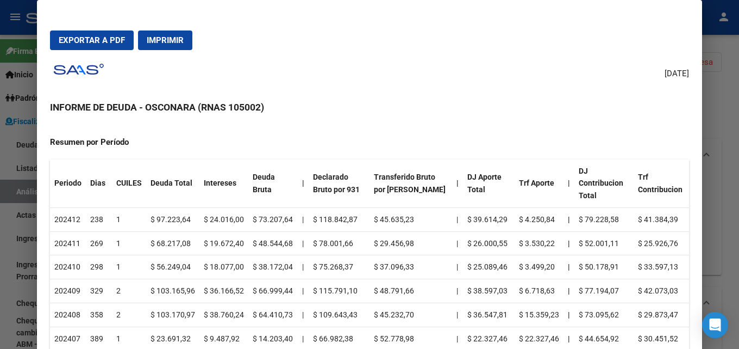
scroll to position [109, 0]
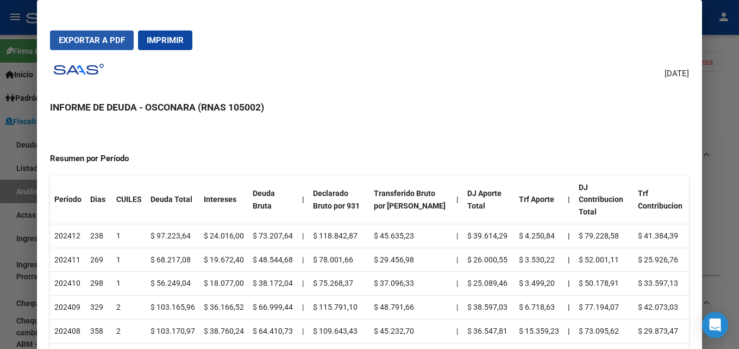
click at [97, 40] on span "Exportar a PDF" at bounding box center [92, 40] width 66 height 10
click at [739, 110] on div at bounding box center [369, 174] width 739 height 349
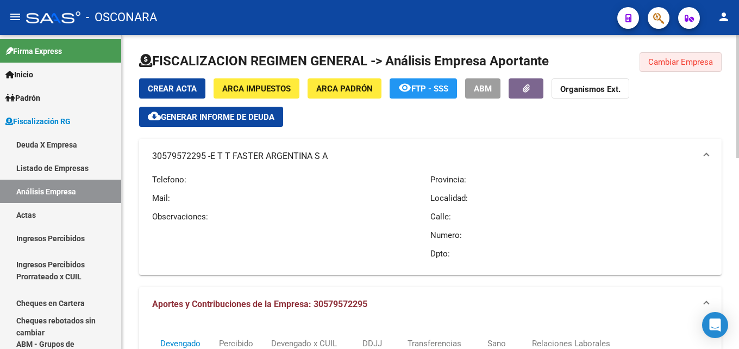
click at [698, 64] on span "Cambiar Empresa" at bounding box center [681, 62] width 65 height 10
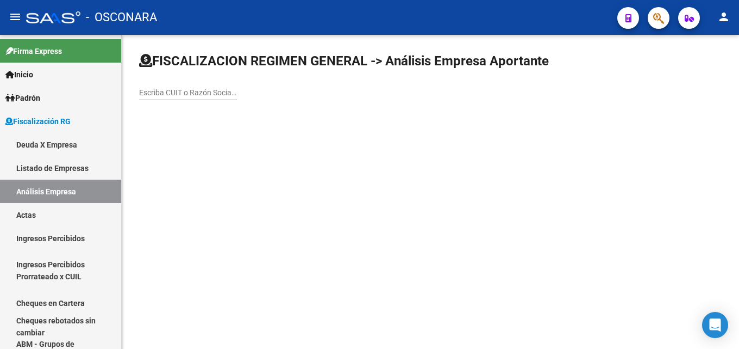
click at [218, 96] on input "Escriba CUIT o Razón Social para buscar" at bounding box center [188, 92] width 98 height 9
paste input "PALACIOS SUSANA BEATRIZ"
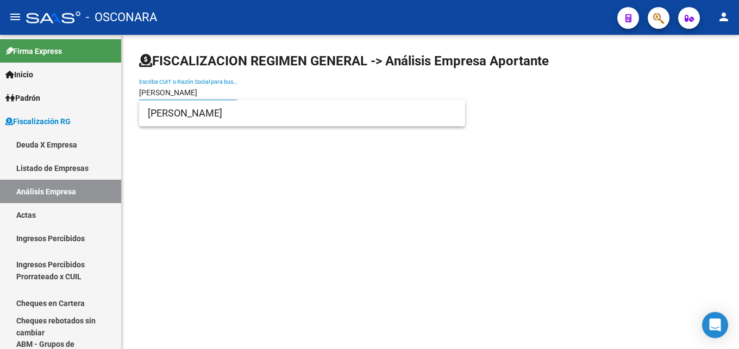
type input "PALACIOS SUSANA BEATRIZ"
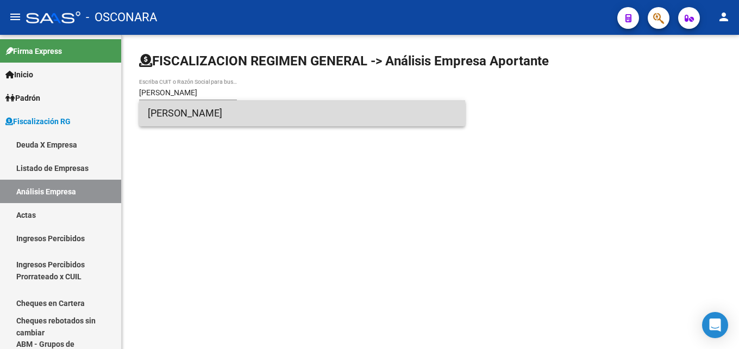
click at [213, 109] on span "PALACIOS SUSANA BEATRIZ" at bounding box center [302, 113] width 309 height 26
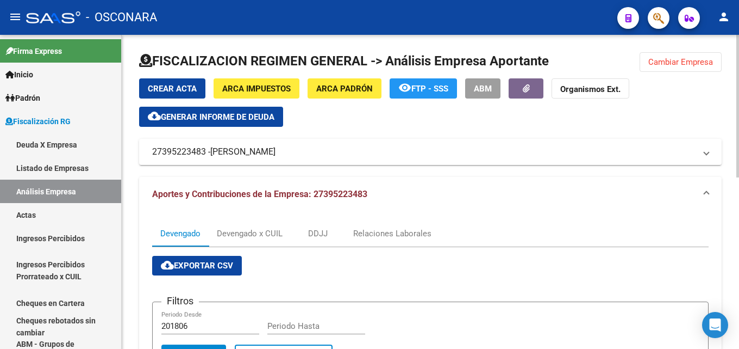
click at [654, 68] on button "Cambiar Empresa" at bounding box center [681, 62] width 82 height 20
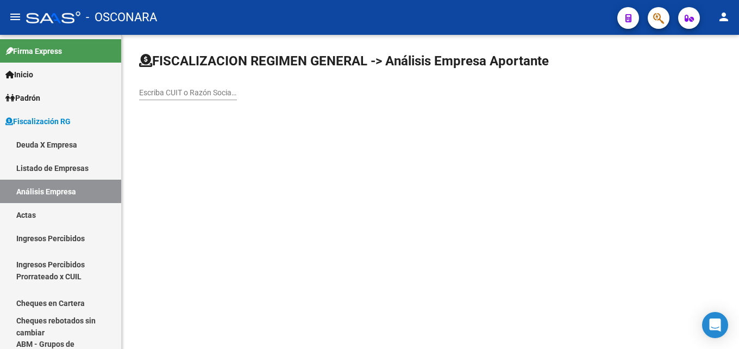
click at [216, 91] on input "Escriba CUIT o Razón Social para buscar" at bounding box center [188, 92] width 98 height 9
paste input "DISTRIBUIDORA TARAZI S.A"
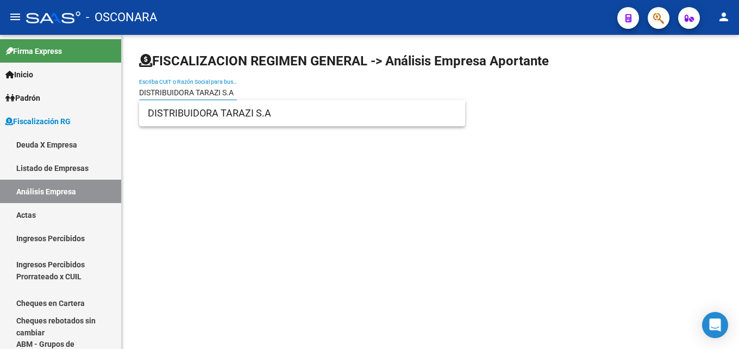
type input "DISTRIBUIDORA TARAZI S.A"
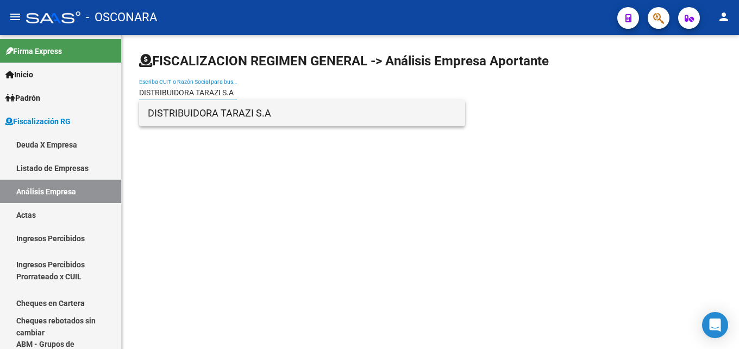
click at [222, 112] on span "DISTRIBUIDORA TARAZI S.A" at bounding box center [302, 113] width 309 height 26
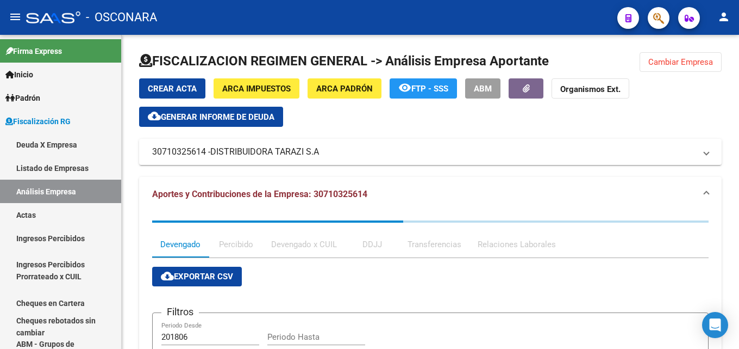
click at [241, 129] on div "Crear Acta ARCA Impuestos ARCA Padrón remove_red_eye FTP - SSS ABM Organismos E…" at bounding box center [430, 121] width 583 height 86
click at [245, 115] on span "Generar informe de deuda" at bounding box center [218, 117] width 114 height 10
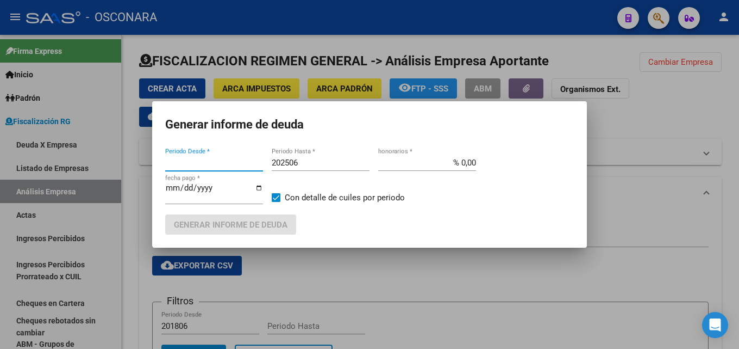
type input "201806"
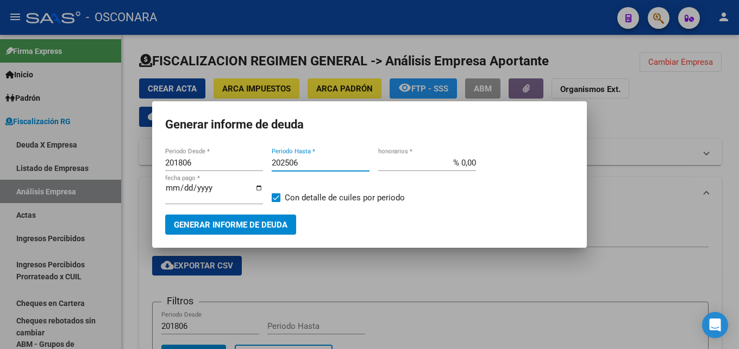
click at [308, 165] on input "202506" at bounding box center [321, 163] width 98 height 10
type input "202508"
drag, startPoint x: 437, startPoint y: 166, endPoint x: 708, endPoint y: 161, distance: 271.3
click at [698, 161] on div "Generar informe de deuda 201806 Periodo Desde * 202508 Periodo Hasta * % 0,00 h…" at bounding box center [369, 174] width 739 height 349
type input "% 15,00"
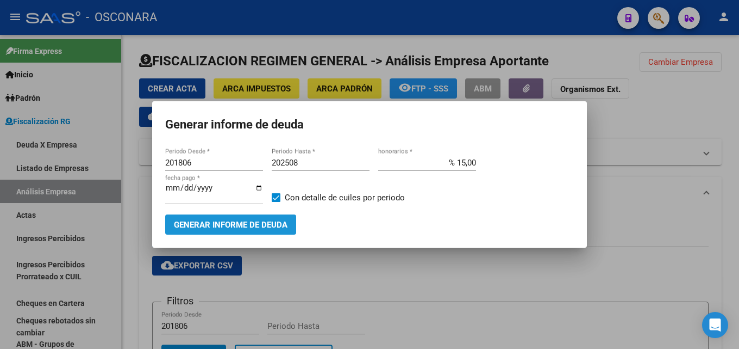
click at [233, 233] on button "Generar informe de deuda" at bounding box center [230, 224] width 131 height 20
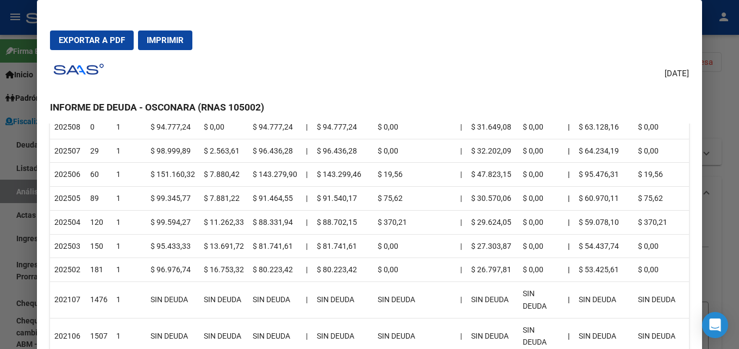
scroll to position [163, 0]
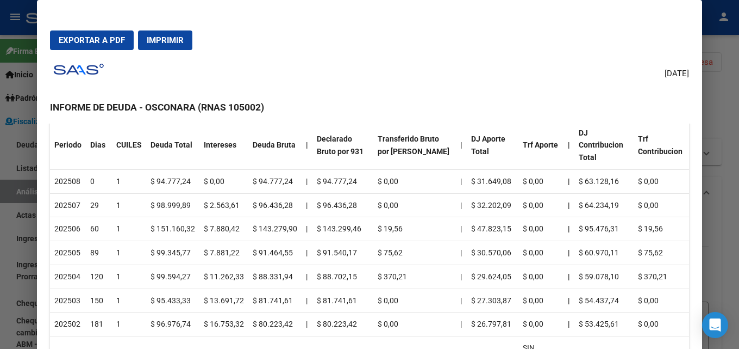
click at [739, 99] on div at bounding box center [369, 174] width 739 height 349
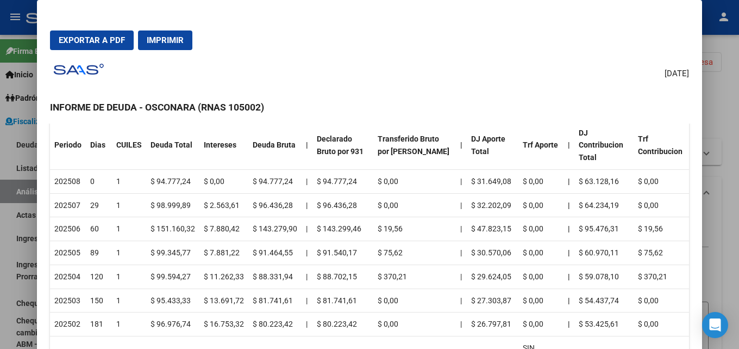
click at [739, 99] on div at bounding box center [369, 174] width 739 height 349
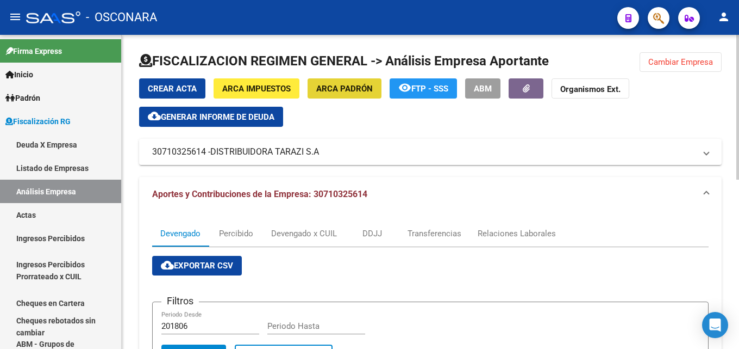
click at [363, 85] on span "ARCA Padrón" at bounding box center [344, 89] width 57 height 10
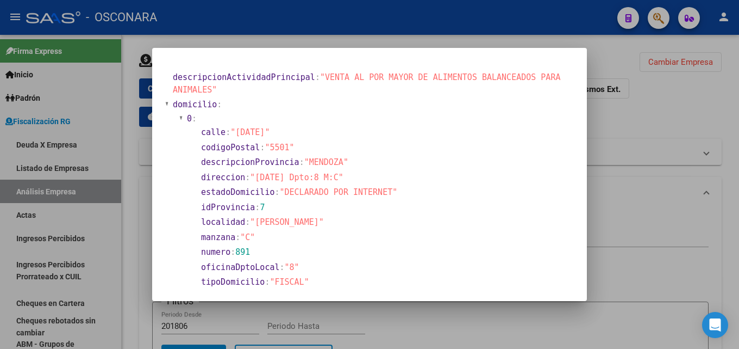
drag, startPoint x: 254, startPoint y: 179, endPoint x: 351, endPoint y: 178, distance: 96.2
click at [344, 178] on span ""9 DE JULIO 891 Dpto:8 M:C"" at bounding box center [297, 177] width 94 height 10
click at [627, 159] on div at bounding box center [369, 174] width 739 height 349
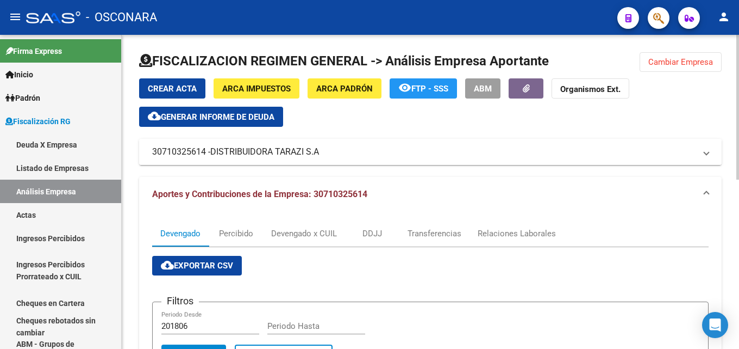
drag, startPoint x: 337, startPoint y: 150, endPoint x: 322, endPoint y: 153, distance: 15.2
click at [322, 153] on mat-panel-title "30710325614 - DISTRIBUIDORA TARAZI S.A" at bounding box center [424, 152] width 544 height 12
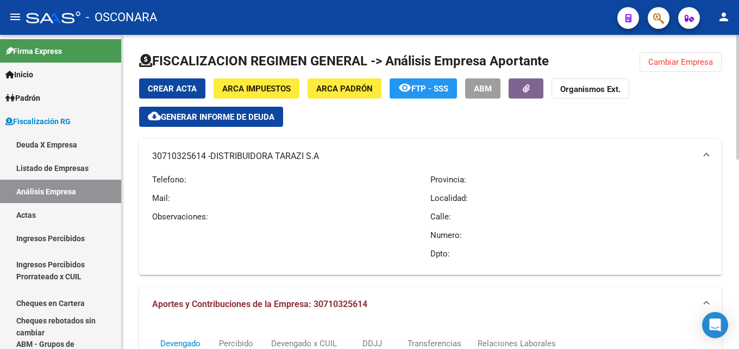
drag, startPoint x: 212, startPoint y: 155, endPoint x: 321, endPoint y: 157, distance: 108.8
click at [321, 157] on mat-panel-title "30710325614 - DISTRIBUIDORA TARAZI S.A" at bounding box center [424, 156] width 544 height 12
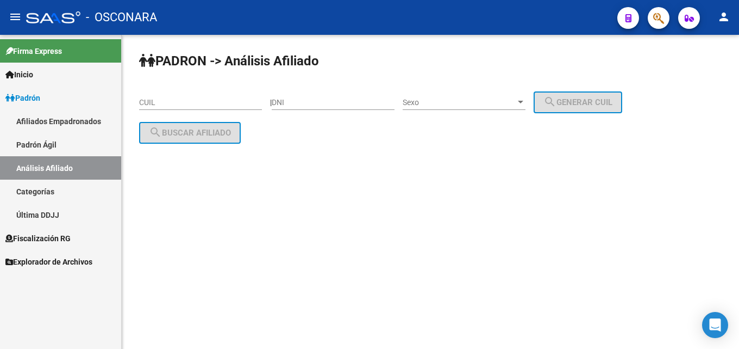
click at [23, 97] on span "Padrón" at bounding box center [22, 98] width 35 height 12
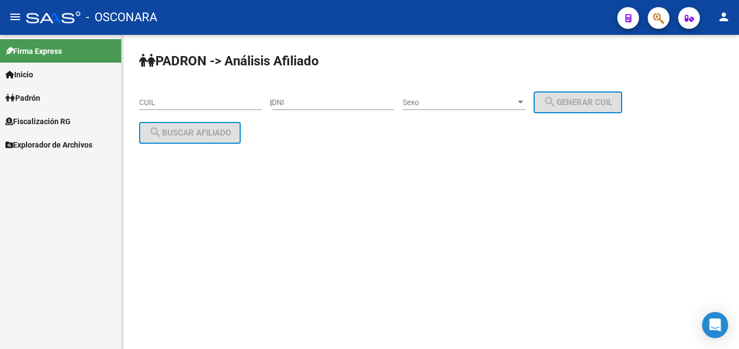
click at [30, 125] on span "Fiscalización RG" at bounding box center [37, 121] width 65 height 12
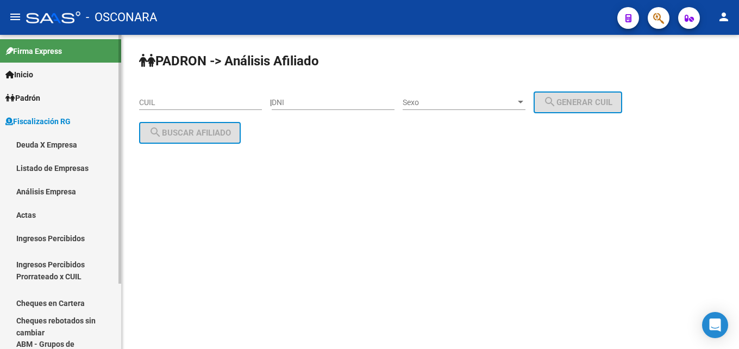
click at [42, 195] on link "Análisis Empresa" at bounding box center [60, 190] width 121 height 23
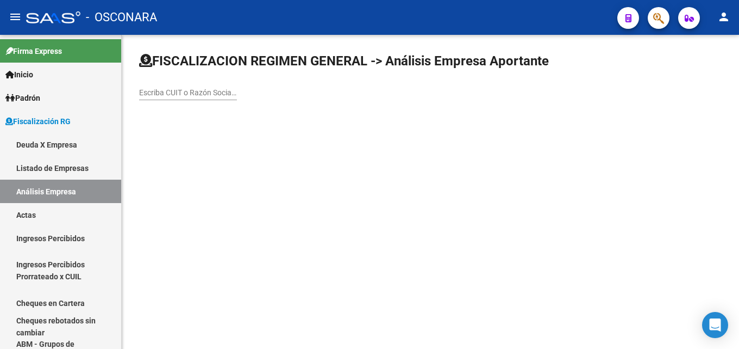
click at [175, 89] on input "Escriba CUIT o Razón Social para buscar" at bounding box center [188, 92] width 98 height 9
paste input "[PERSON_NAME][EMAIL_ADDRESS][PERSON_NAME][DOMAIN_NAME]"
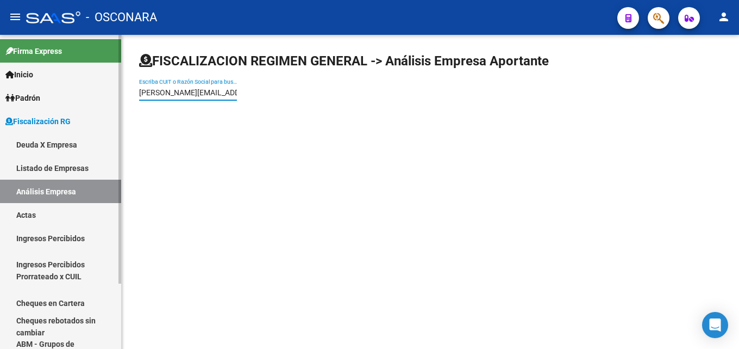
drag, startPoint x: 216, startPoint y: 91, endPoint x: 0, endPoint y: 76, distance: 216.4
click at [0, 76] on mat-sidenav-container "Firma Express Inicio Calendario SSS Instructivos Contacto OS Padrón Afiliados E…" at bounding box center [369, 192] width 739 height 314
paste input "DISTRIBUIDORA TARAZI S.A"
type input "DISTRIBUIDORA TARAZI S.A"
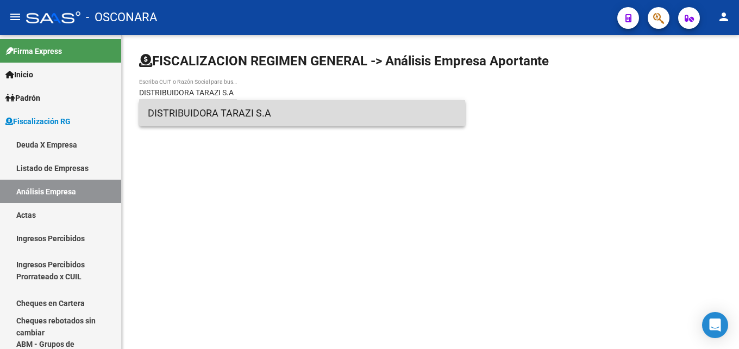
click at [237, 108] on span "DISTRIBUIDORA TARAZI S.A" at bounding box center [302, 113] width 309 height 26
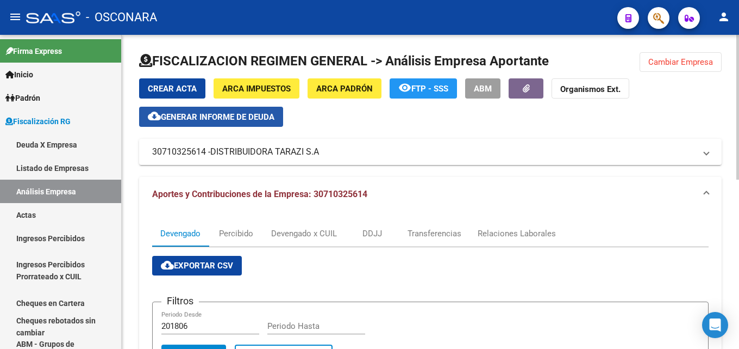
click at [232, 113] on span "Generar informe de deuda" at bounding box center [218, 117] width 114 height 10
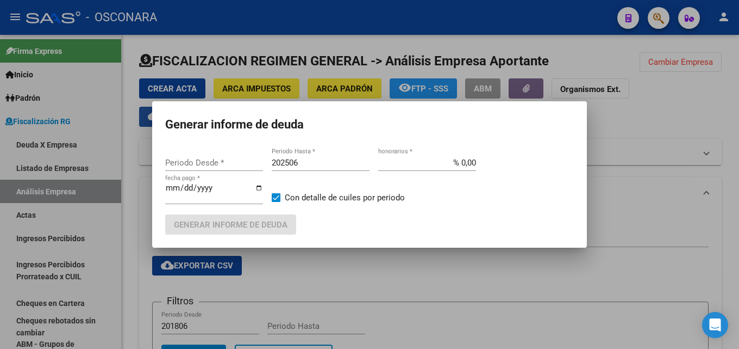
type input "201806"
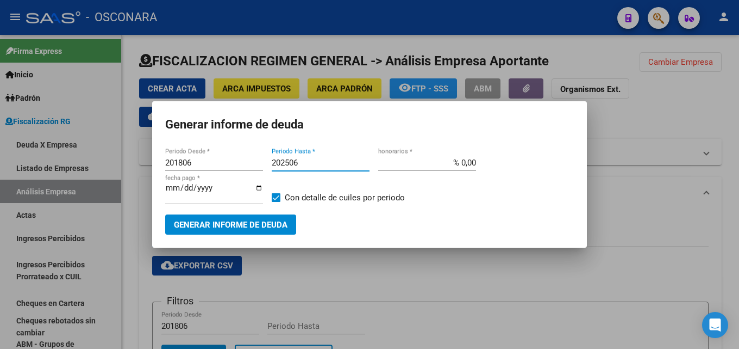
click at [313, 165] on input "202506" at bounding box center [321, 163] width 98 height 10
click at [314, 163] on input "202506" at bounding box center [321, 163] width 98 height 10
type input "202508"
drag, startPoint x: 468, startPoint y: 161, endPoint x: 570, endPoint y: 160, distance: 102.2
click at [570, 160] on div "201806 Periodo Desde * 202508 Periodo Hasta * % 0,00 honorarios * [DATE] fecha …" at bounding box center [369, 184] width 409 height 60
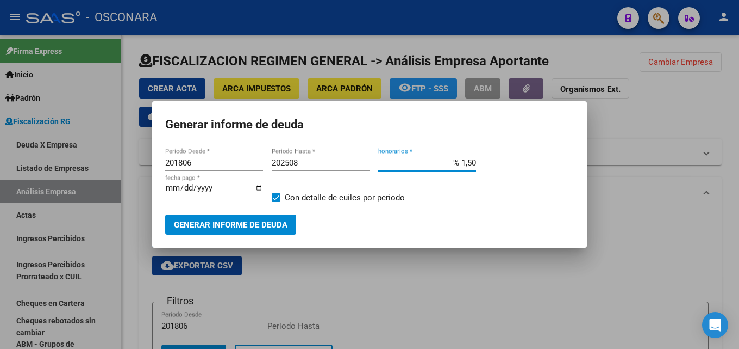
type input "% 15,00"
click at [173, 188] on input "[DATE]" at bounding box center [214, 191] width 98 height 17
type input "[DATE]"
click at [194, 225] on span "Generar informe de deuda" at bounding box center [231, 225] width 114 height 10
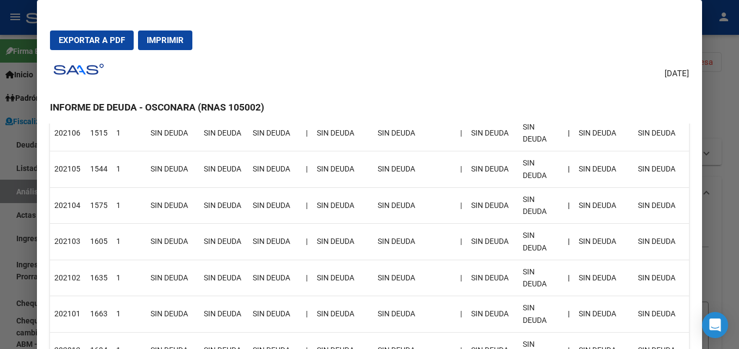
scroll to position [326, 0]
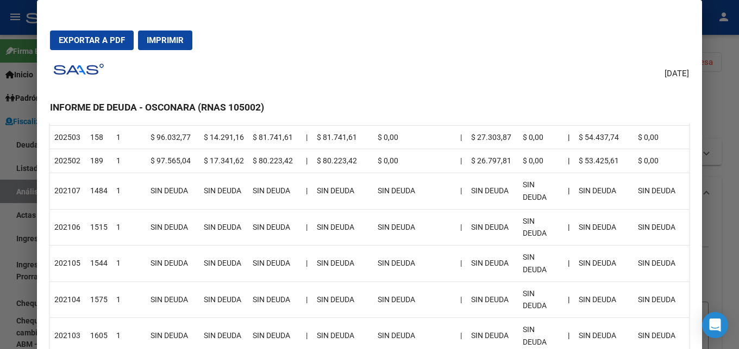
drag, startPoint x: 739, startPoint y: 167, endPoint x: 522, endPoint y: 169, distance: 216.9
click at [738, 167] on div at bounding box center [369, 174] width 739 height 349
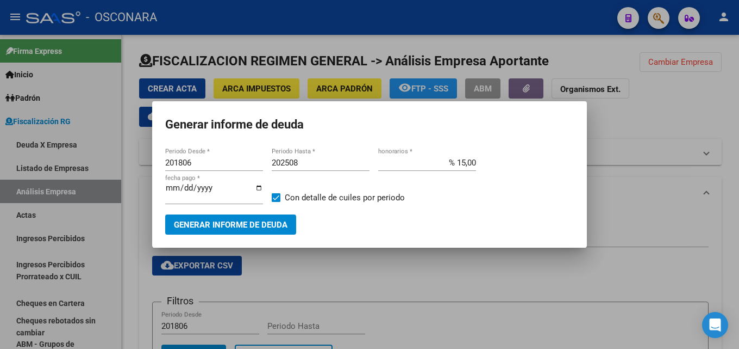
drag, startPoint x: 206, startPoint y: 167, endPoint x: 0, endPoint y: 169, distance: 206.1
click at [0, 169] on div "Generar informe de deuda 201806 Periodo Desde * 202508 Periodo Hasta * % 15,00 …" at bounding box center [369, 174] width 739 height 349
type input "202502"
click at [275, 219] on span "Generar informe de deuda" at bounding box center [231, 224] width 114 height 10
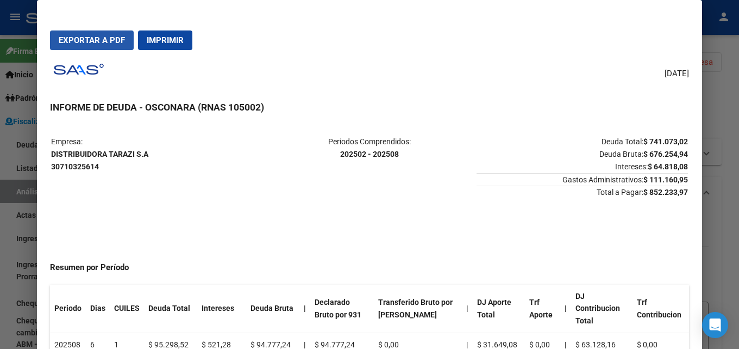
click at [102, 38] on span "Exportar a PDF" at bounding box center [92, 40] width 66 height 10
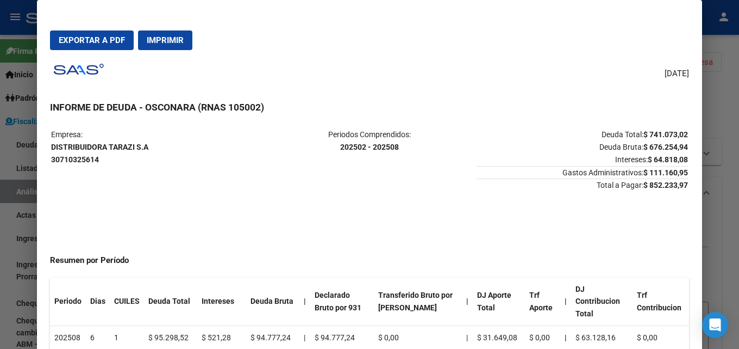
scroll to position [0, 0]
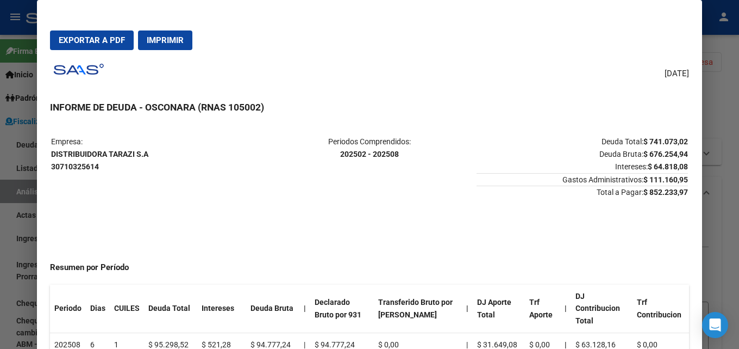
drag, startPoint x: 159, startPoint y: 155, endPoint x: 51, endPoint y: 154, distance: 108.2
click at [51, 154] on table "Empresa: DISTRIBUIDORA [PERSON_NAME] S.A 30710325614 Periodos Comprendidos: 202…" at bounding box center [369, 166] width 639 height 65
copy strong "DISTRIBUIDORA TARAZI S.A"
drag, startPoint x: 683, startPoint y: 195, endPoint x: 636, endPoint y: 197, distance: 47.9
click at [636, 197] on mat-dialog-content "Empresa: DISTRIBUIDORA [PERSON_NAME] S.A 30710325614 Periodos Comprendidos: 202…" at bounding box center [369, 248] width 665 height 251
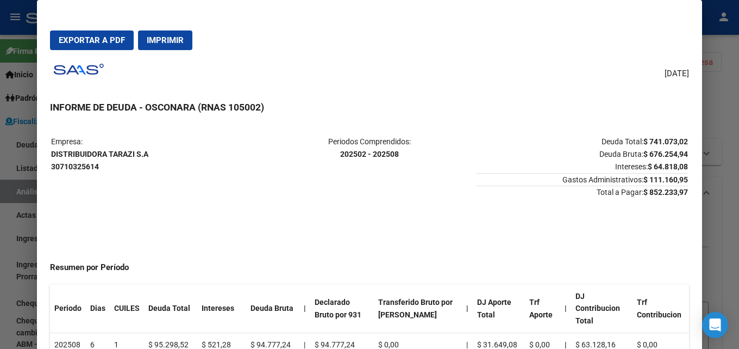
copy tr "Empresa: DISTRIBUIDORA [PERSON_NAME] S.A 30710325614 Periodos Comprendidos: 202…"
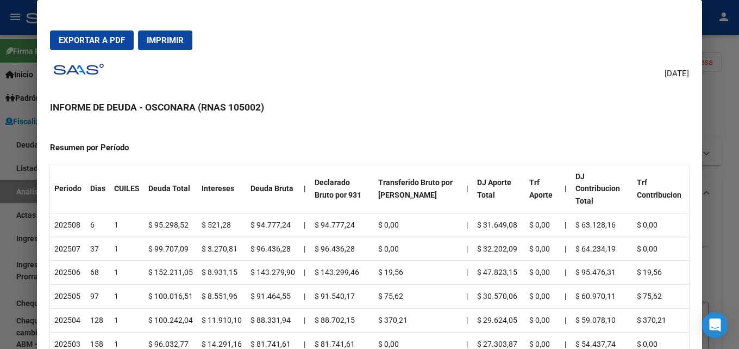
scroll to position [109, 0]
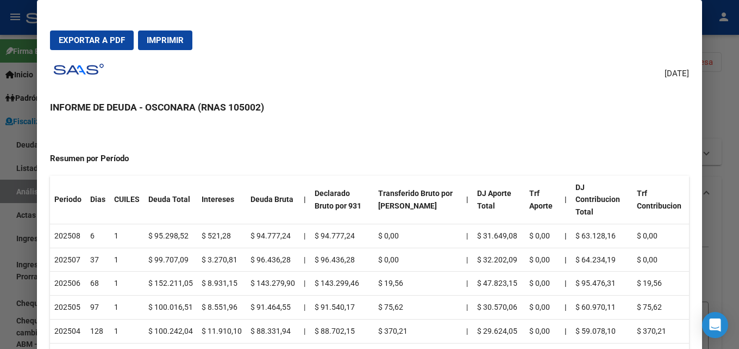
click at [725, 113] on div at bounding box center [369, 174] width 739 height 349
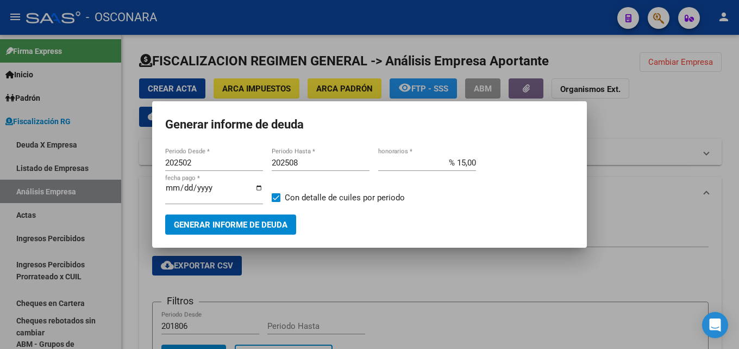
drag, startPoint x: 724, startPoint y: 113, endPoint x: 703, endPoint y: 73, distance: 44.3
click at [723, 112] on div at bounding box center [369, 174] width 739 height 349
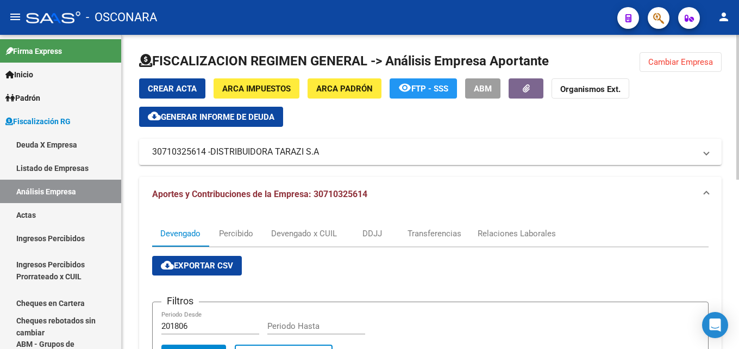
click at [701, 62] on span "Cambiar Empresa" at bounding box center [681, 62] width 65 height 10
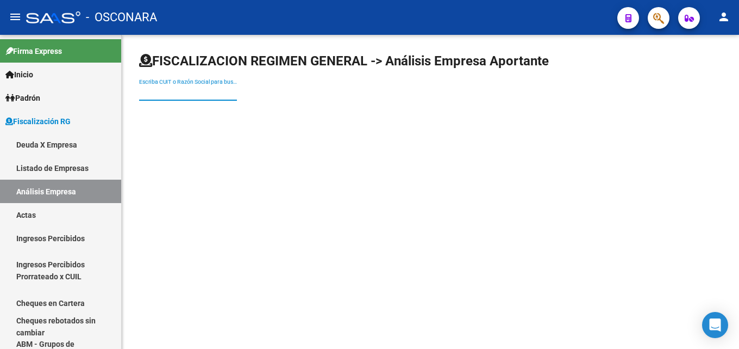
click at [204, 91] on input "Escriba CUIT o Razón Social para buscar" at bounding box center [188, 92] width 98 height 9
paste input "[PERSON_NAME] SA"
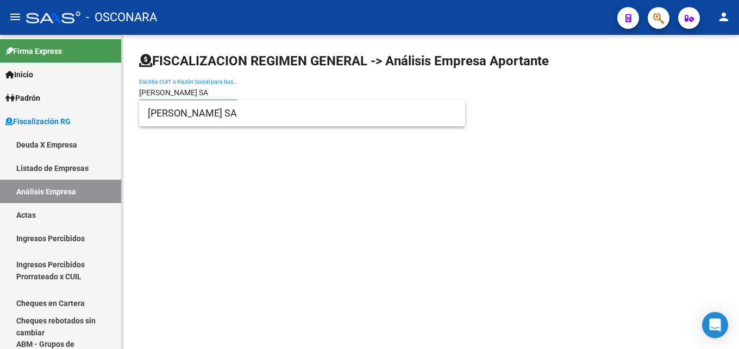
type input "[PERSON_NAME] SA"
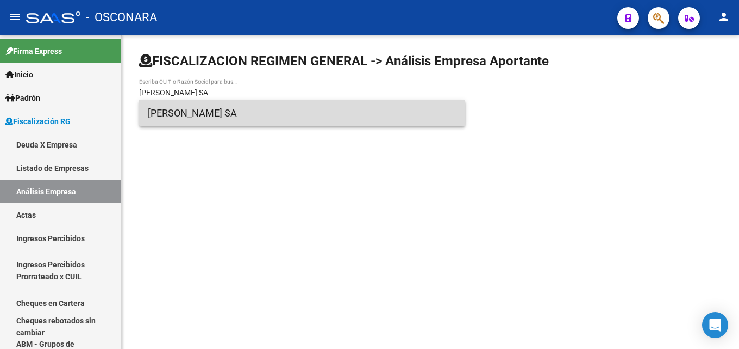
click at [204, 117] on span "[PERSON_NAME] SA" at bounding box center [302, 113] width 309 height 26
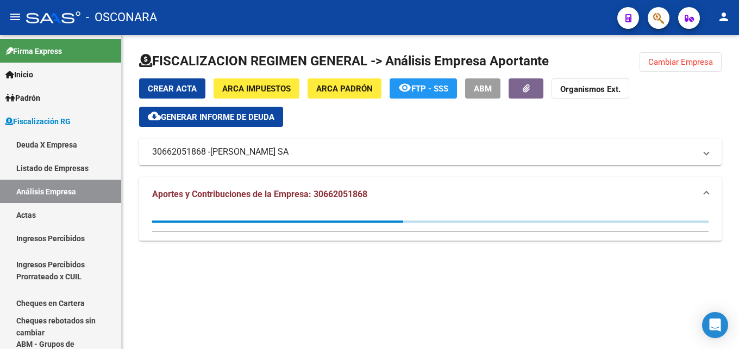
click at [336, 88] on span "ARCA Padrón" at bounding box center [344, 89] width 57 height 10
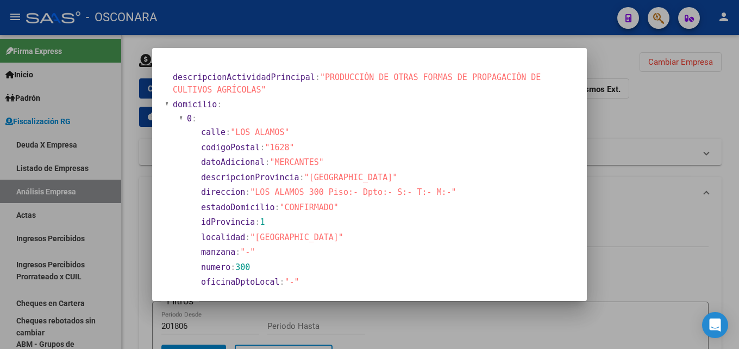
click at [644, 102] on div at bounding box center [369, 174] width 739 height 349
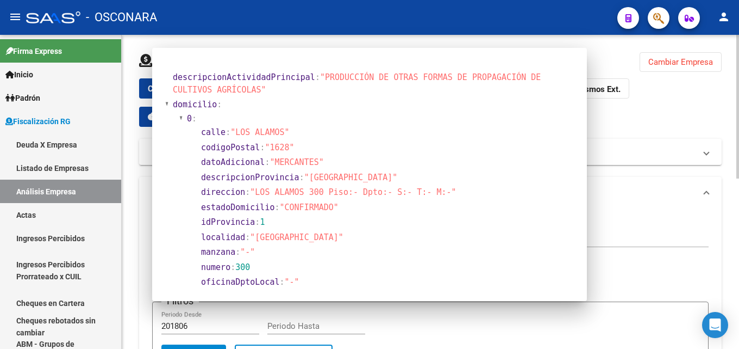
drag, startPoint x: 644, startPoint y: 102, endPoint x: 646, endPoint y: 79, distance: 22.4
click at [644, 102] on div "Crear Acta ARCA Impuestos ARCA Padrón remove_red_eye FTP - SSS ABM Organismos E…" at bounding box center [430, 102] width 583 height 48
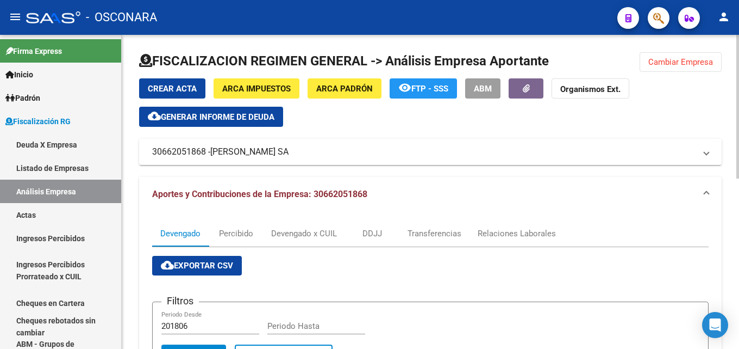
click at [660, 58] on span "Cambiar Empresa" at bounding box center [681, 62] width 65 height 10
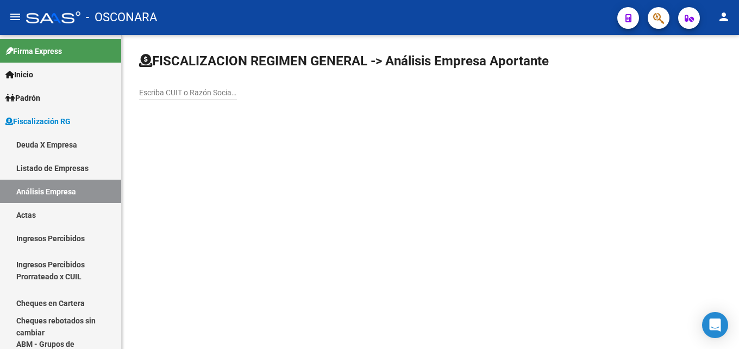
click at [205, 94] on input "Escriba CUIT o Razón Social para buscar" at bounding box center [188, 92] width 98 height 9
paste input "[PERSON_NAME] SA"
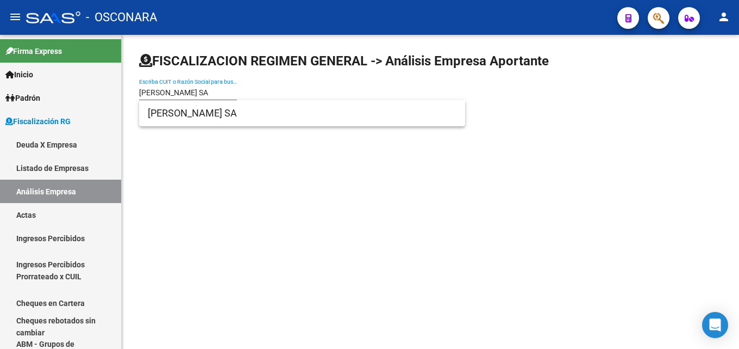
type input "[PERSON_NAME] SA"
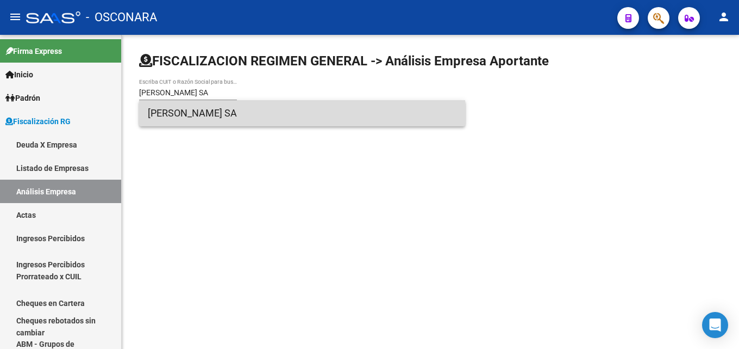
click at [207, 111] on span "[PERSON_NAME] SA" at bounding box center [302, 113] width 309 height 26
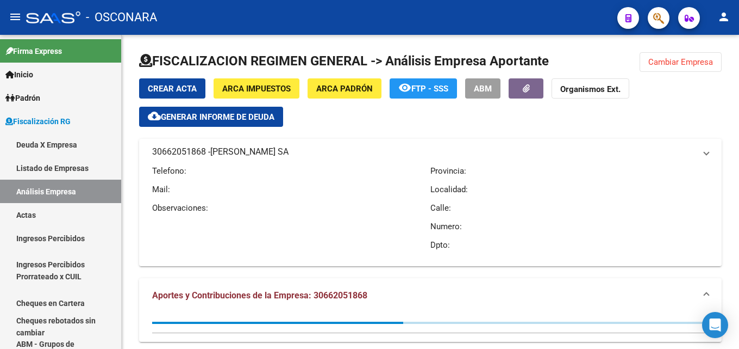
click at [242, 105] on div "Crear Acta ARCA Impuestos ARCA Padrón remove_red_eye FTP - SSS ABM Organismos E…" at bounding box center [430, 102] width 583 height 48
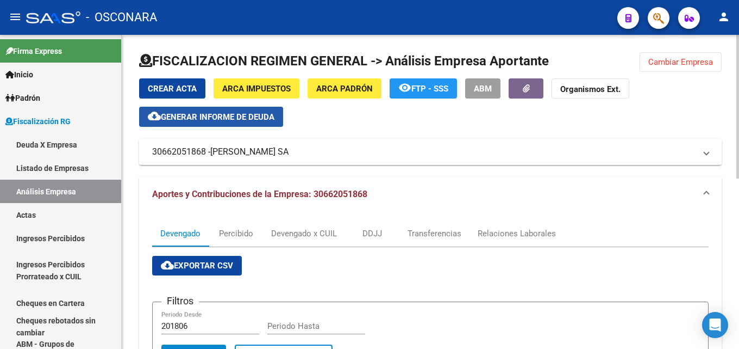
click at [244, 115] on span "Generar informe de deuda" at bounding box center [218, 117] width 114 height 10
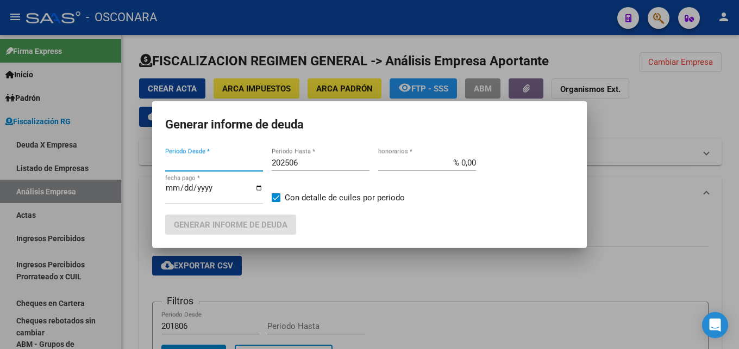
type input "201806"
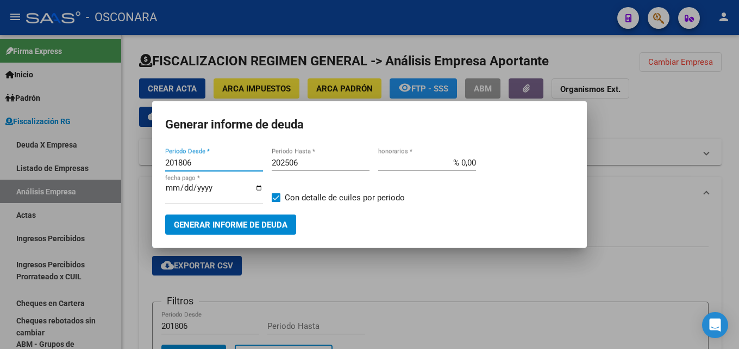
click at [307, 160] on input "202506" at bounding box center [321, 163] width 98 height 10
type input "202508"
drag, startPoint x: 446, startPoint y: 164, endPoint x: 702, endPoint y: 160, distance: 256.1
click at [702, 160] on div "Generar informe de deuda 201806 Periodo Desde * 202508 Periodo Hasta * % 0,00 h…" at bounding box center [369, 174] width 739 height 349
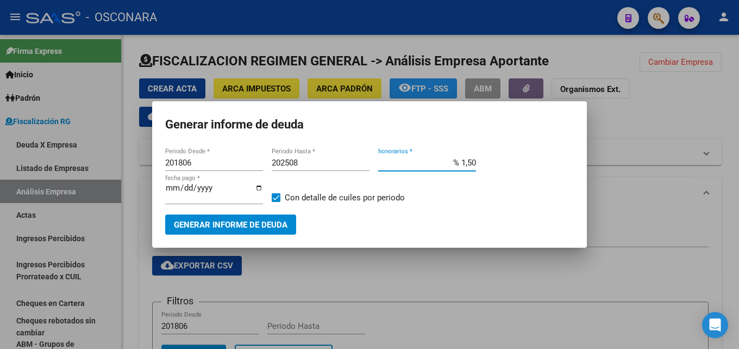
type input "% 15,00"
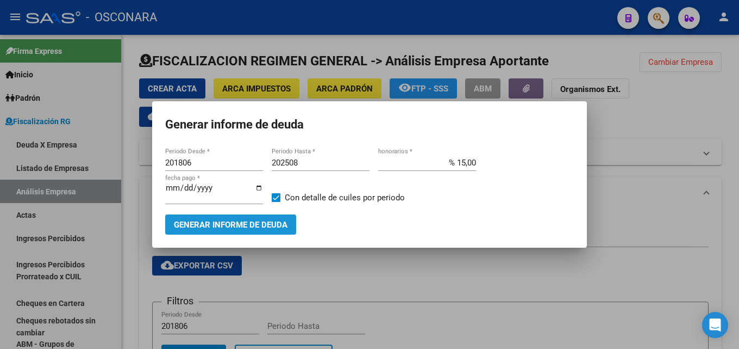
click at [178, 220] on span "Generar informe de deuda" at bounding box center [231, 225] width 114 height 10
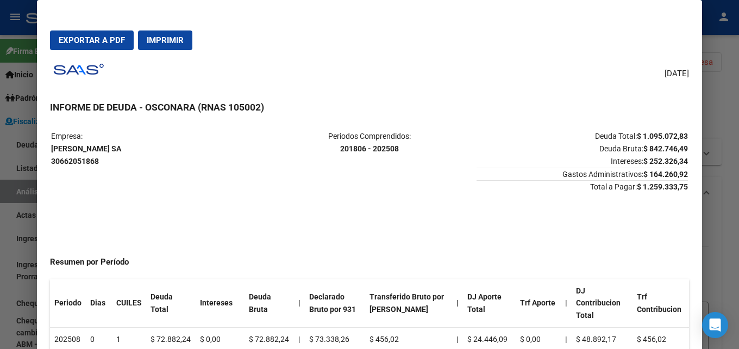
scroll to position [0, 0]
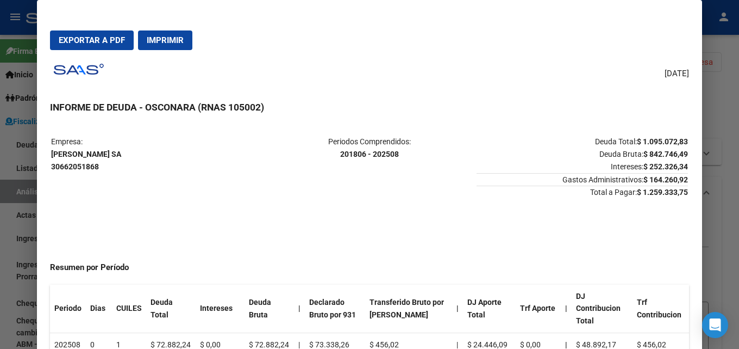
drag, startPoint x: 681, startPoint y: 191, endPoint x: 628, endPoint y: 190, distance: 53.3
click at [628, 190] on mat-dialog-content "Empresa: [PERSON_NAME] SA 30662051868 Periodos Comprendidos: 201806 - 202508 De…" at bounding box center [369, 248] width 665 height 251
copy tr "Empresa: [PERSON_NAME] SA 30662051868 Periodos Comprendidos: 201806 - 202508 De…"
drag, startPoint x: 111, startPoint y: 154, endPoint x: 52, endPoint y: 155, distance: 59.3
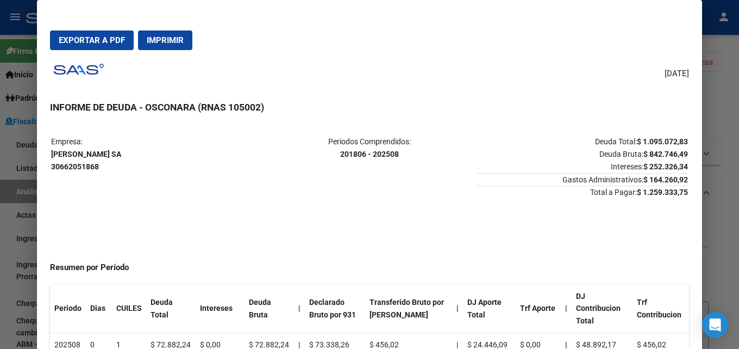
click at [52, 155] on p "Empresa: [PERSON_NAME] SA 30662051868" at bounding box center [156, 153] width 211 height 37
copy strong "[PERSON_NAME] SA"
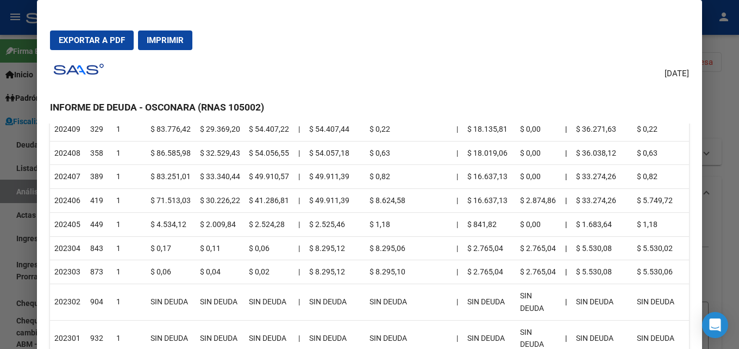
scroll to position [435, 0]
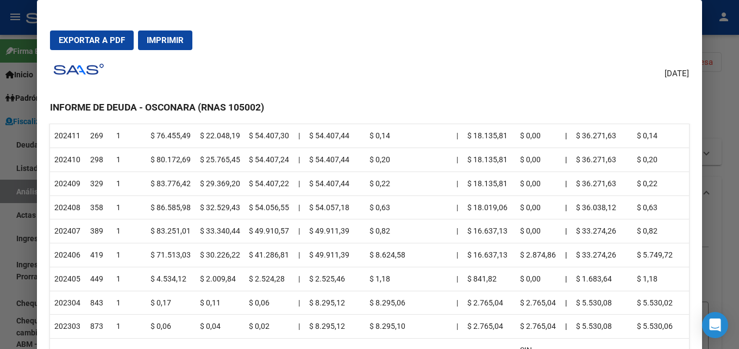
drag, startPoint x: 152, startPoint y: 267, endPoint x: 61, endPoint y: 261, distance: 91.0
click at [61, 266] on tr "202405 449 1 $ 4.534,12 $ 2.009,84 $ 2.524,28 | $ 2.525,46 $ 1,18 | $ 841,82 $ …" at bounding box center [369, 278] width 639 height 24
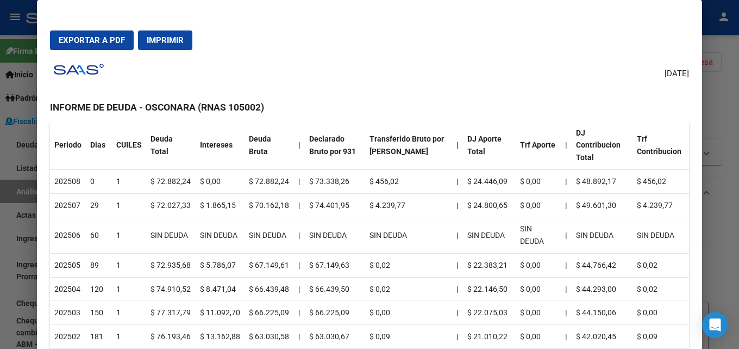
scroll to position [109, 0]
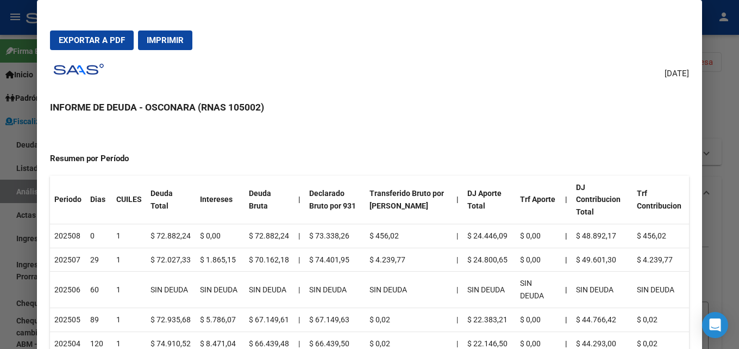
drag, startPoint x: 54, startPoint y: 306, endPoint x: 108, endPoint y: 305, distance: 53.3
click at [108, 307] on tr "202505 89 1 $ 72.935,68 $ 5.786,07 $ 67.149,61 | $ 67.149,63 $ 0,02 | $ 22.383,…" at bounding box center [369, 319] width 639 height 24
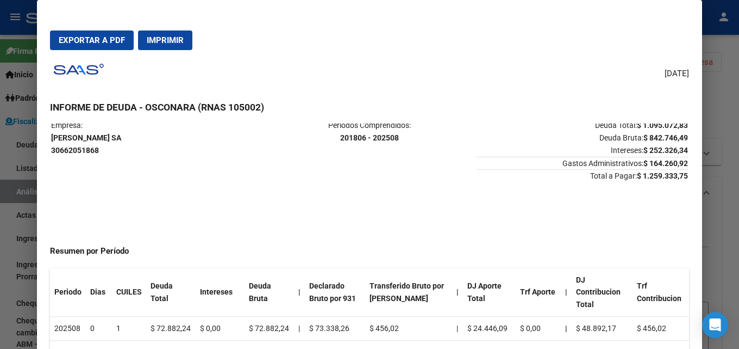
scroll to position [0, 0]
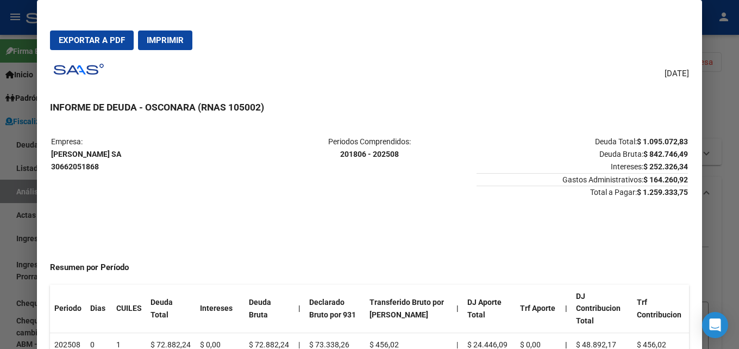
drag, startPoint x: 104, startPoint y: 157, endPoint x: 50, endPoint y: 158, distance: 54.4
click at [50, 158] on table "Empresa: [PERSON_NAME] SA 30662051868 Periodos Comprendidos: 201806 - 202508 De…" at bounding box center [369, 166] width 639 height 65
copy strong "[PERSON_NAME] SA"
click at [94, 32] on button "Exportar a PDF" at bounding box center [92, 40] width 84 height 20
click at [739, 92] on div at bounding box center [369, 174] width 739 height 349
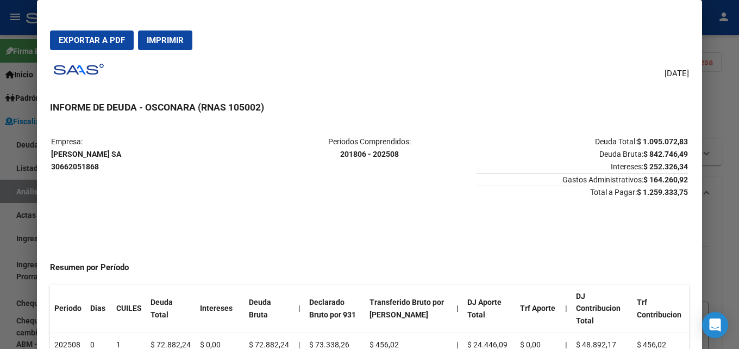
click at [739, 92] on div at bounding box center [369, 174] width 739 height 349
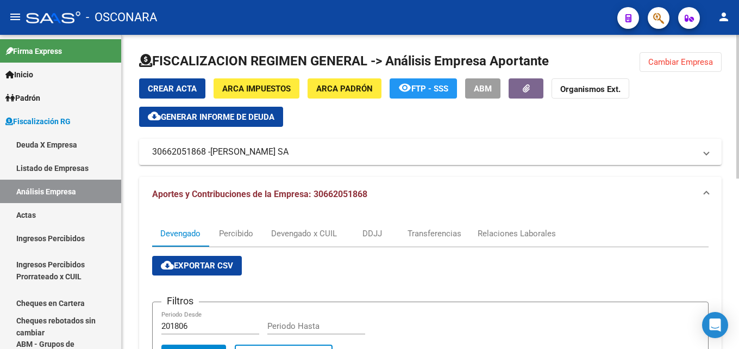
click at [702, 54] on button "Cambiar Empresa" at bounding box center [681, 62] width 82 height 20
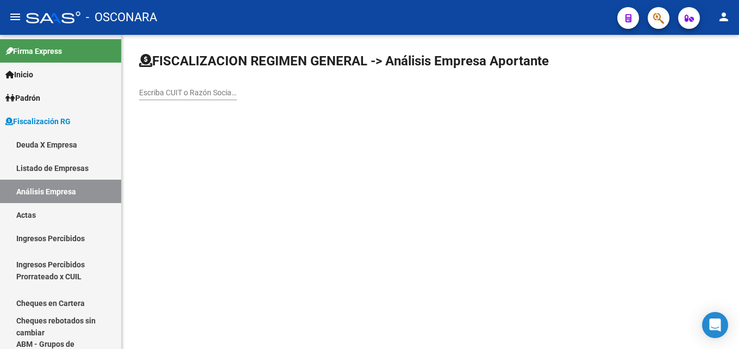
click at [226, 91] on input "Escriba CUIT o Razón Social para buscar" at bounding box center [188, 92] width 98 height 9
paste input "AESTHETICS SRL SOCIEDAD"
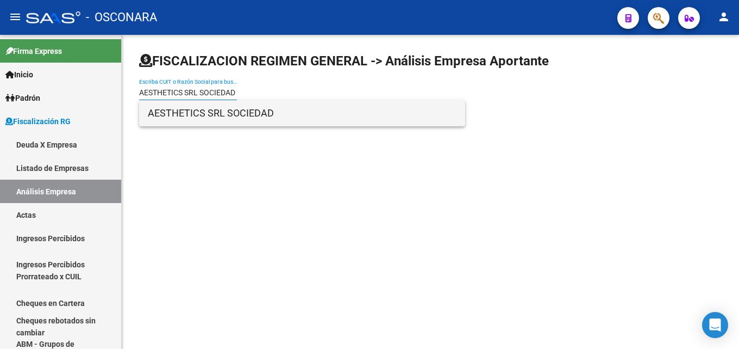
type input "AESTHETICS SRL SOCIEDAD"
click at [197, 110] on span "AESTHETICS SRL SOCIEDAD" at bounding box center [302, 113] width 309 height 26
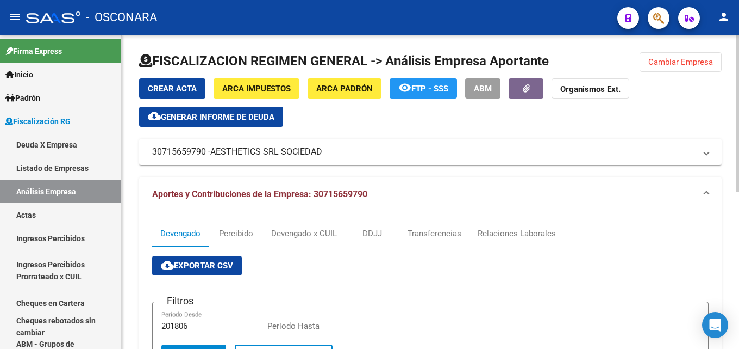
click at [341, 91] on span "ARCA Padrón" at bounding box center [344, 89] width 57 height 10
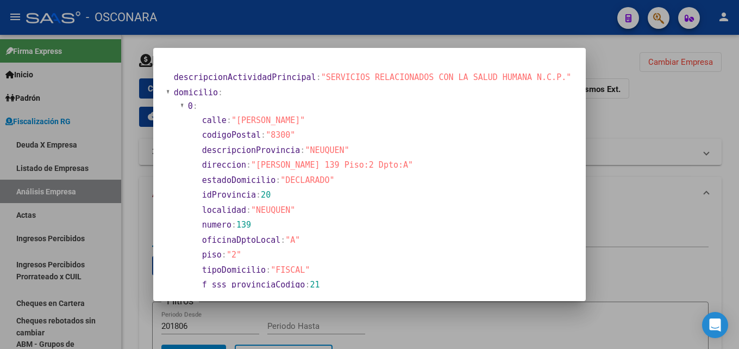
click at [678, 160] on div at bounding box center [369, 174] width 739 height 349
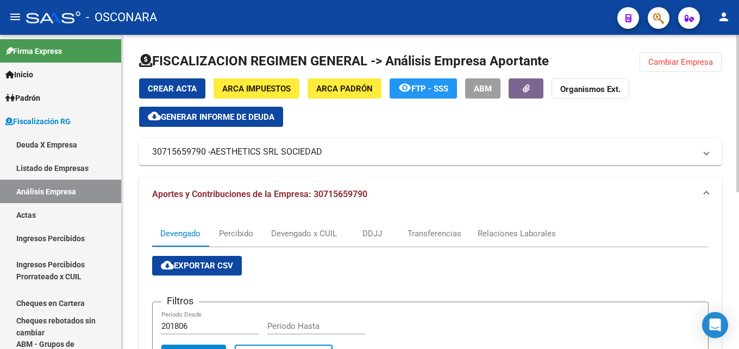
click at [354, 89] on span "ARCA Padrón" at bounding box center [344, 89] width 57 height 10
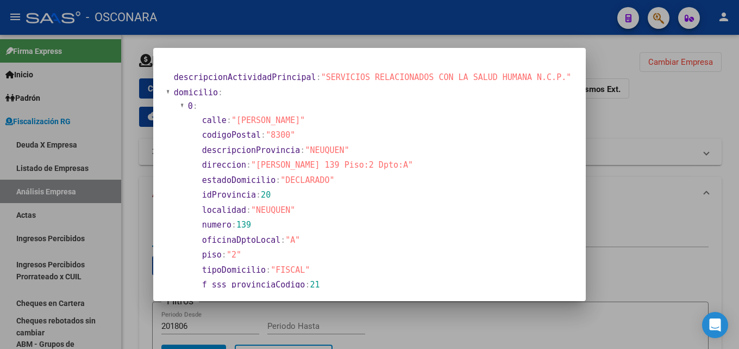
drag, startPoint x: 267, startPoint y: 166, endPoint x: 432, endPoint y: 165, distance: 165.3
click at [413, 165] on span ""[PERSON_NAME] 139 Piso:2 Dpto:A"" at bounding box center [332, 165] width 162 height 10
copy span "[PERSON_NAME] 139 Piso:2 Dpto:A"
